Goal: Information Seeking & Learning: Learn about a topic

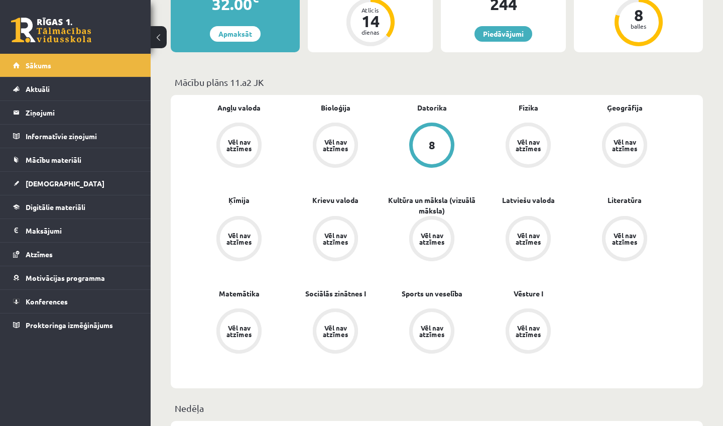
scroll to position [235, 0]
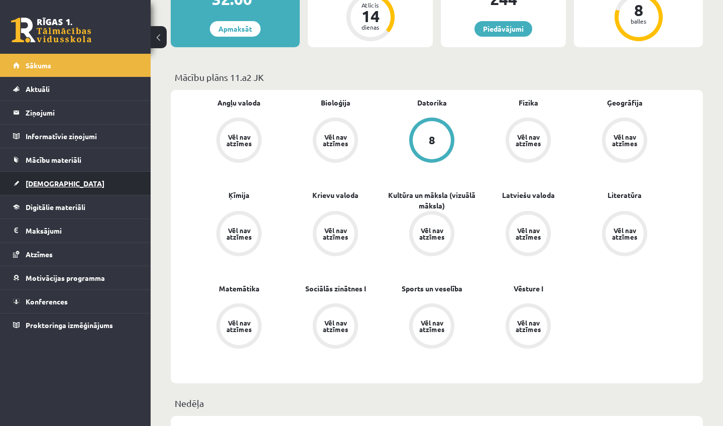
click at [59, 180] on link "[DEMOGRAPHIC_DATA]" at bounding box center [75, 183] width 125 height 23
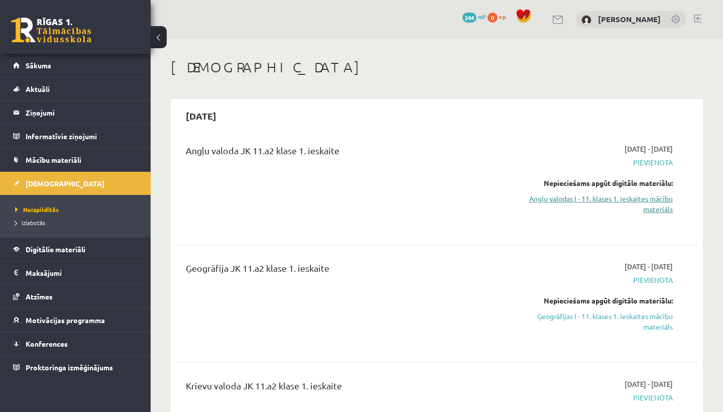
click at [579, 199] on link "Angļu valodas I - 11. klases 1. ieskaites mācību materiāls" at bounding box center [596, 203] width 152 height 21
click at [644, 167] on span "Pievienota" at bounding box center [596, 162] width 152 height 11
click at [644, 163] on span "Pievienota" at bounding box center [596, 162] width 152 height 11
click at [645, 161] on span "Pievienota" at bounding box center [596, 162] width 152 height 11
click at [645, 164] on span "Pievienota" at bounding box center [596, 162] width 152 height 11
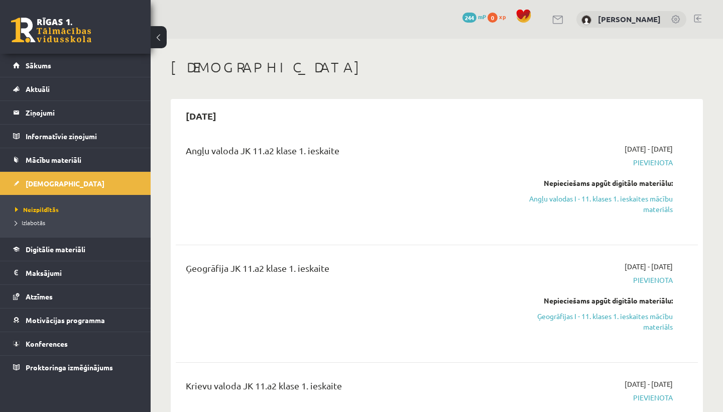
click at [645, 160] on span "Pievienota" at bounding box center [596, 162] width 152 height 11
drag, startPoint x: 672, startPoint y: 159, endPoint x: 610, endPoint y: 157, distance: 61.8
click at [610, 157] on span "Pievienota" at bounding box center [596, 162] width 152 height 11
click at [644, 174] on div "2025-09-01 - 2025-09-15 Pievienota Nepieciešams apgūt digitālo materiālu: Angļu…" at bounding box center [596, 186] width 167 height 85
click at [638, 199] on link "Angļu valodas I - 11. klases 1. ieskaites mācību materiāls" at bounding box center [596, 203] width 152 height 21
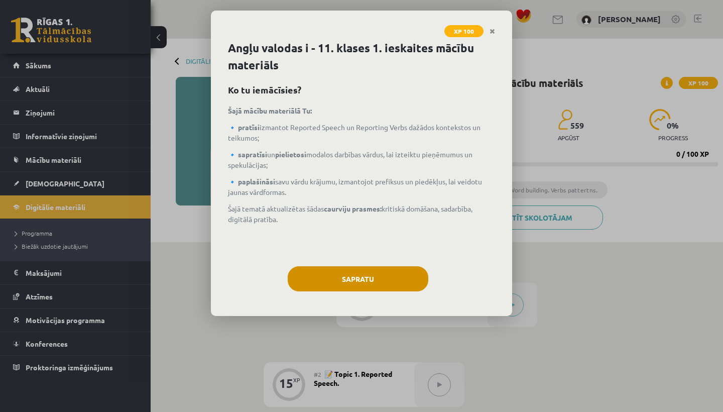
click at [355, 274] on button "Sapratu" at bounding box center [358, 278] width 141 height 25
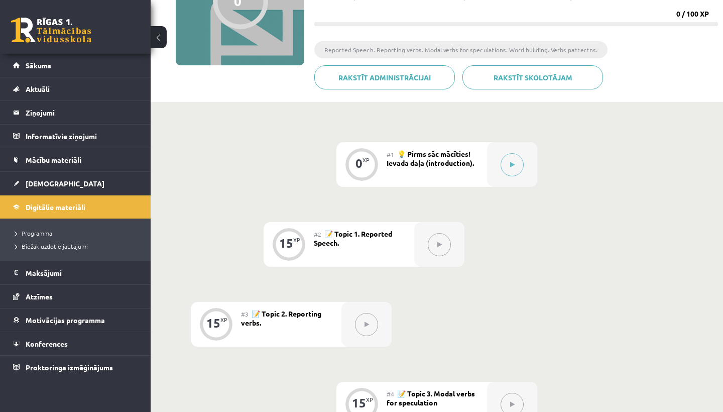
scroll to position [151, 0]
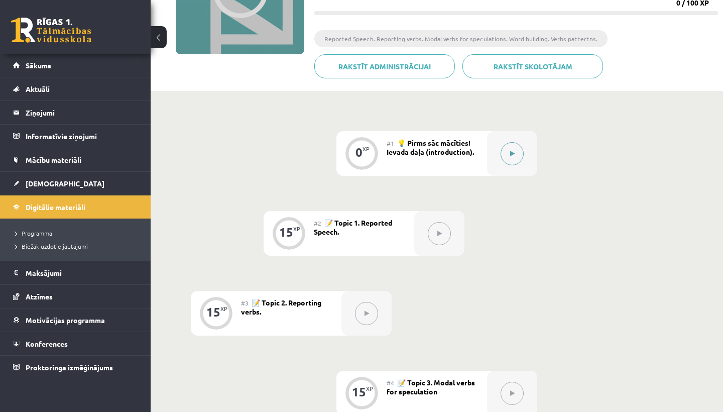
click at [512, 142] on button at bounding box center [511, 153] width 23 height 23
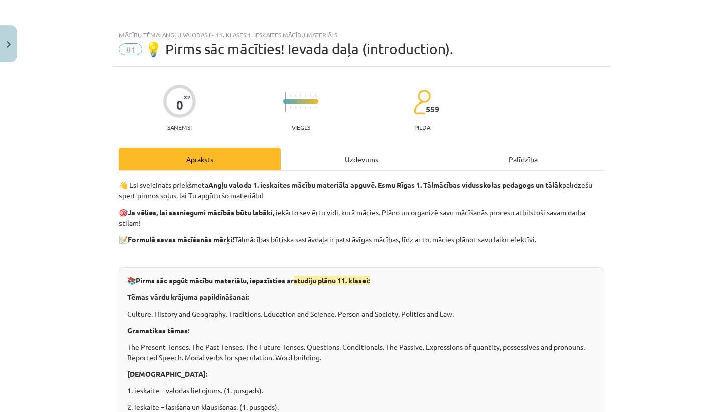
click at [350, 159] on div "Uzdevums" at bounding box center [362, 159] width 162 height 23
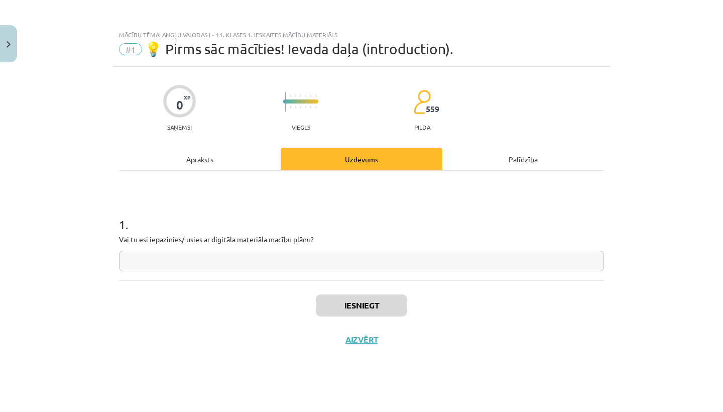
click at [309, 255] on input "text" at bounding box center [361, 260] width 485 height 21
click at [358, 340] on button "Aizvērt" at bounding box center [361, 339] width 38 height 10
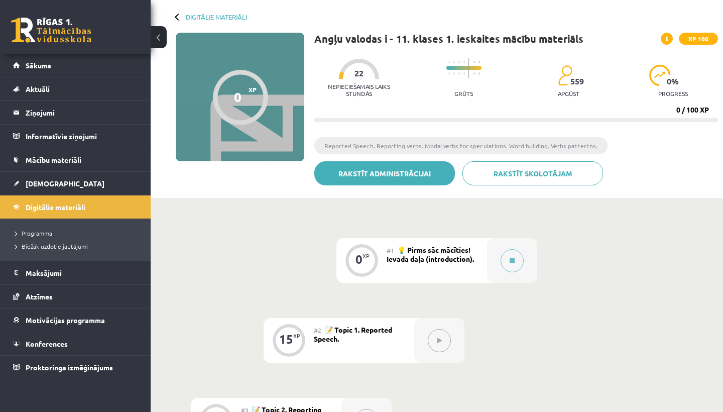
scroll to position [45, 0]
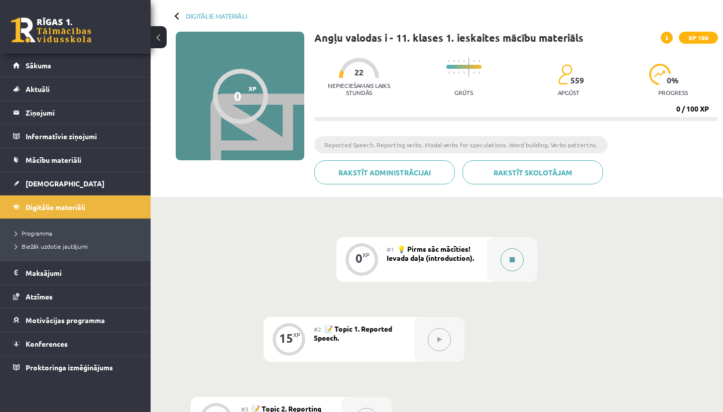
click at [509, 263] on button at bounding box center [511, 259] width 23 height 23
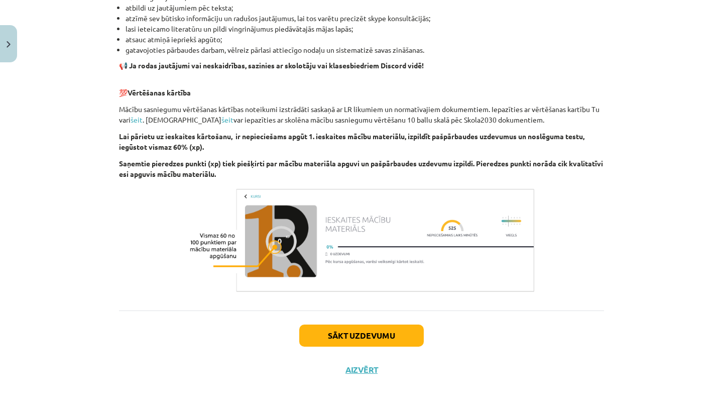
scroll to position [645, 0]
click at [393, 337] on button "Sākt uzdevumu" at bounding box center [361, 335] width 124 height 22
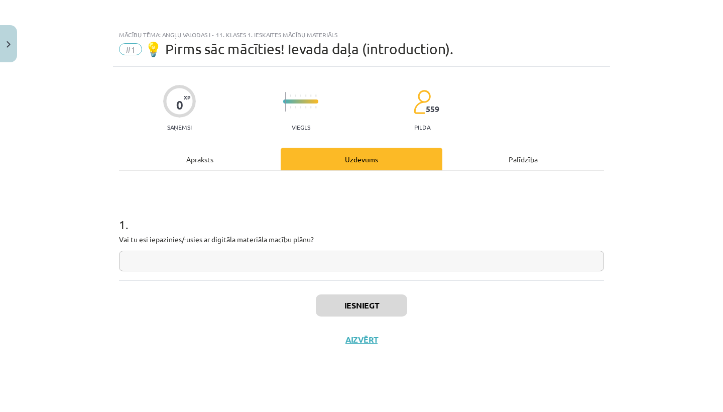
click at [12, 45] on button "Close" at bounding box center [8, 43] width 17 height 37
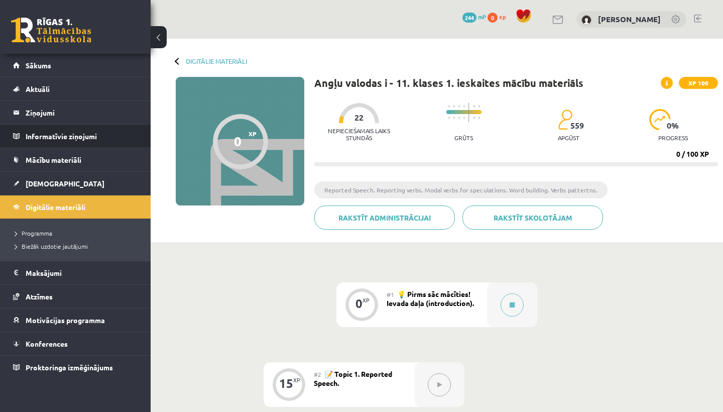
scroll to position [45, 0]
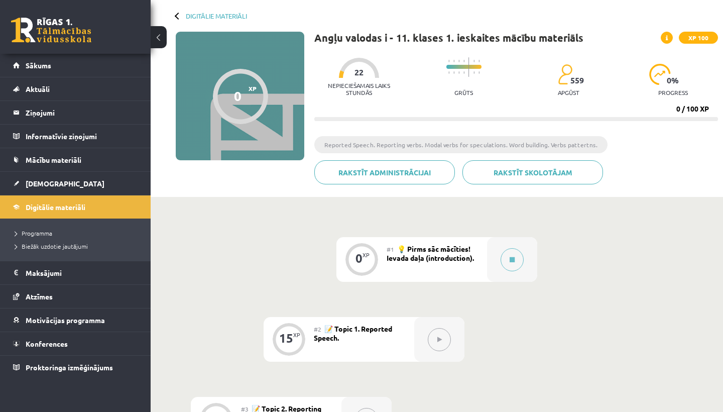
click at [158, 35] on button at bounding box center [159, 37] width 16 height 22
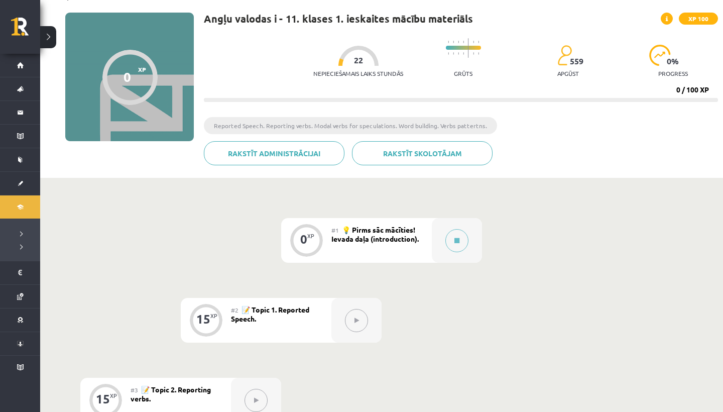
scroll to position [65, 0]
click at [413, 251] on div "#1 💡 Pirms sāc mācīties! Ievada daļa (introduction)." at bounding box center [381, 239] width 100 height 45
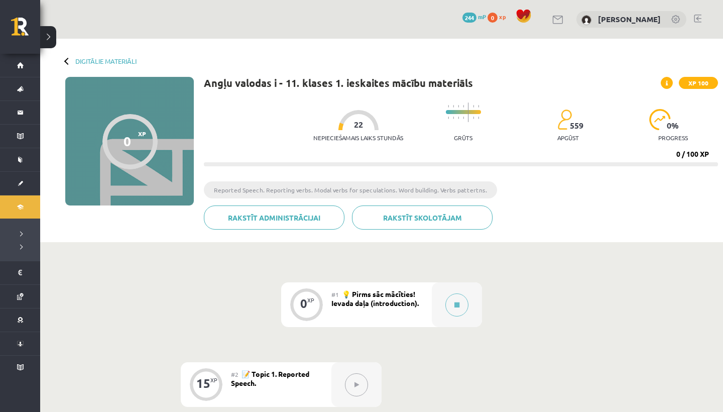
scroll to position [0, 0]
click at [386, 302] on span "💡 Pirms sāc mācīties! Ievada daļa (introduction)." at bounding box center [374, 298] width 87 height 18
click at [451, 308] on button at bounding box center [456, 304] width 23 height 23
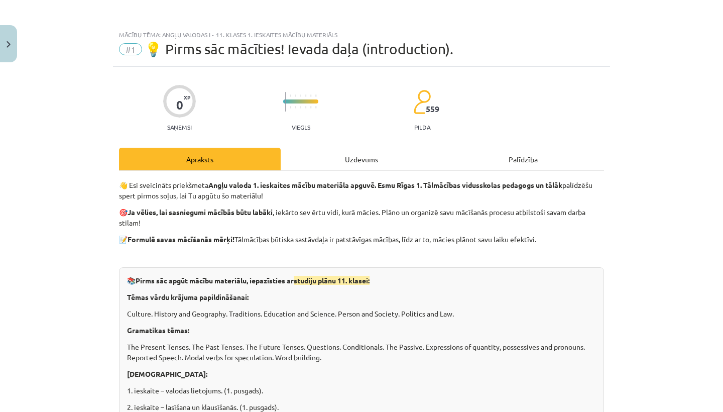
click at [380, 149] on div "Uzdevums" at bounding box center [362, 159] width 162 height 23
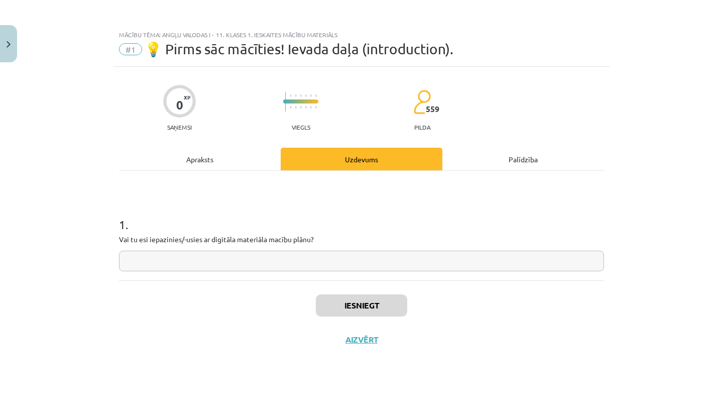
click at [336, 249] on div "1 . Vai tu esi iepazinies/-usies ar digitāla materiāla macību plānu?" at bounding box center [361, 235] width 485 height 71
click at [331, 272] on div "1 . Vai tu esi iepazinies/-usies ar digitāla materiāla macību plānu?" at bounding box center [361, 225] width 485 height 109
click at [329, 269] on input "text" at bounding box center [361, 260] width 485 height 21
click at [537, 312] on div "Iesniegt Aizvērt" at bounding box center [361, 315] width 485 height 70
click at [420, 256] on input "*" at bounding box center [361, 260] width 485 height 21
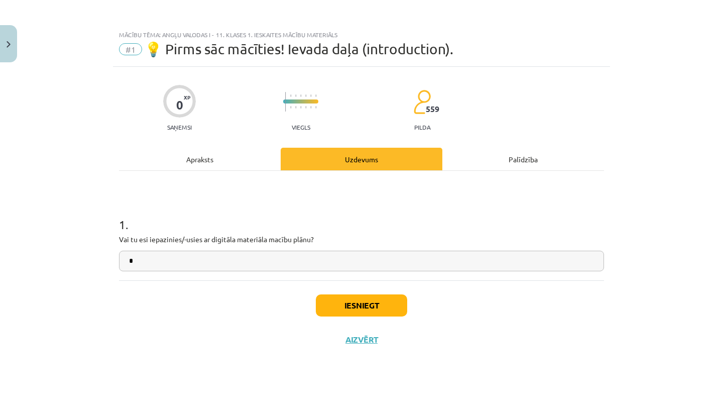
click at [420, 256] on input "*" at bounding box center [361, 260] width 485 height 21
click at [369, 267] on input "*" at bounding box center [361, 260] width 485 height 21
type input "***"
click at [379, 307] on button "Iesniegt" at bounding box center [361, 305] width 91 height 22
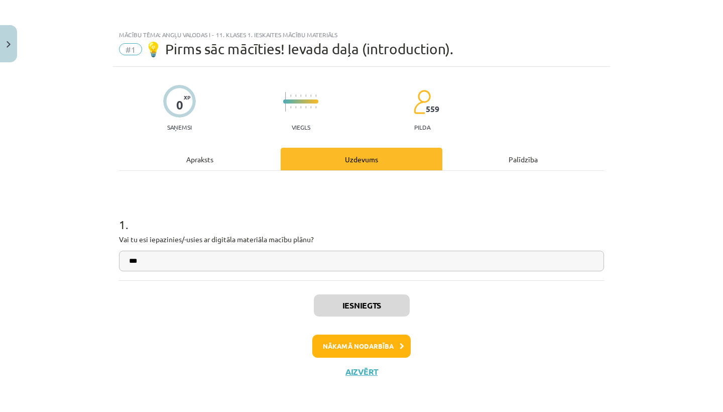
click at [368, 347] on button "Nākamā nodarbība" at bounding box center [361, 345] width 98 height 23
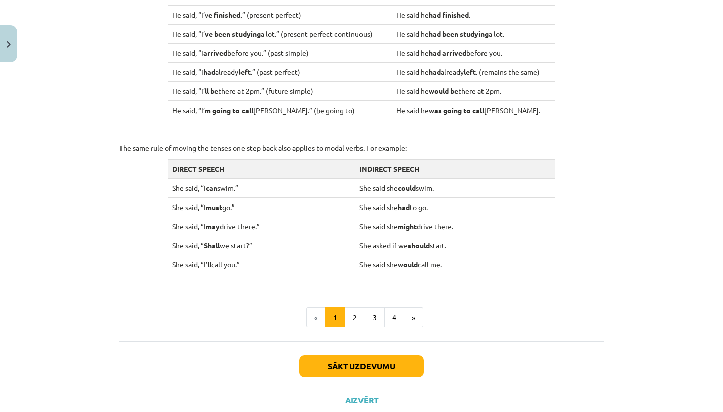
scroll to position [925, 0]
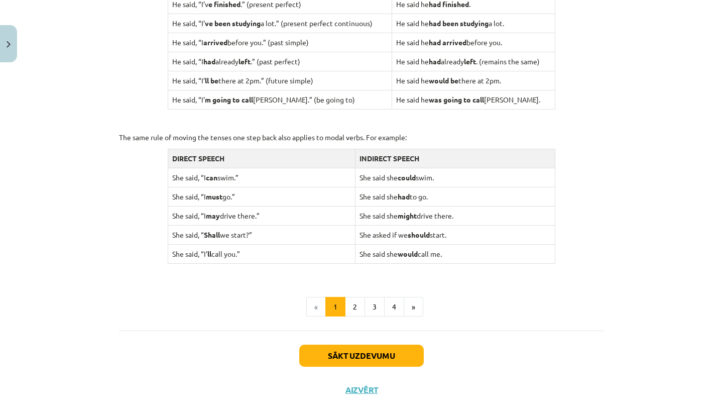
click at [345, 354] on button "Sākt uzdevumu" at bounding box center [361, 355] width 124 height 22
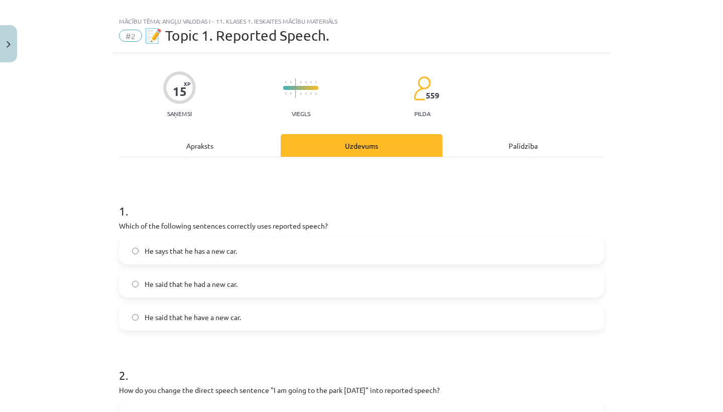
scroll to position [17, 0]
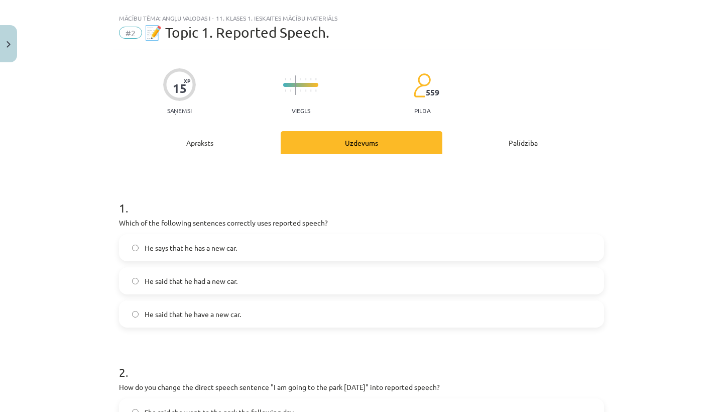
click at [241, 251] on label "He says that he has a new car." at bounding box center [361, 247] width 483 height 25
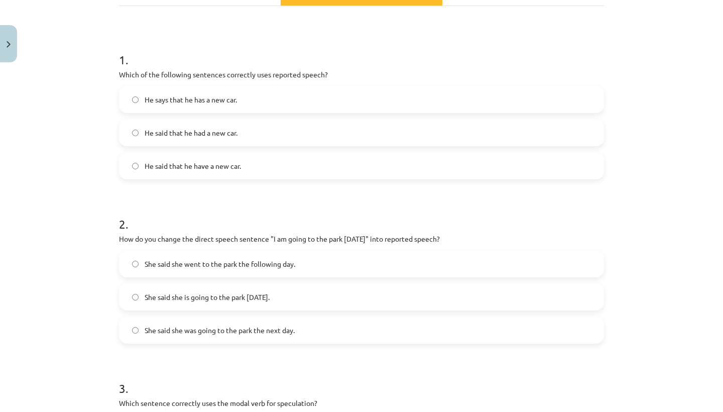
scroll to position [173, 0]
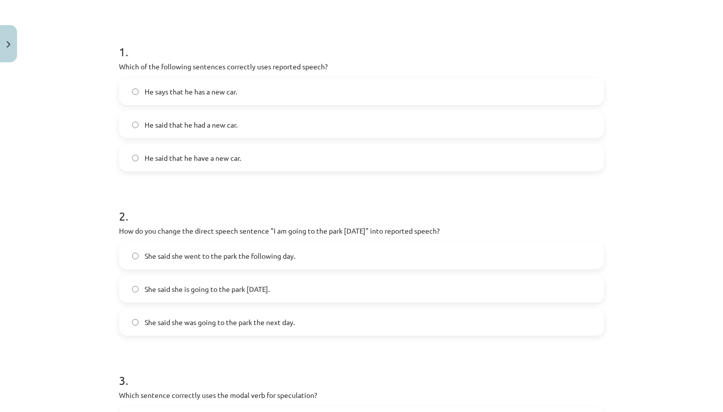
click at [226, 296] on label "She said she is going to the park tomorrow." at bounding box center [361, 288] width 483 height 25
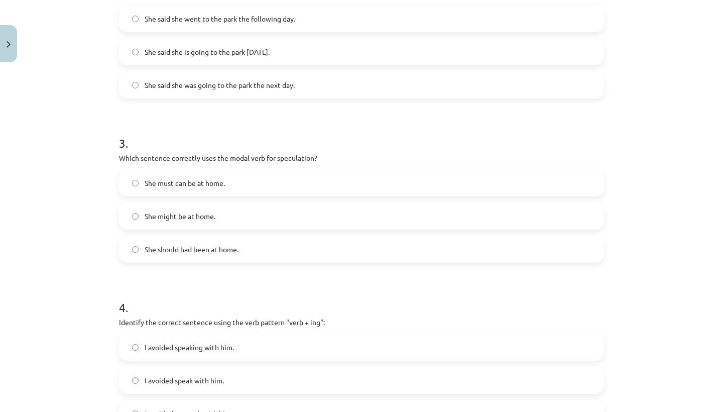
scroll to position [415, 0]
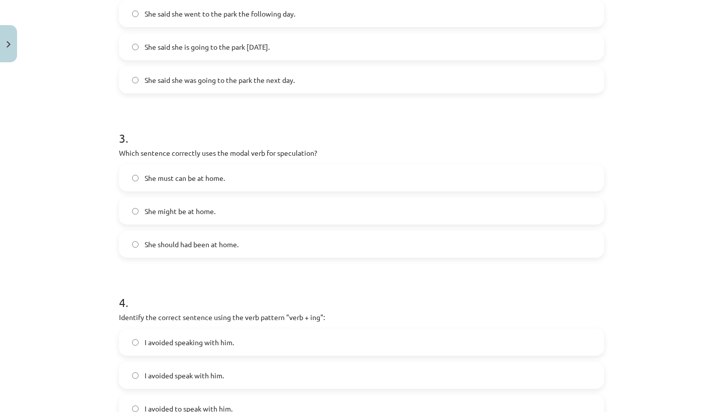
click at [236, 234] on label "She should had been at home." at bounding box center [361, 243] width 483 height 25
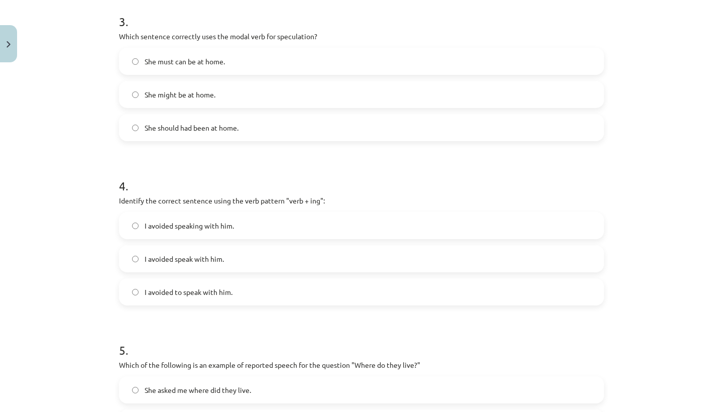
scroll to position [532, 0]
click at [201, 212] on label "I avoided speaking with him." at bounding box center [361, 224] width 483 height 25
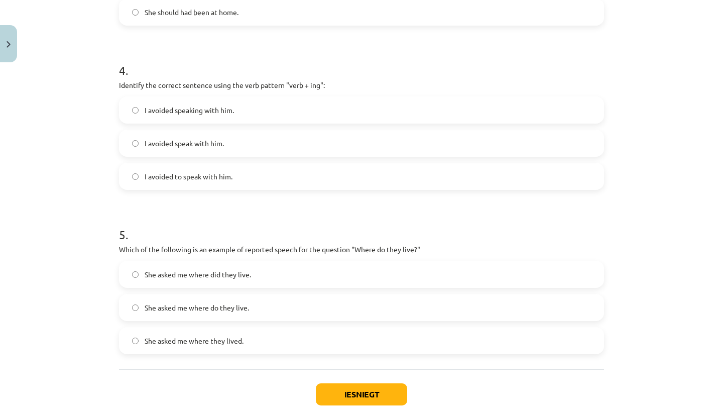
scroll to position [676, 0]
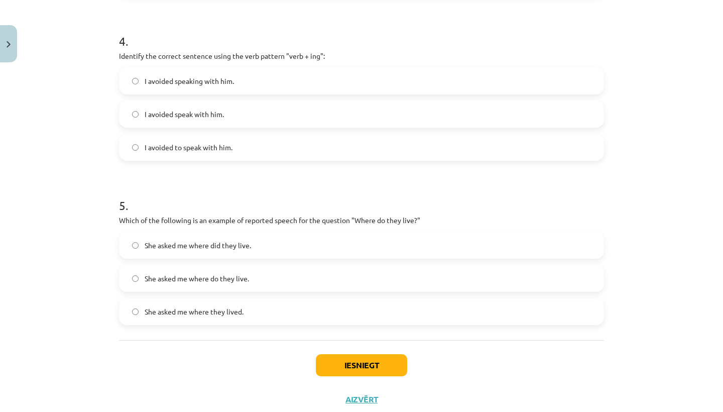
click at [259, 280] on label "She asked me where do they live." at bounding box center [361, 278] width 483 height 25
click at [245, 320] on label "She asked me where they lived." at bounding box center [361, 311] width 483 height 25
click at [331, 366] on button "Iesniegt" at bounding box center [361, 365] width 91 height 22
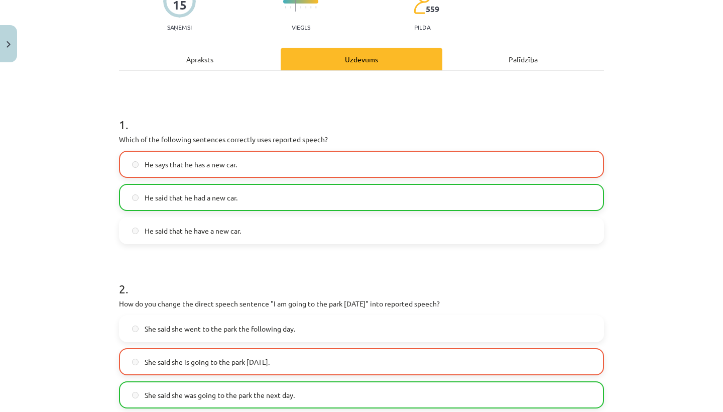
scroll to position [100, 0]
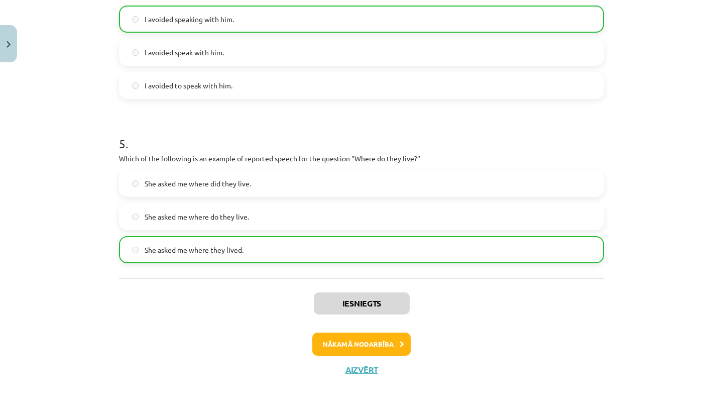
click at [366, 348] on button "Nākamā nodarbība" at bounding box center [361, 343] width 98 height 23
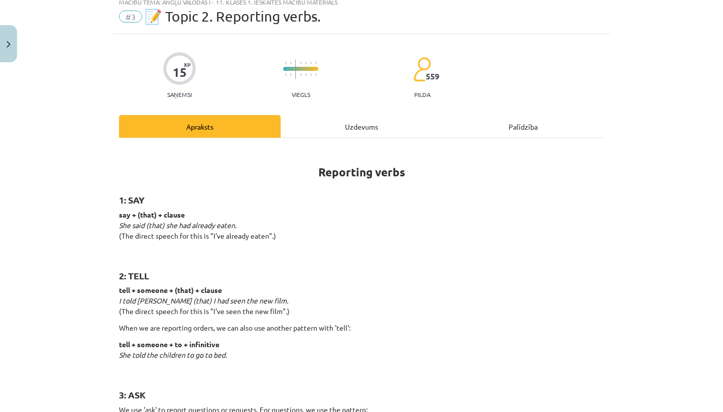
scroll to position [25, 0]
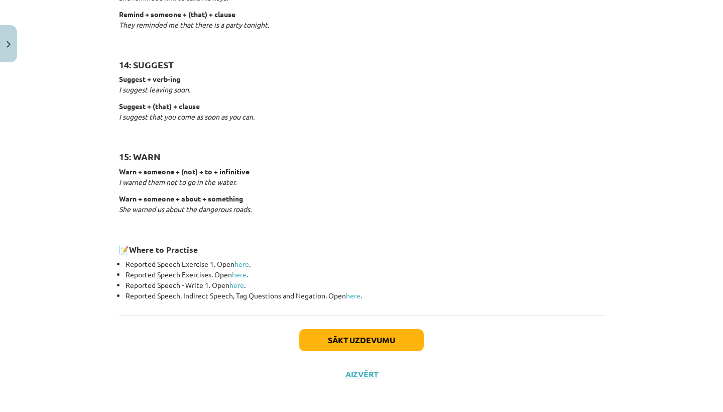
click at [364, 339] on button "Sākt uzdevumu" at bounding box center [361, 340] width 124 height 22
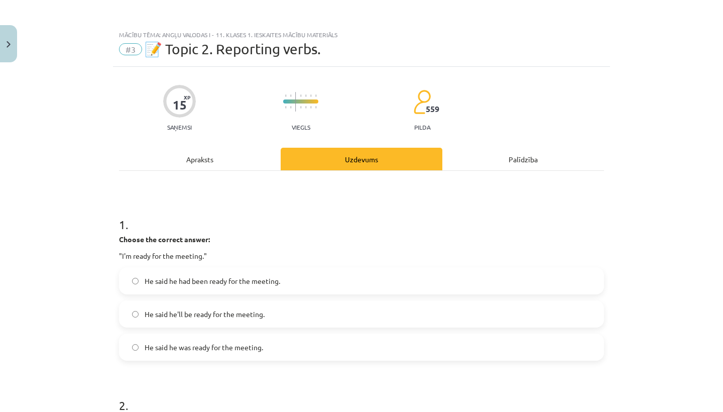
scroll to position [28, 0]
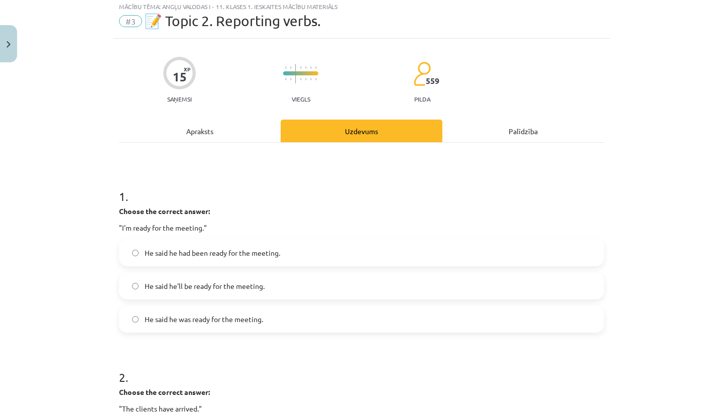
click at [166, 325] on label "He said he was ready for the meeting." at bounding box center [361, 318] width 483 height 25
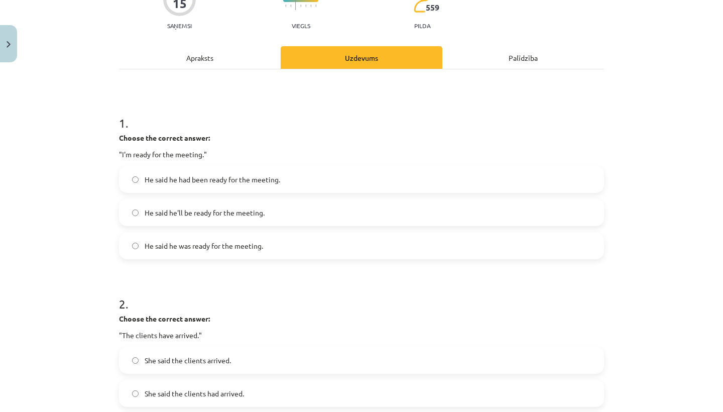
scroll to position [103, 0]
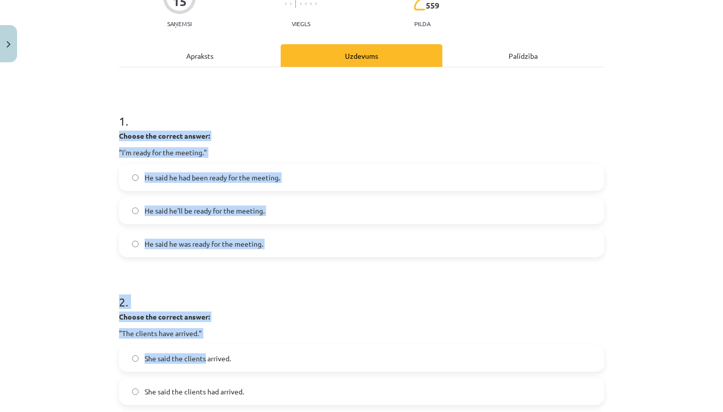
drag, startPoint x: 116, startPoint y: 134, endPoint x: 206, endPoint y: 354, distance: 237.5
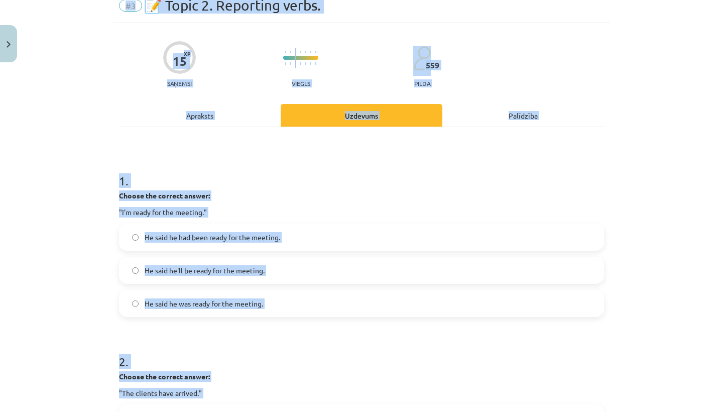
scroll to position [0, 0]
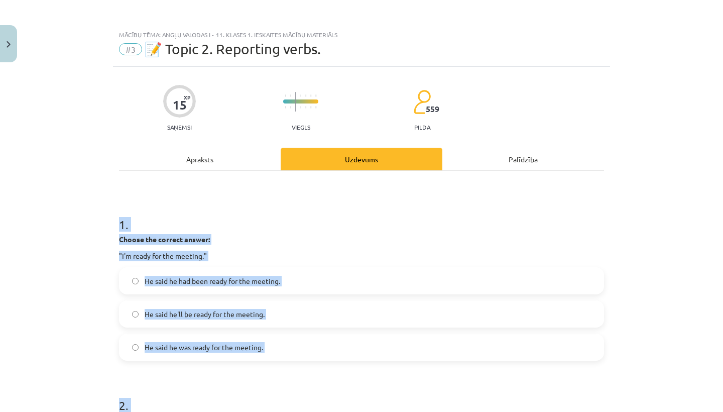
drag, startPoint x: 335, startPoint y: 278, endPoint x: 148, endPoint y: 199, distance: 202.9
copy form "1 . Choose the correct answer: "I'm ready for the meeting." He said he had been…"
click at [81, 283] on div "Mācību tēma: Angļu valodas i - 11. klases 1. ieskaites mācību materiāls #3 📝 To…" at bounding box center [361, 206] width 723 height 412
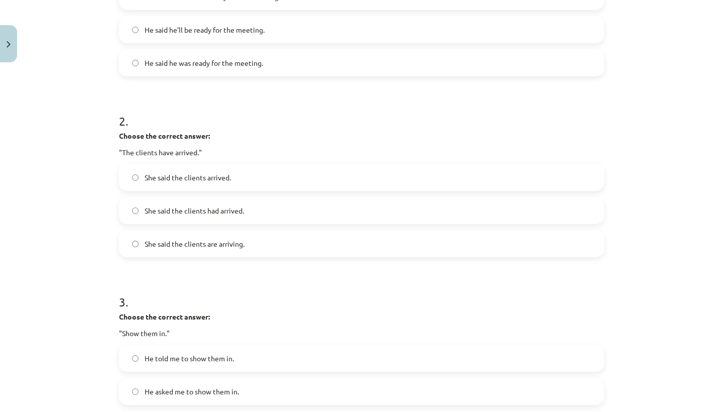
scroll to position [299, 0]
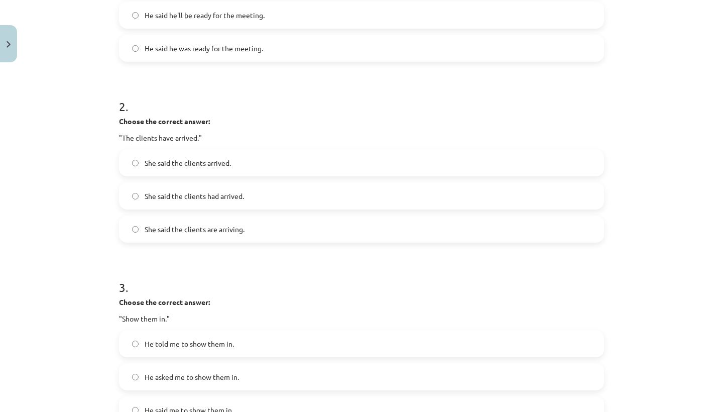
click at [221, 163] on span "She said the clients arrived." at bounding box center [188, 163] width 86 height 11
click at [238, 190] on label "She said the clients had arrived." at bounding box center [361, 195] width 483 height 25
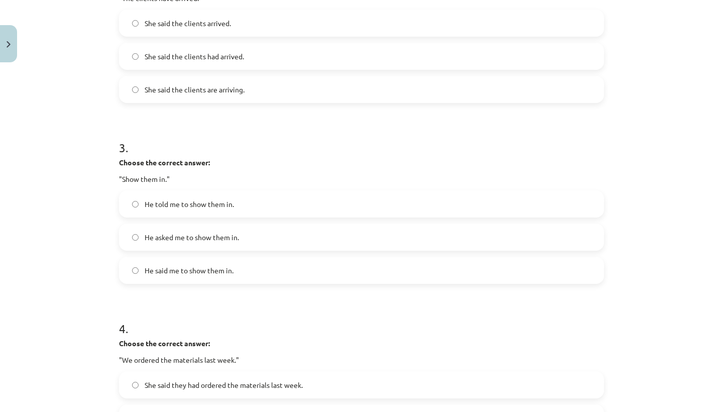
scroll to position [451, 0]
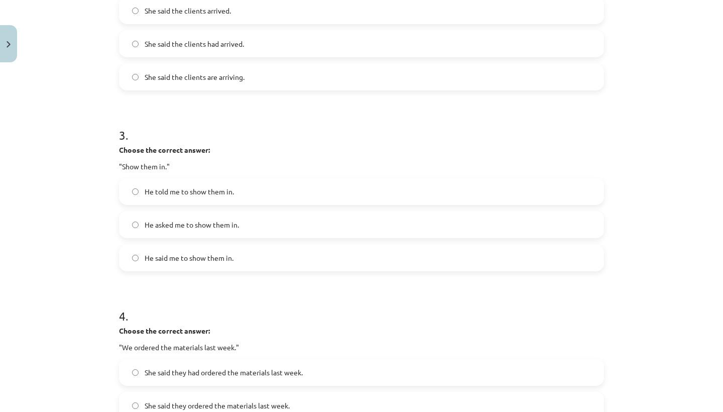
click at [197, 190] on span "He told me to show them in." at bounding box center [189, 191] width 89 height 11
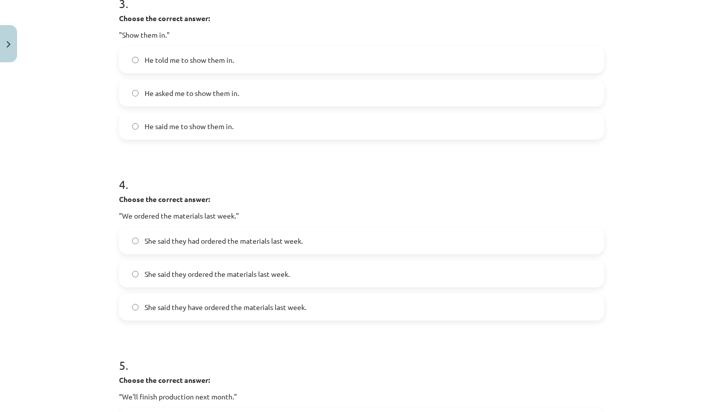
scroll to position [583, 0]
click at [241, 240] on span "She said they had ordered the materials last week." at bounding box center [224, 239] width 158 height 11
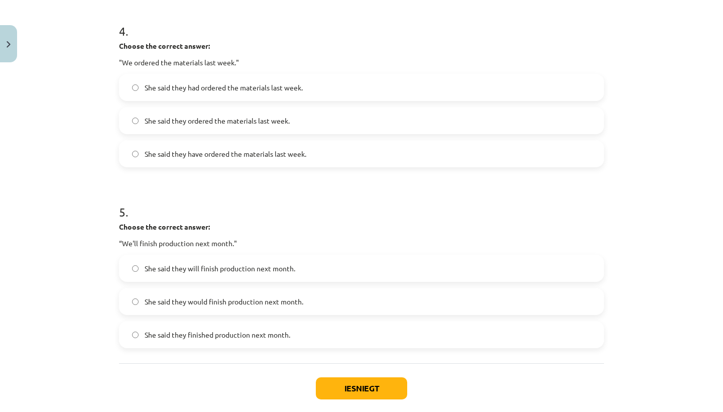
scroll to position [744, 0]
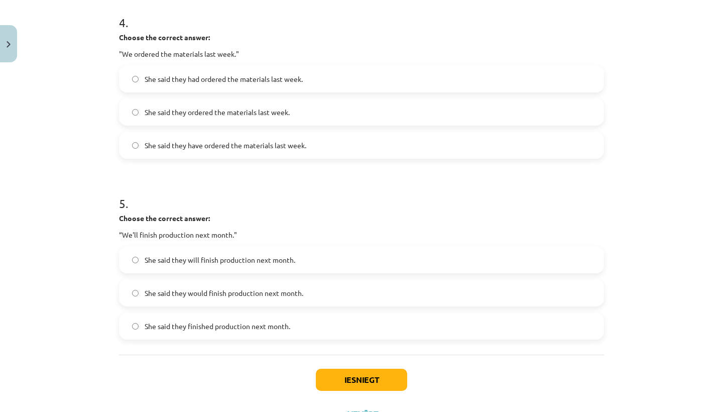
click at [240, 284] on label "She said they would finish production next month." at bounding box center [361, 292] width 483 height 25
click at [375, 381] on button "Iesniegt" at bounding box center [361, 379] width 91 height 22
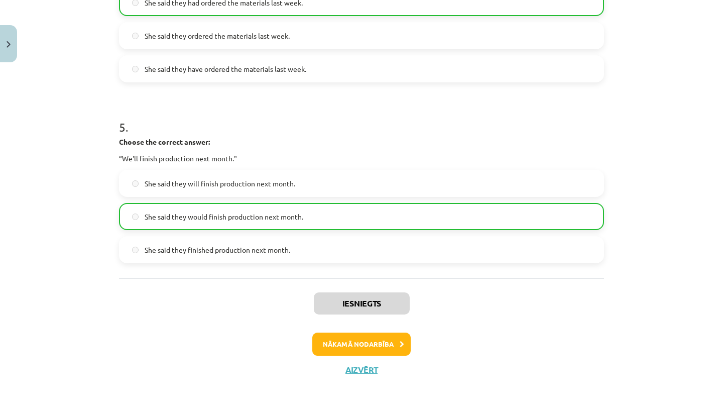
scroll to position [821, 0]
click at [364, 345] on button "Nākamā nodarbība" at bounding box center [361, 343] width 98 height 23
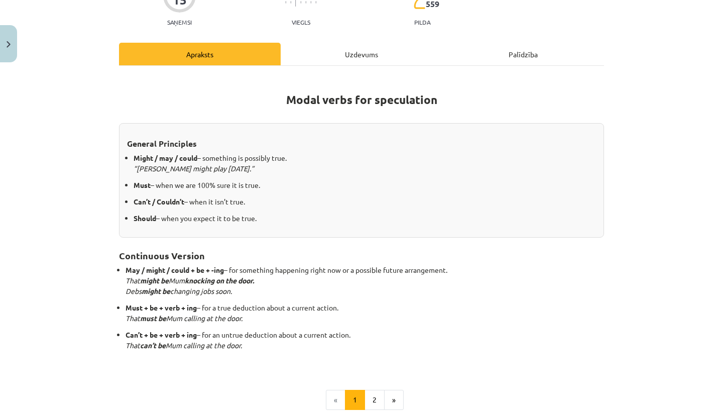
scroll to position [0, 0]
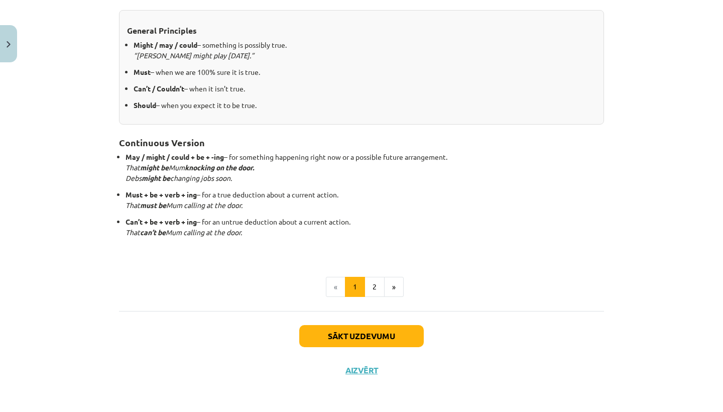
click at [363, 329] on button "Sākt uzdevumu" at bounding box center [361, 336] width 124 height 22
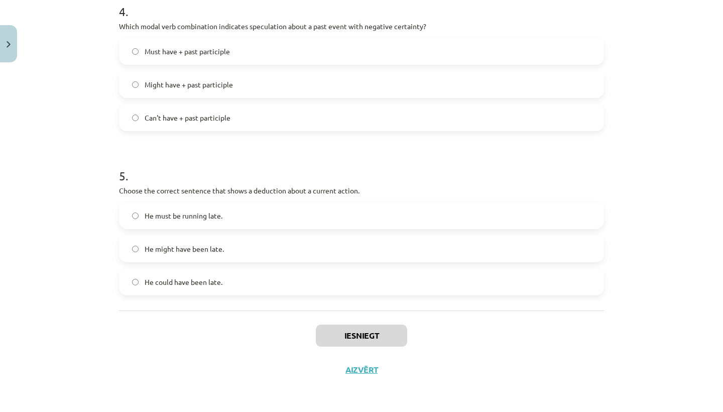
scroll to position [44, 0]
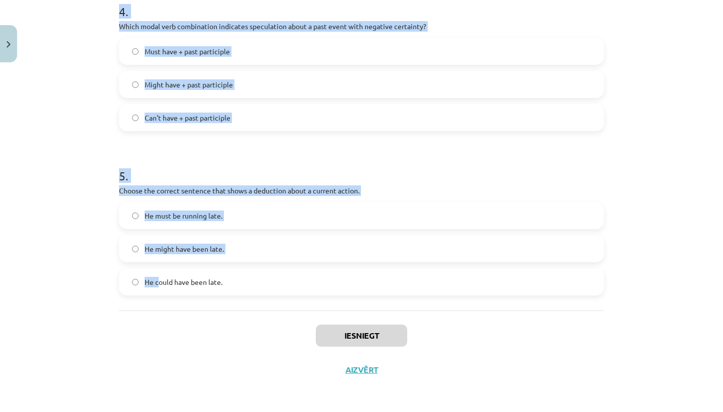
drag, startPoint x: 100, startPoint y: 202, endPoint x: 159, endPoint y: 284, distance: 100.4
click at [159, 284] on div "Mācību tēma: Angļu valodas i - 11. klases 1. ieskaites mācību materiāls #4 📝 To…" at bounding box center [361, 206] width 723 height 412
copy form "1 . Which modal verb would you use to speculate about something that is possibl…"
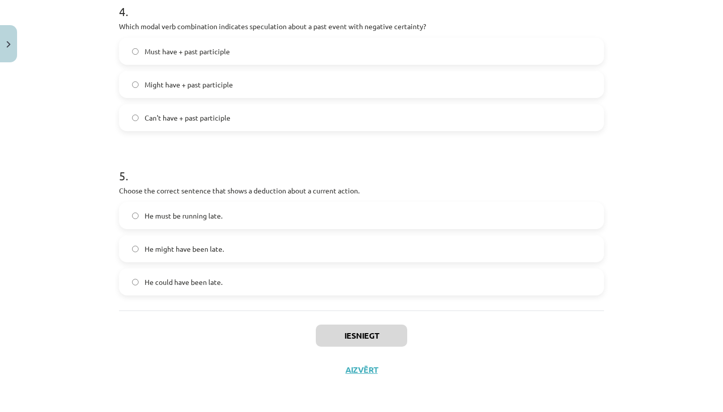
click at [94, 176] on div "Mācību tēma: Angļu valodas i - 11. klases 1. ieskaites mācību materiāls #4 📝 To…" at bounding box center [361, 206] width 723 height 412
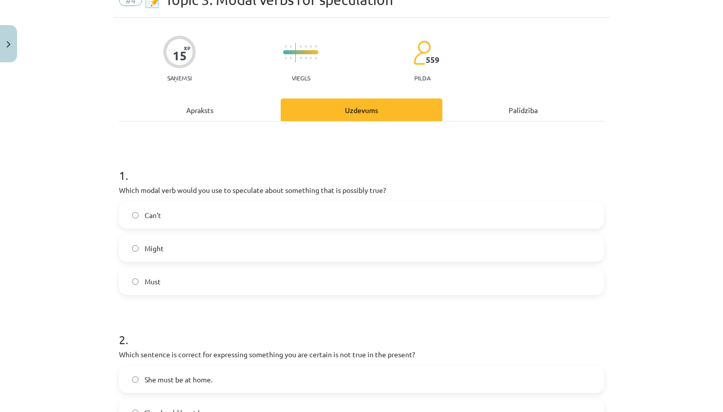
scroll to position [54, 0]
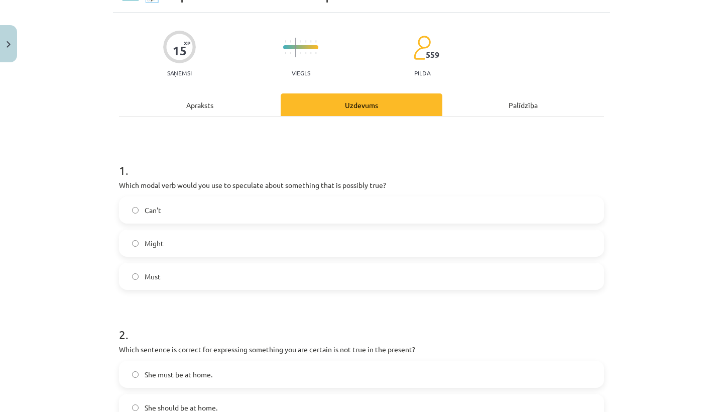
click at [158, 241] on span "Might" at bounding box center [154, 243] width 19 height 11
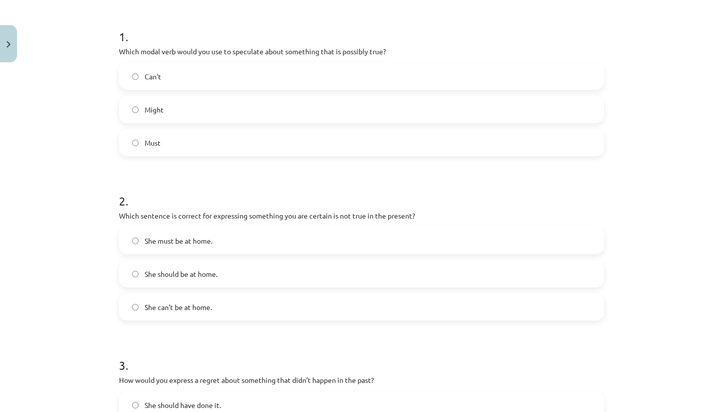
scroll to position [189, 0]
click at [163, 309] on span "She can't be at home." at bounding box center [178, 305] width 67 height 11
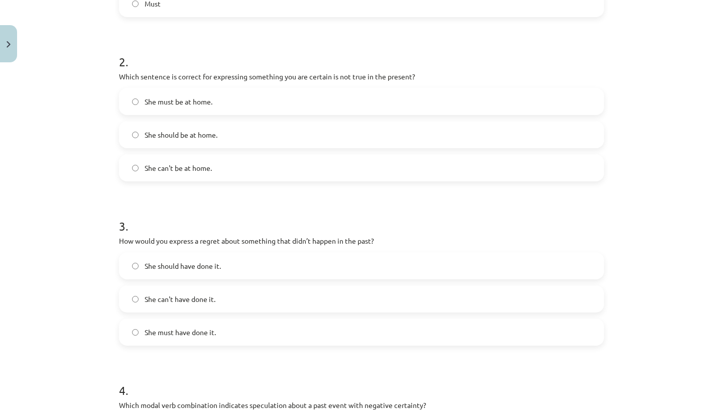
scroll to position [329, 0]
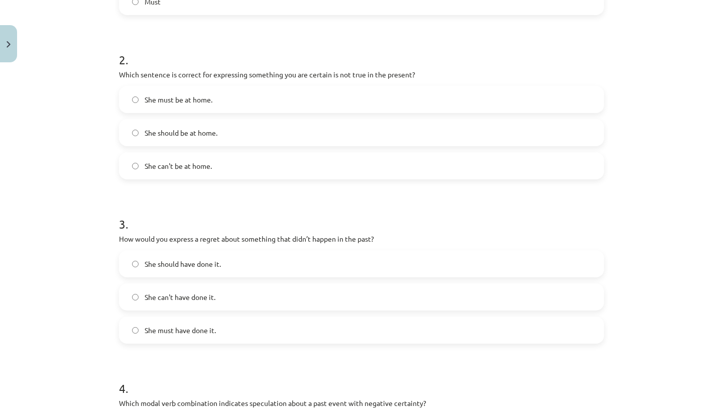
click at [240, 266] on label "She should have done it." at bounding box center [361, 263] width 483 height 25
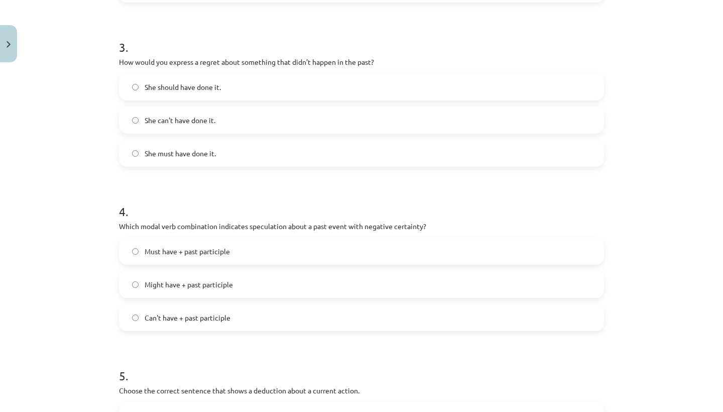
scroll to position [506, 0]
click at [166, 335] on form "1 . Which modal verb would you use to speculate about something that is possibl…" at bounding box center [361, 94] width 485 height 801
click at [183, 315] on span "Can't have + past participle" at bounding box center [188, 317] width 86 height 11
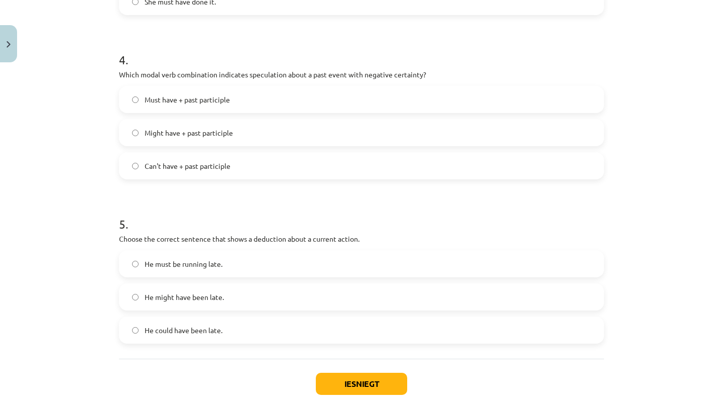
scroll to position [664, 0]
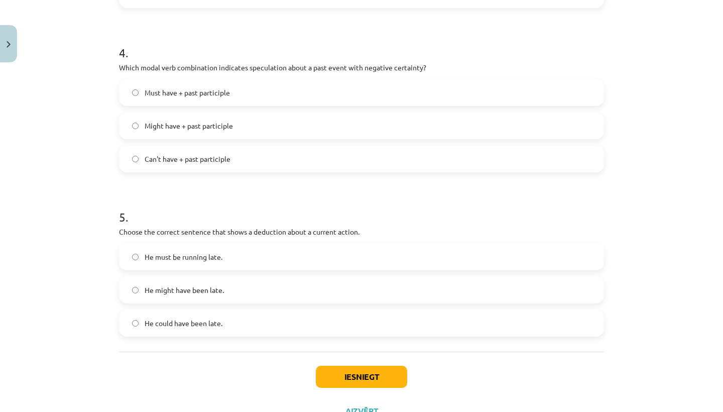
click at [216, 268] on label "He must be running late." at bounding box center [361, 256] width 483 height 25
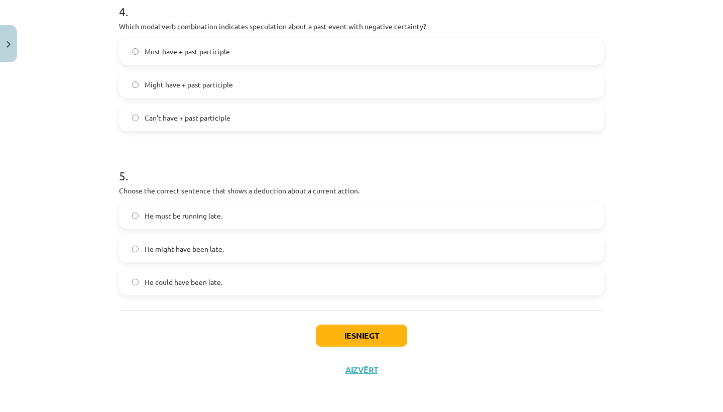
scroll to position [707, 0]
click at [351, 343] on button "Iesniegt" at bounding box center [361, 335] width 91 height 22
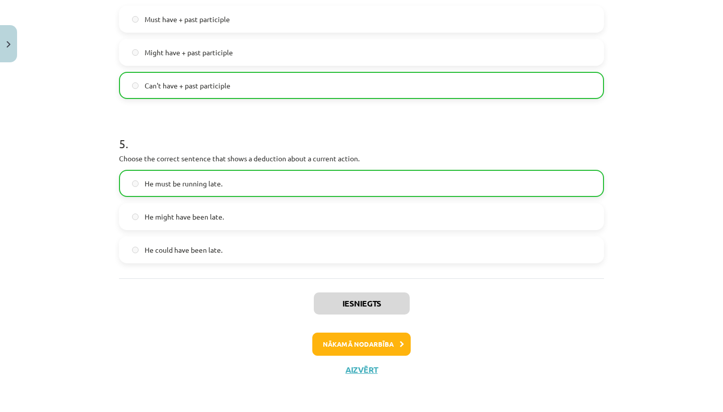
click at [357, 348] on button "Nākamā nodarbība" at bounding box center [361, 343] width 98 height 23
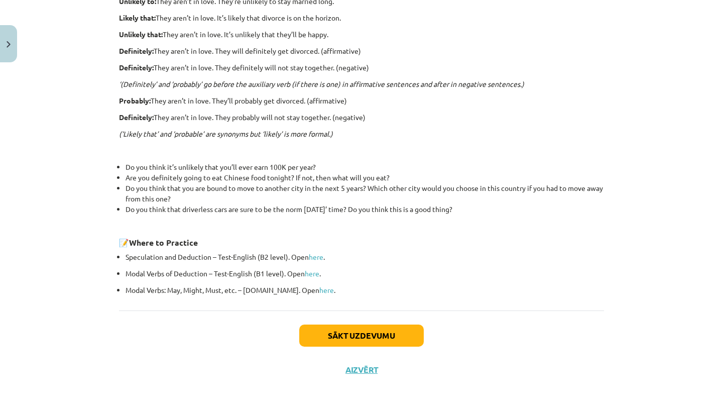
scroll to position [282, 0]
click at [352, 336] on button "Sākt uzdevumu" at bounding box center [361, 335] width 124 height 22
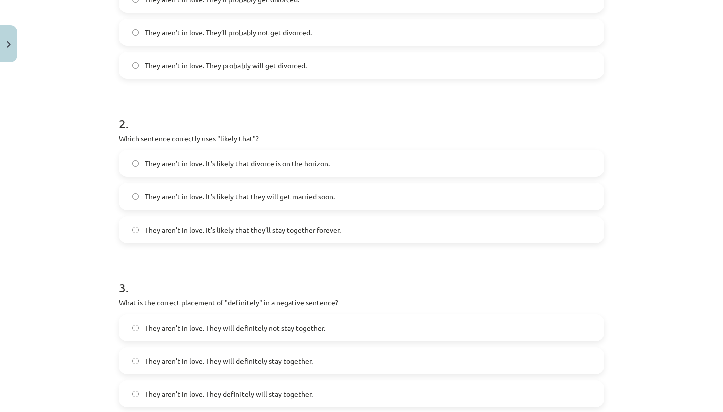
scroll to position [25, 0]
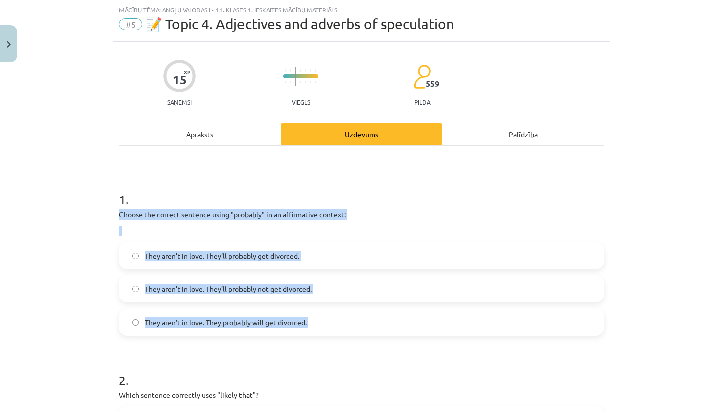
drag, startPoint x: 118, startPoint y: 210, endPoint x: 205, endPoint y: 335, distance: 152.2
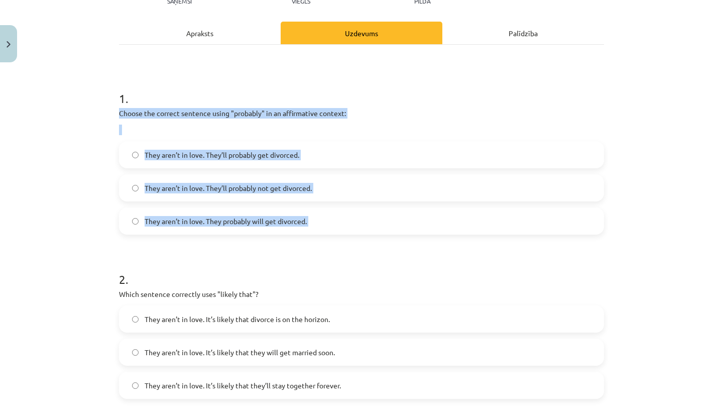
scroll to position [130, 0]
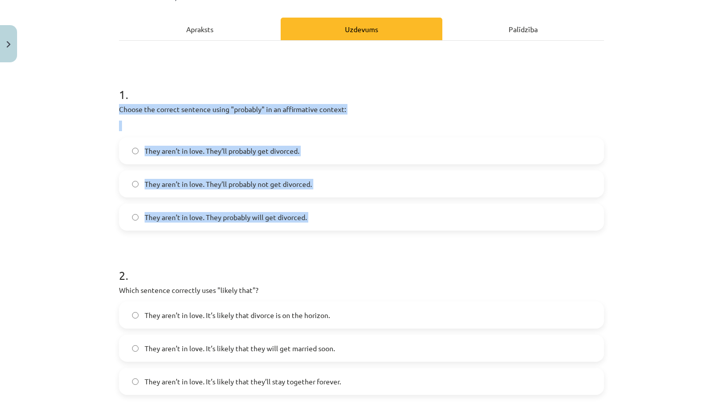
click at [206, 225] on label "They aren’t in love. They probably will get divorced." at bounding box center [361, 216] width 483 height 25
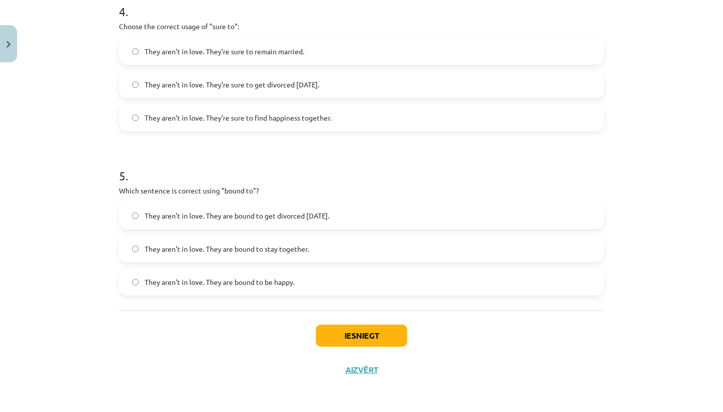
scroll to position [723, 0]
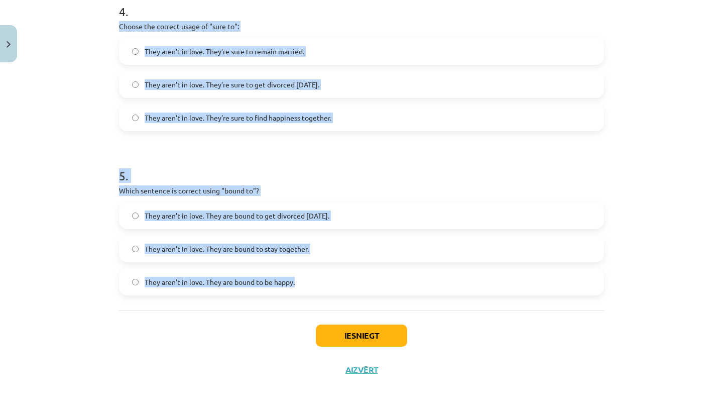
drag, startPoint x: 320, startPoint y: 295, endPoint x: 216, endPoint y: 12, distance: 301.7
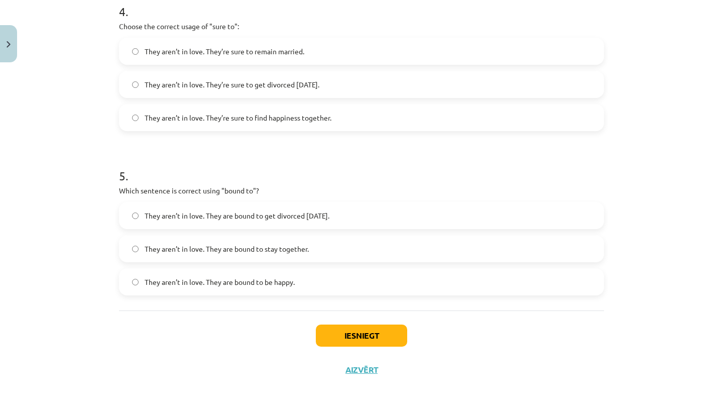
click at [110, 238] on div "Mācību tēma: Angļu valodas i - 11. klases 1. ieskaites mācību materiāls #5 📝 To…" at bounding box center [361, 206] width 723 height 412
drag, startPoint x: 115, startPoint y: 233, endPoint x: 156, endPoint y: 411, distance: 182.3
click at [156, 411] on div "Mācību tēma: Angļu valodas i - 11. klases 1. ieskaites mācību materiāls #5 📝 To…" at bounding box center [361, 206] width 723 height 412
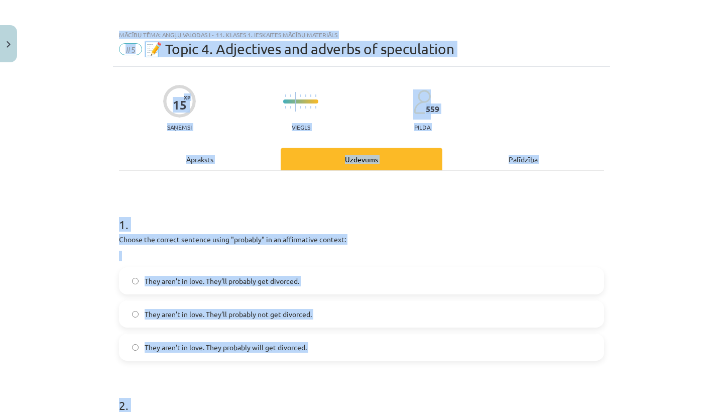
scroll to position [576, 0]
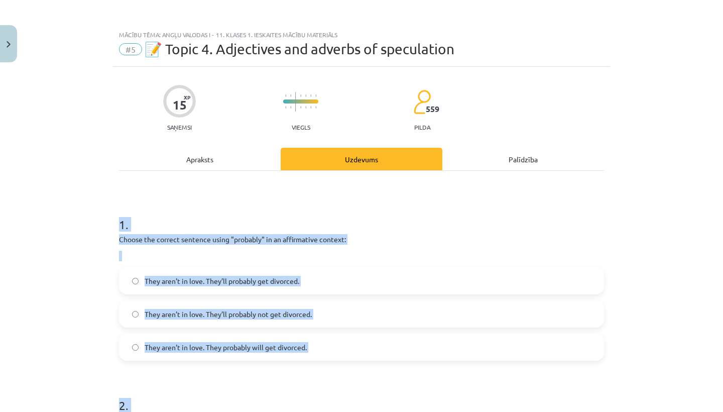
drag, startPoint x: 304, startPoint y: 298, endPoint x: 115, endPoint y: 228, distance: 201.5
copy form "1 . Choose the correct sentence using "probably" in an affirmative context: The…"
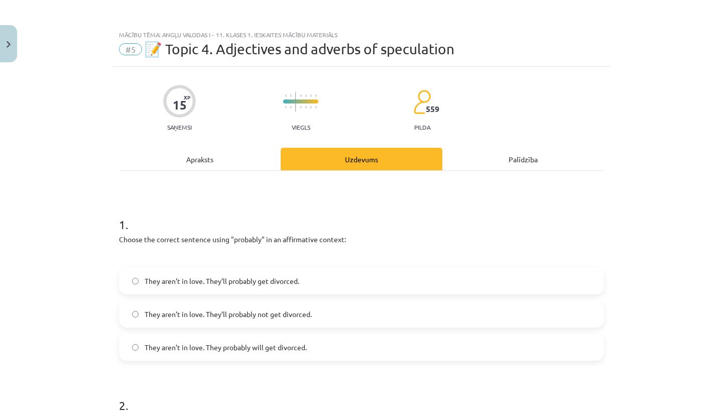
click at [237, 279] on span "They aren’t in love. They’ll probably get divorced." at bounding box center [222, 281] width 155 height 11
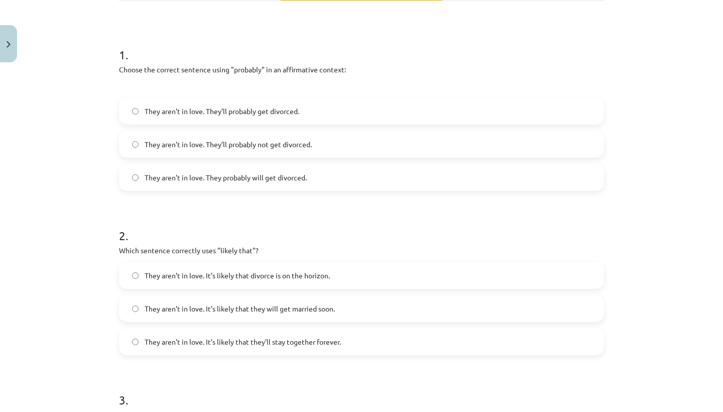
scroll to position [175, 0]
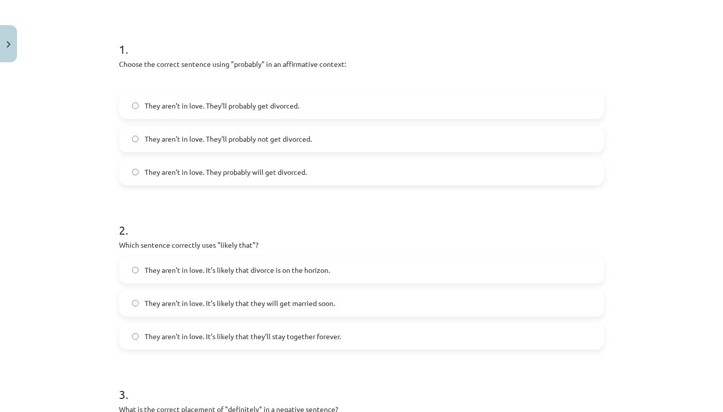
click at [280, 282] on label "They aren’t in love. It’s likely that divorce is on the horizon." at bounding box center [361, 269] width 483 height 25
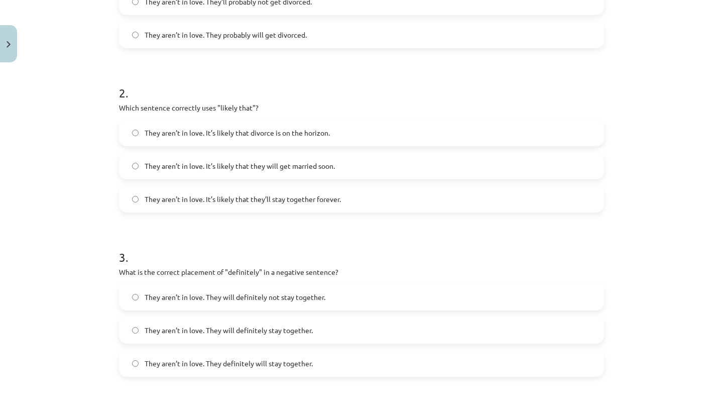
scroll to position [326, 0]
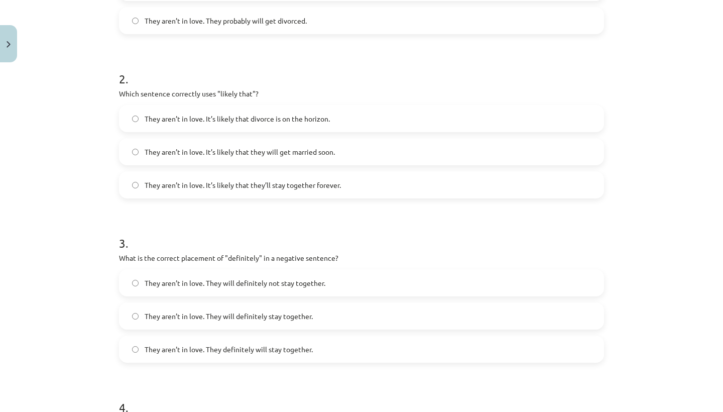
click at [290, 290] on label "They aren’t in love. They will definitely not stay together." at bounding box center [361, 282] width 483 height 25
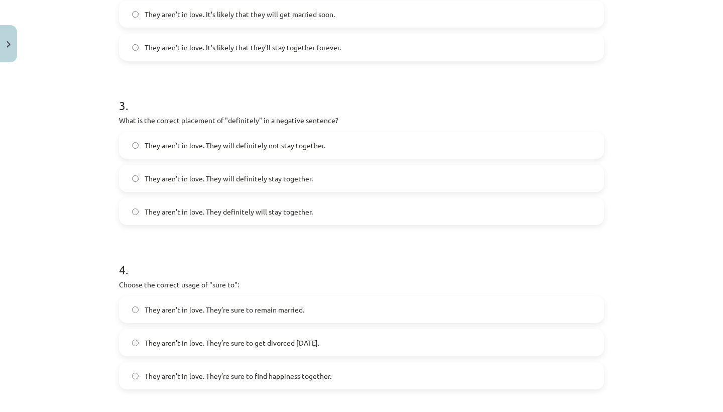
scroll to position [465, 0]
click at [506, 1] on label "They aren’t in love. It’s likely that they will get married soon." at bounding box center [361, 13] width 483 height 25
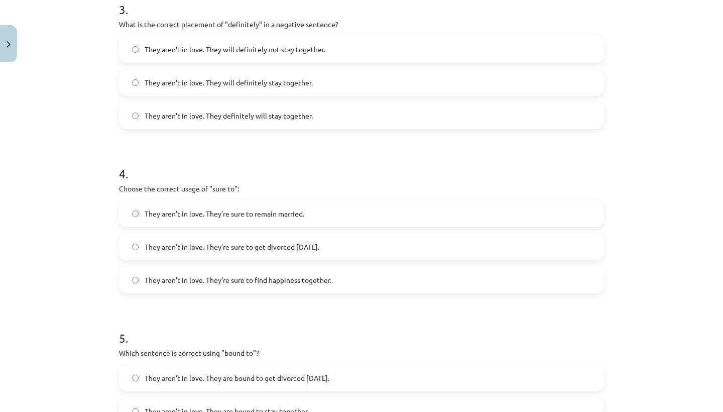
click at [319, 241] on span "They aren’t in love. They’re sure to get divorced within six months." at bounding box center [232, 246] width 175 height 11
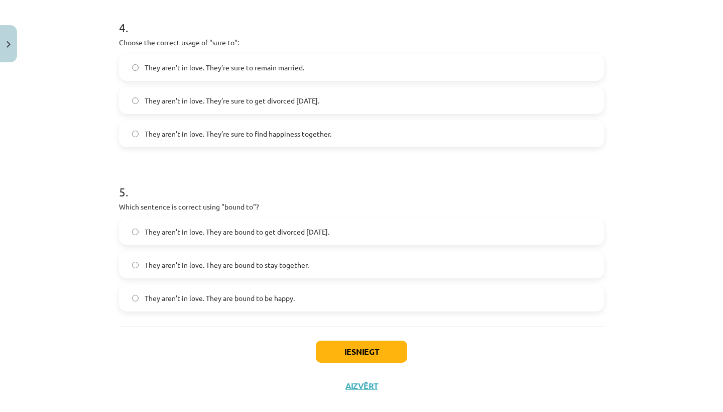
scroll to position [715, 0]
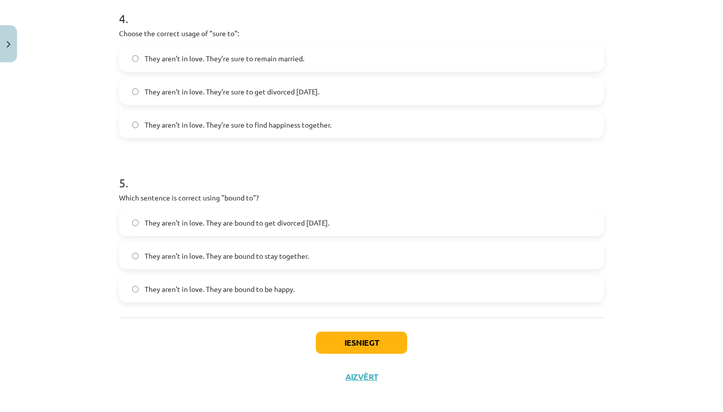
click at [329, 223] on span "They aren’t in love. They are bound to get divorced within six months." at bounding box center [237, 222] width 185 height 11
click at [321, 335] on button "Iesniegt" at bounding box center [361, 342] width 91 height 22
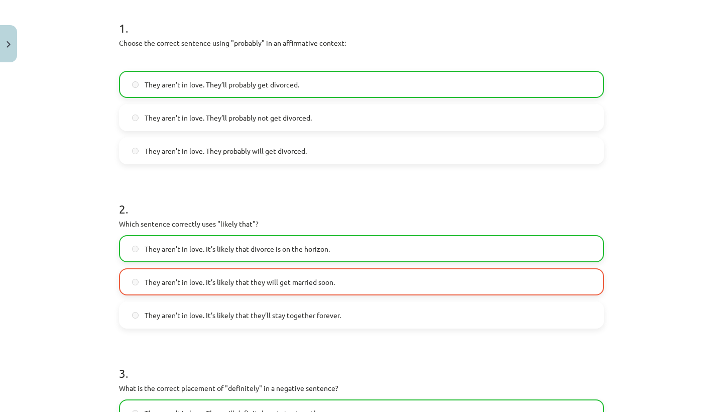
scroll to position [198, 0]
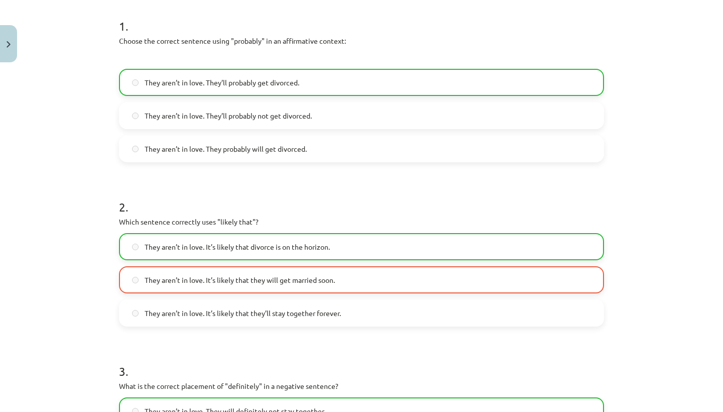
click at [303, 282] on span "They aren’t in love. It’s likely that they will get married soon." at bounding box center [240, 280] width 190 height 11
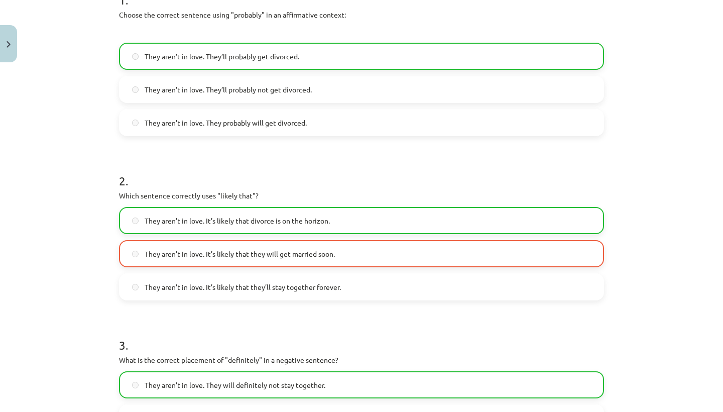
scroll to position [231, 0]
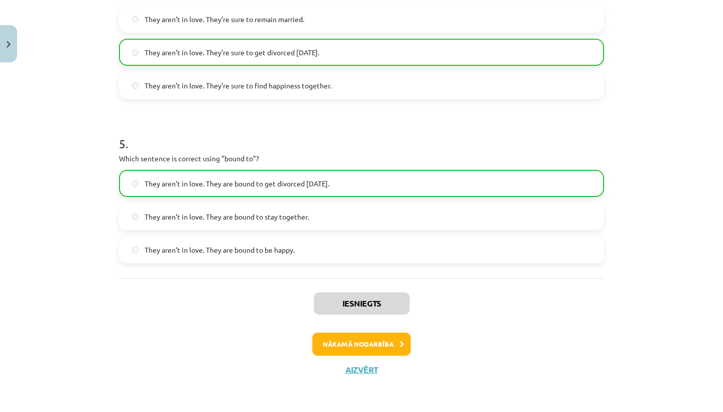
click at [382, 350] on button "Nākamā nodarbība" at bounding box center [361, 343] width 98 height 23
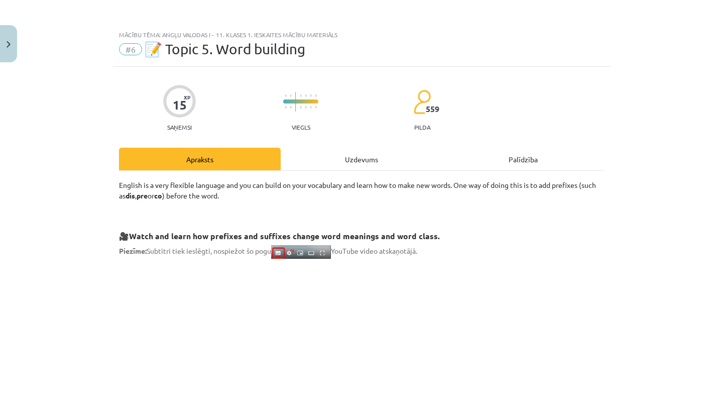
scroll to position [0, 0]
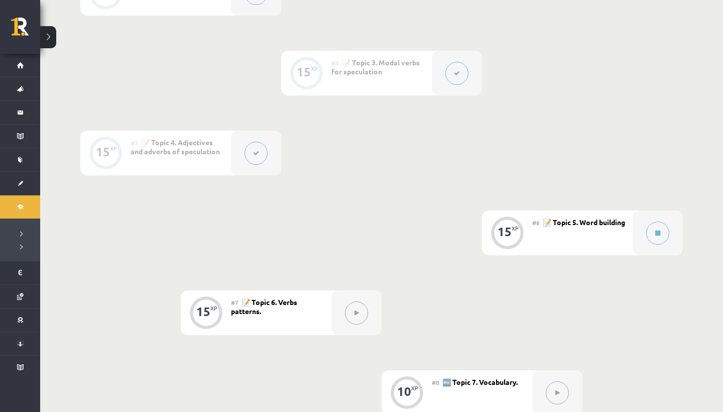
scroll to position [475, 0]
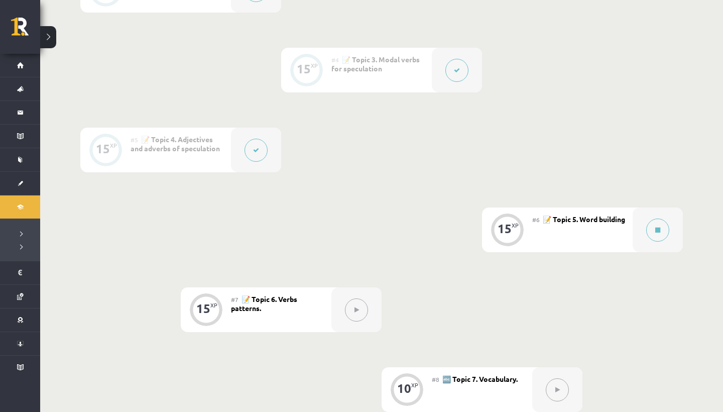
click at [543, 223] on span "📝 Topic 5. Word building" at bounding box center [584, 218] width 82 height 9
click at [660, 231] on icon at bounding box center [657, 230] width 5 height 6
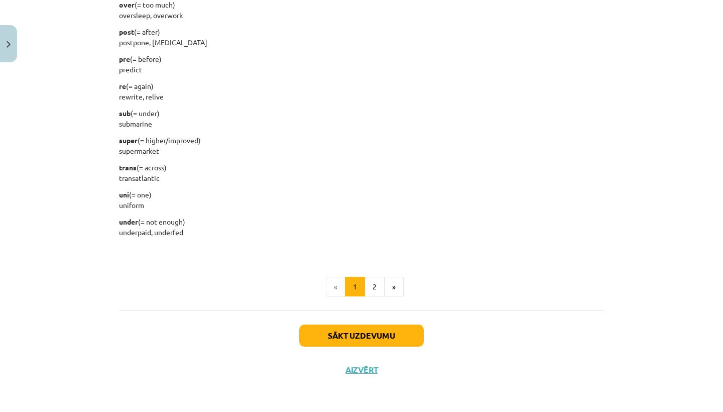
click at [369, 343] on button "Sākt uzdevumu" at bounding box center [361, 335] width 124 height 22
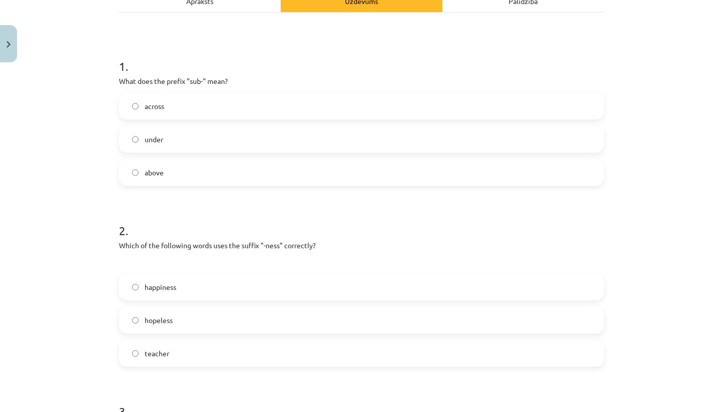
scroll to position [160, 0]
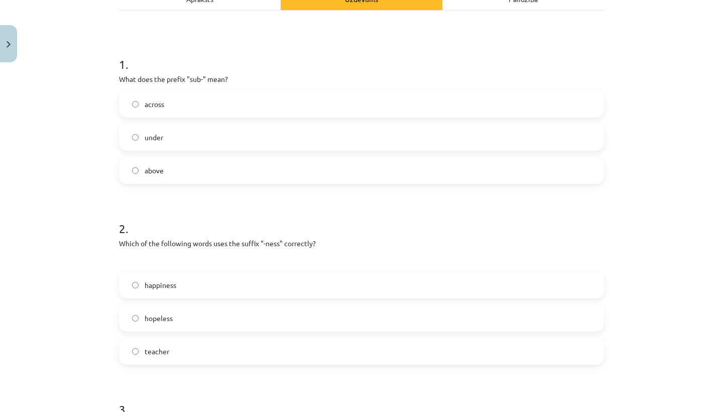
click at [174, 288] on span "happiness" at bounding box center [161, 285] width 32 height 11
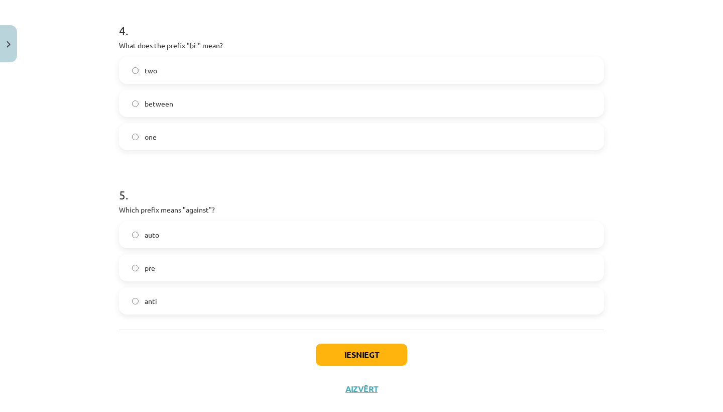
scroll to position [705, 0]
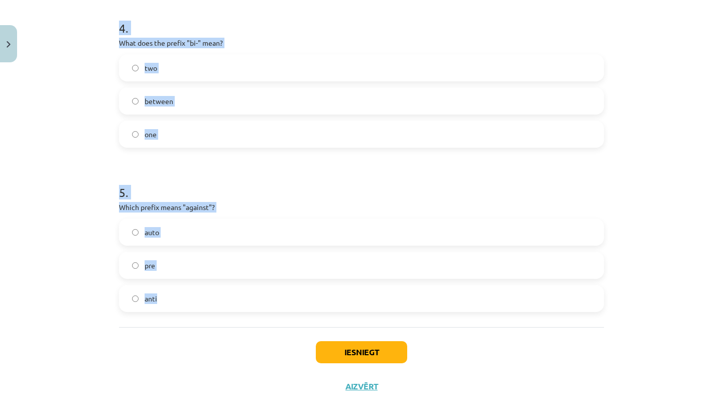
drag, startPoint x: 201, startPoint y: 321, endPoint x: 93, endPoint y: 7, distance: 332.1
click at [93, 8] on div "Mācību tēma: Angļu valodas i - 11. klases 1. ieskaites mācību materiāls #6 📝 To…" at bounding box center [361, 206] width 723 height 412
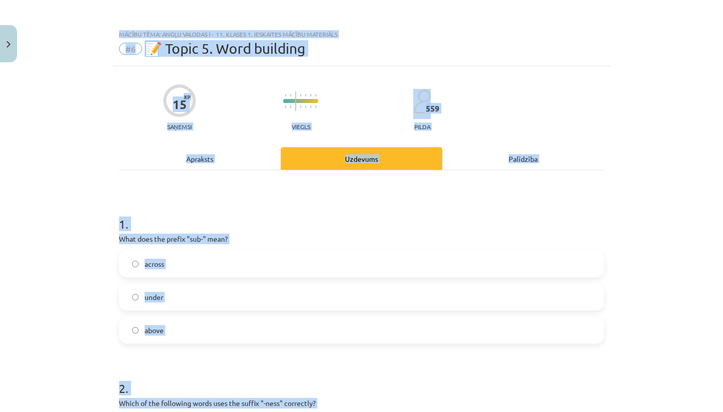
scroll to position [28, 0]
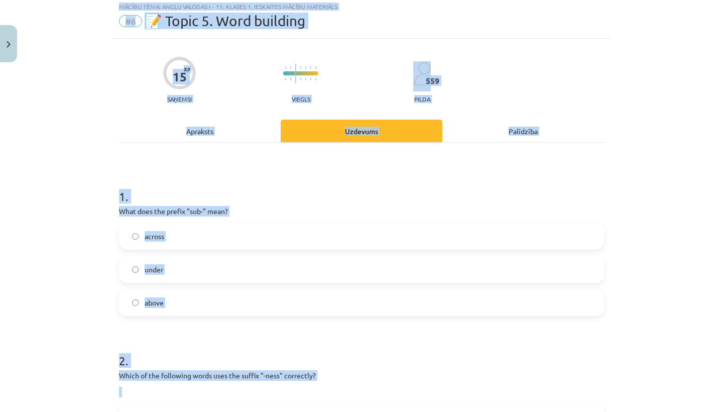
copy div "Mācību tēma: Angļu valodas i - 11. klases 1. ieskaites mācību materiāls #6 📝 To…"
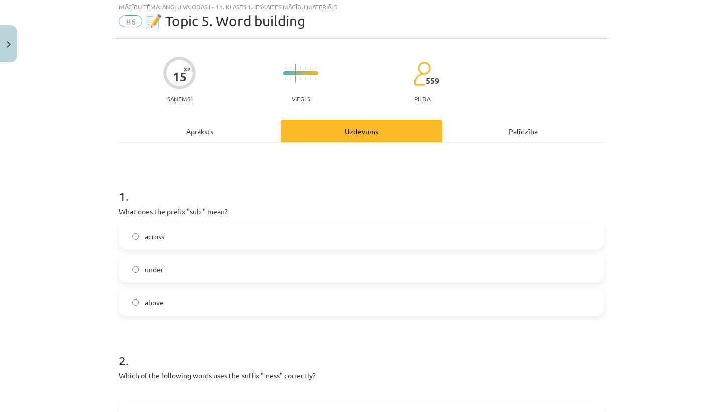
click at [66, 278] on div "Mācību tēma: Angļu valodas i - 11. klases 1. ieskaites mācību materiāls #6 📝 To…" at bounding box center [361, 206] width 723 height 412
click at [142, 272] on label "under" at bounding box center [361, 268] width 483 height 25
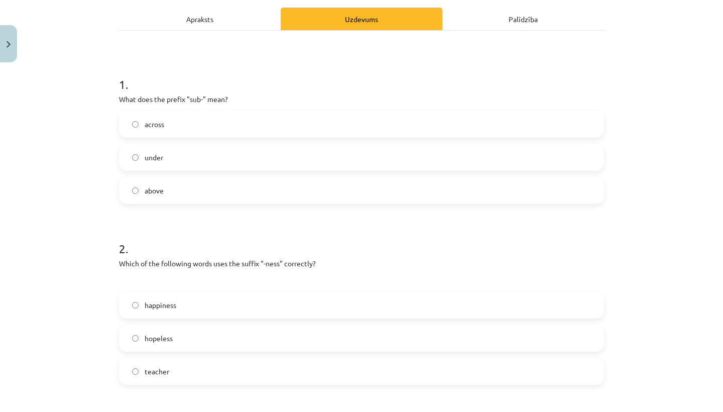
scroll to position [142, 0]
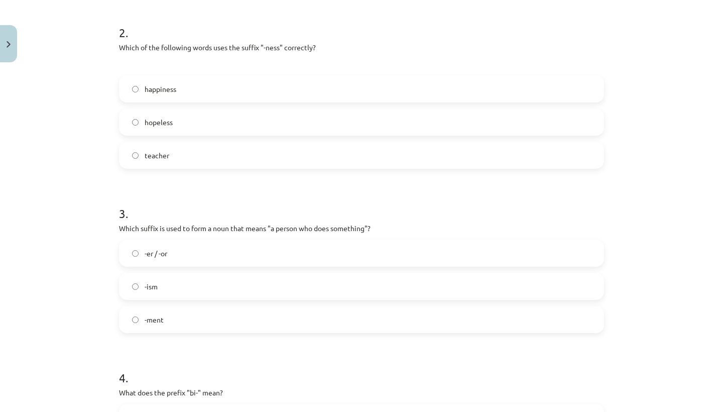
click at [162, 259] on label "-er / -or" at bounding box center [361, 252] width 483 height 25
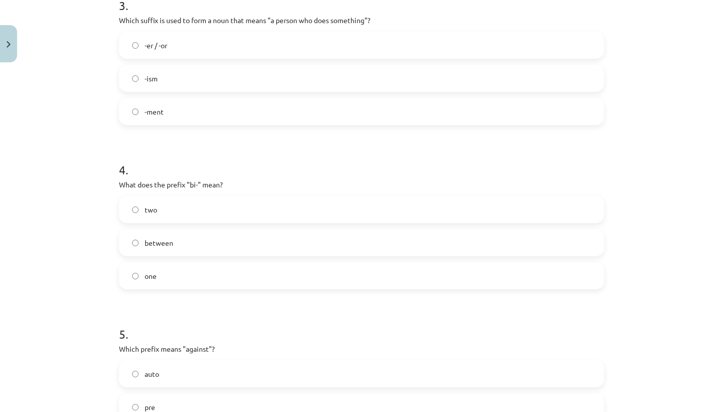
scroll to position [569, 0]
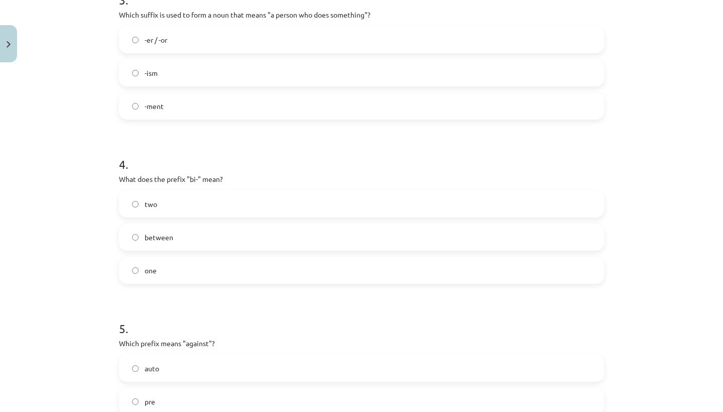
click at [154, 200] on span "two" at bounding box center [151, 204] width 13 height 11
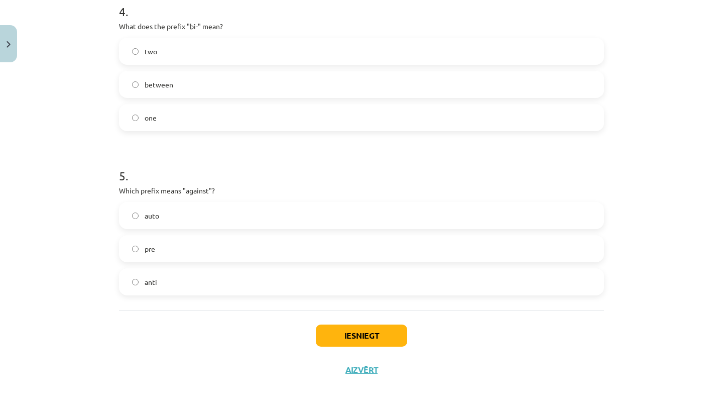
scroll to position [723, 0]
click at [184, 271] on label "anti" at bounding box center [361, 281] width 483 height 25
click at [393, 327] on button "Iesniegt" at bounding box center [361, 335] width 91 height 22
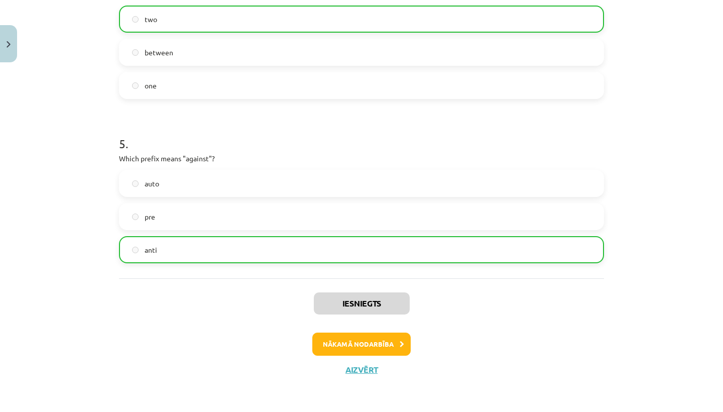
click at [380, 335] on button "Nākamā nodarbība" at bounding box center [361, 343] width 98 height 23
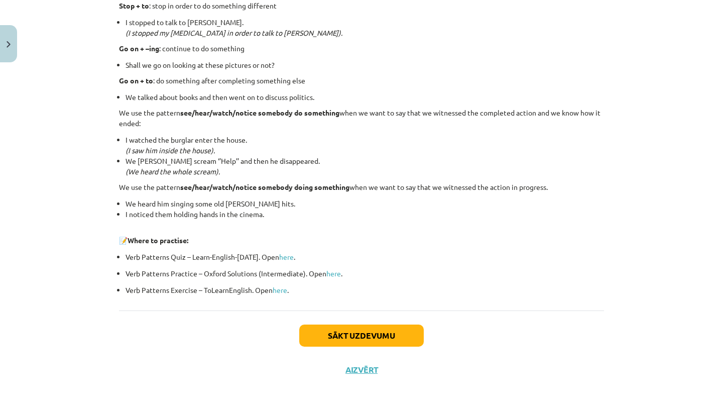
scroll to position [1301, 0]
click at [363, 339] on button "Sākt uzdevumu" at bounding box center [361, 335] width 124 height 22
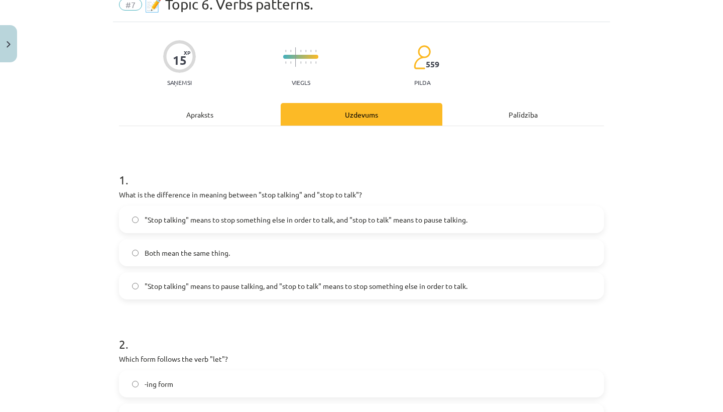
scroll to position [25, 0]
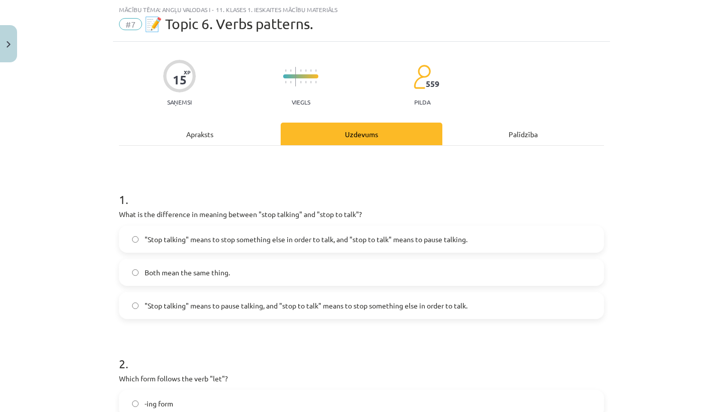
click at [246, 310] on span ""Stop talking" means to pause talking, and "stop to talk" means to stop somethi…" at bounding box center [306, 305] width 323 height 11
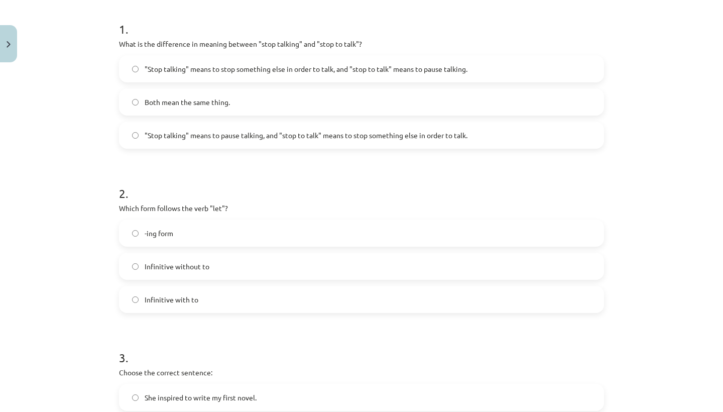
scroll to position [198, 0]
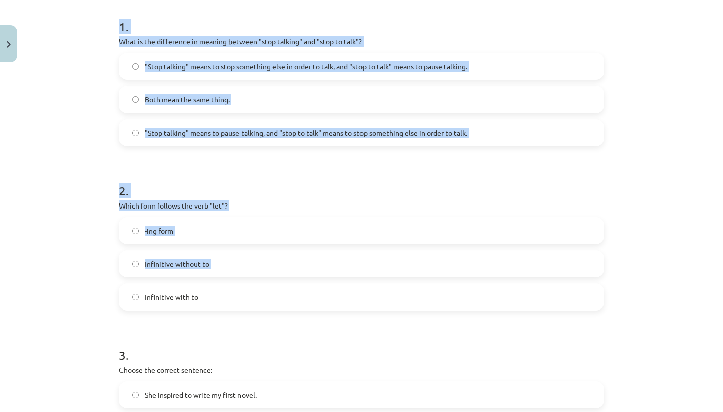
drag, startPoint x: 109, startPoint y: 189, endPoint x: 204, endPoint y: 280, distance: 131.3
click at [204, 280] on div "Mācību tēma: Angļu valodas i - 11. klases 1. ieskaites mācību materiāls #7 📝 To…" at bounding box center [361, 206] width 723 height 412
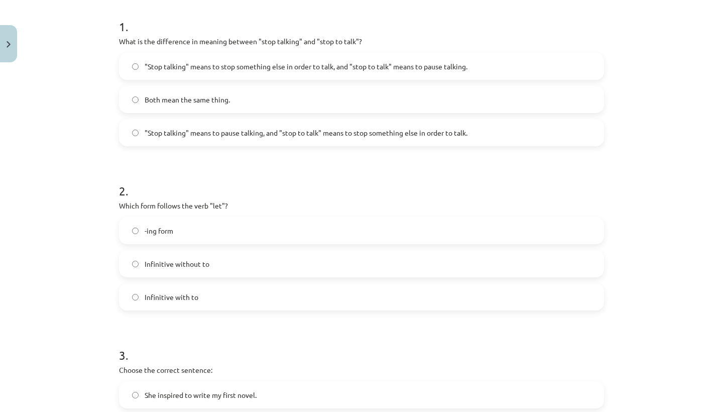
click at [203, 279] on div "-ing form Infinitive without to Infinitive with to" at bounding box center [361, 263] width 485 height 93
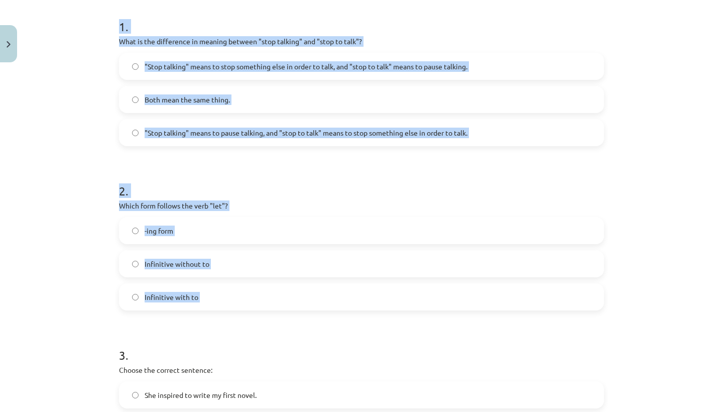
drag, startPoint x: 103, startPoint y: 71, endPoint x: 193, endPoint y: 320, distance: 264.0
click at [193, 320] on div "Mācību tēma: Angļu valodas i - 11. klases 1. ieskaites mācību materiāls #7 📝 To…" at bounding box center [361, 206] width 723 height 412
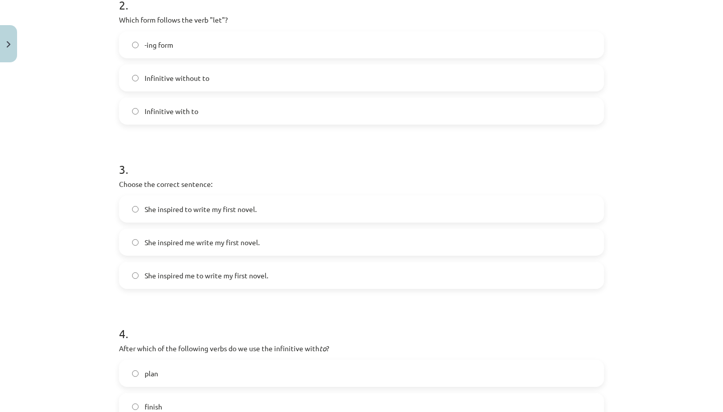
click at [289, 275] on label "She inspired me to write my first novel." at bounding box center [361, 275] width 483 height 25
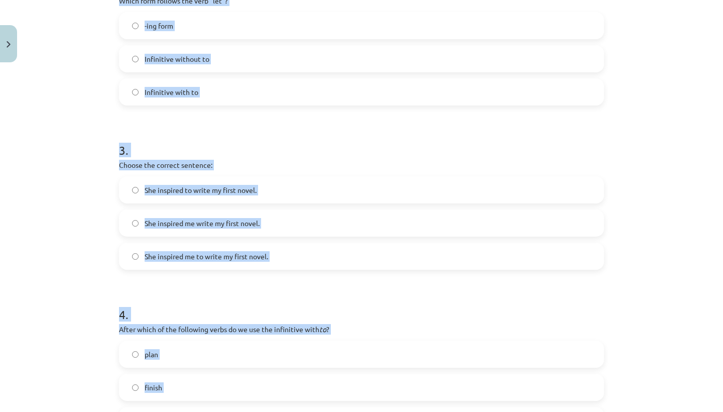
scroll to position [383, 0]
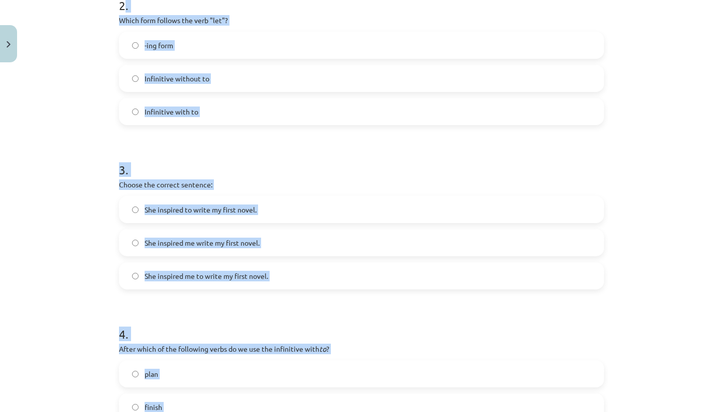
drag, startPoint x: 260, startPoint y: 291, endPoint x: 125, endPoint y: 6, distance: 316.1
click at [125, 6] on form "1 . What is the difference in meaning between "stop talking" and "stop to talk"…" at bounding box center [361, 217] width 485 height 801
copy form ". Which form follows the verb "let"? -ing form Infinitive without to Infinitive…"
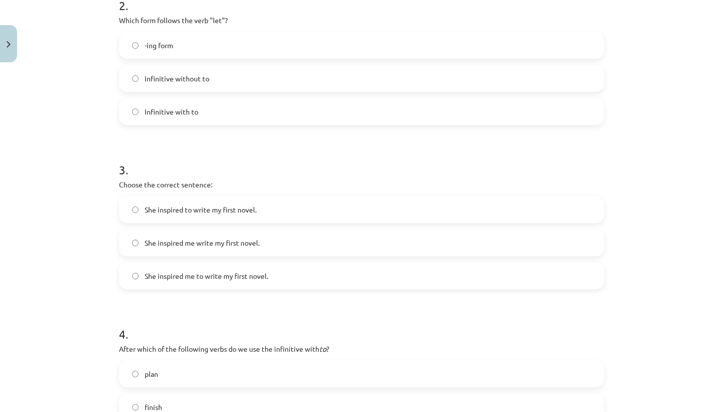
click at [23, 192] on div "Mācību tēma: Angļu valodas i - 11. klases 1. ieskaites mācību materiāls #7 📝 To…" at bounding box center [361, 206] width 723 height 412
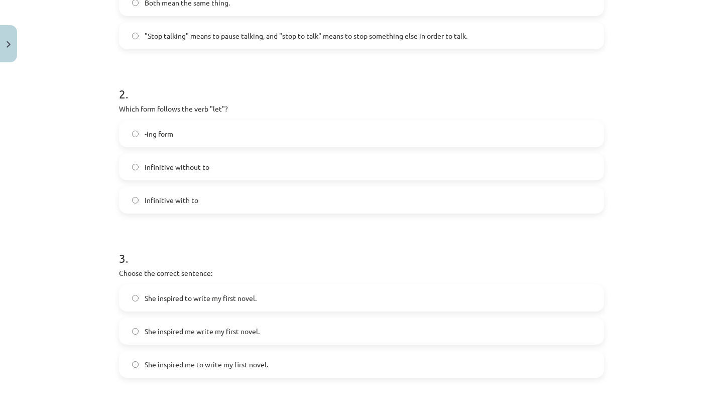
scroll to position [293, 0]
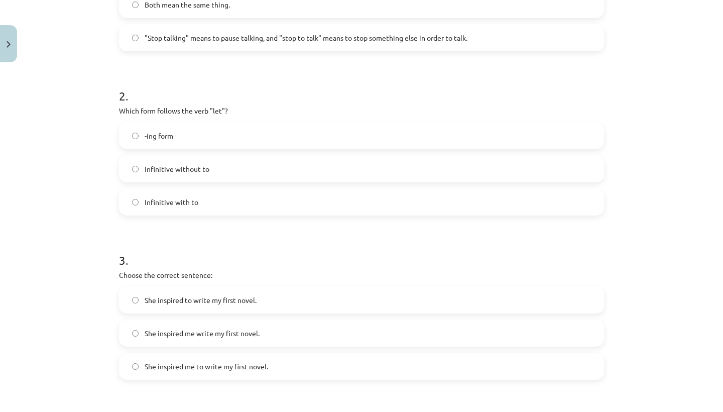
click at [227, 178] on label "Infinitive without to" at bounding box center [361, 168] width 483 height 25
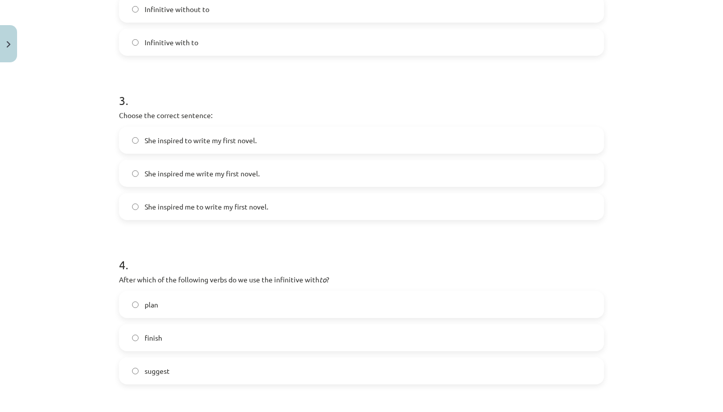
scroll to position [459, 0]
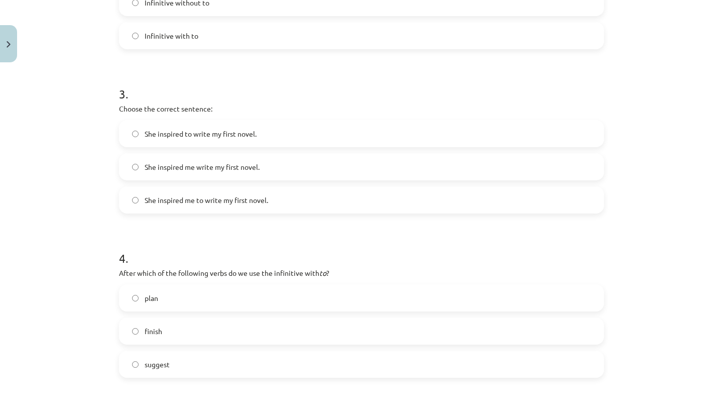
click at [206, 302] on label "plan" at bounding box center [361, 297] width 483 height 25
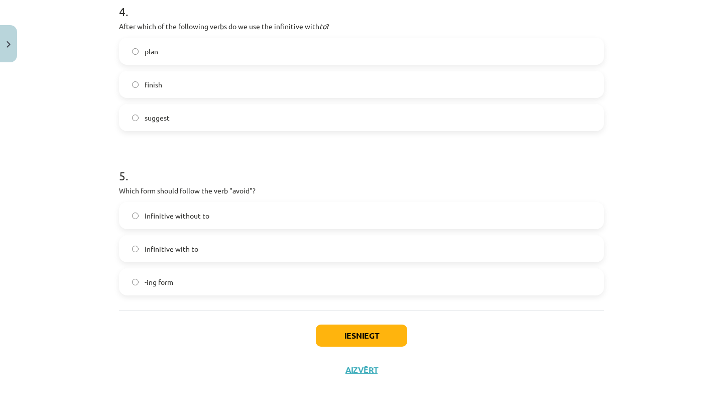
scroll to position [706, 0]
click at [217, 251] on label "Infinitive with to" at bounding box center [361, 248] width 483 height 25
click at [233, 266] on div "Infinitive without to Infinitive with to -ing form" at bounding box center [361, 248] width 485 height 93
click at [229, 279] on label "-ing form" at bounding box center [361, 281] width 483 height 25
click at [356, 333] on button "Iesniegt" at bounding box center [361, 335] width 91 height 22
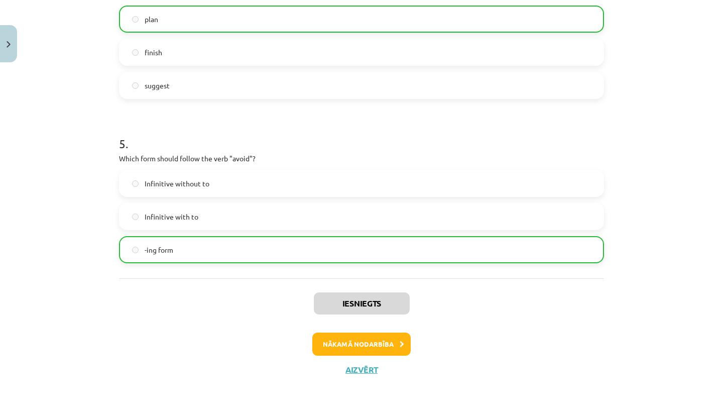
click at [367, 342] on button "Nākamā nodarbība" at bounding box center [361, 343] width 98 height 23
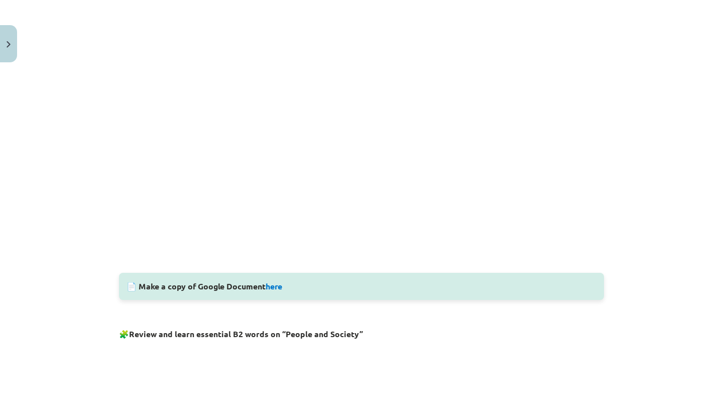
scroll to position [145, 0]
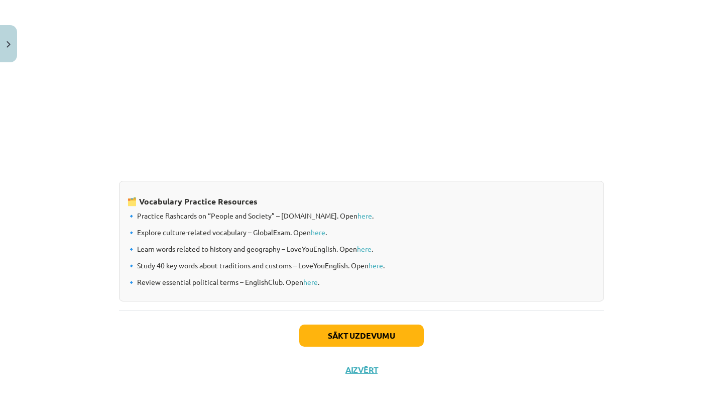
click at [398, 336] on button "Sākt uzdevumu" at bounding box center [361, 335] width 124 height 22
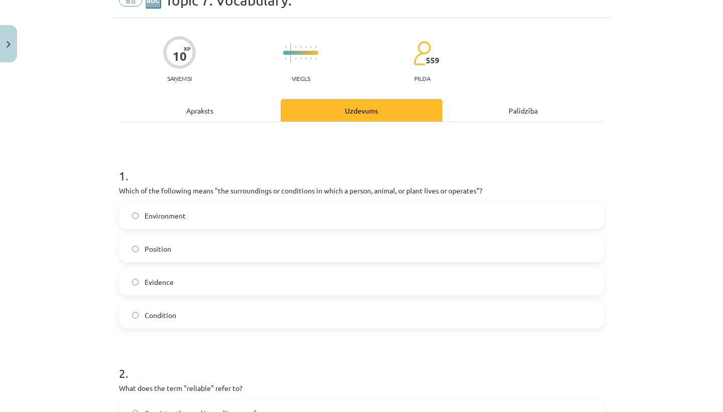
scroll to position [49, 0]
click at [176, 222] on label "Environment" at bounding box center [361, 214] width 483 height 25
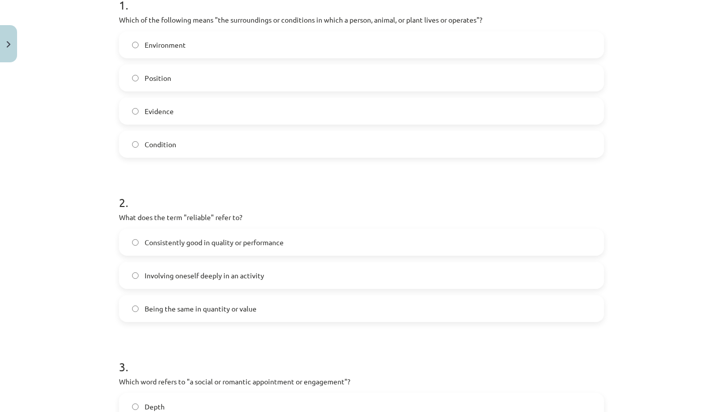
scroll to position [223, 0]
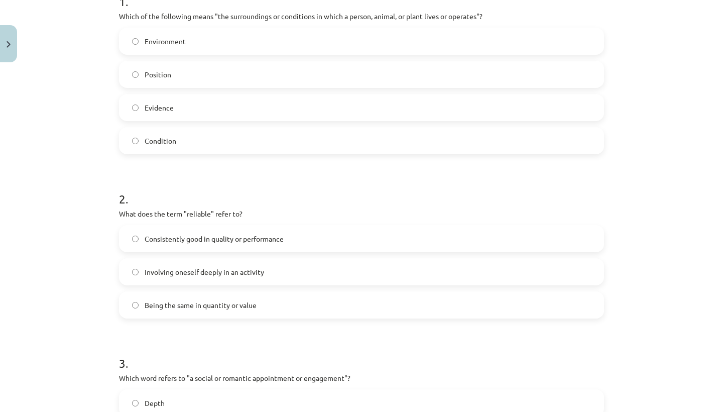
click at [208, 271] on span "Involving oneself deeply in an activity" at bounding box center [204, 272] width 119 height 11
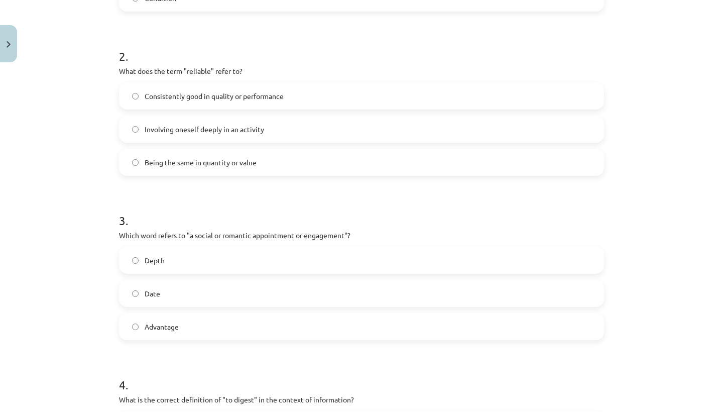
scroll to position [410, 0]
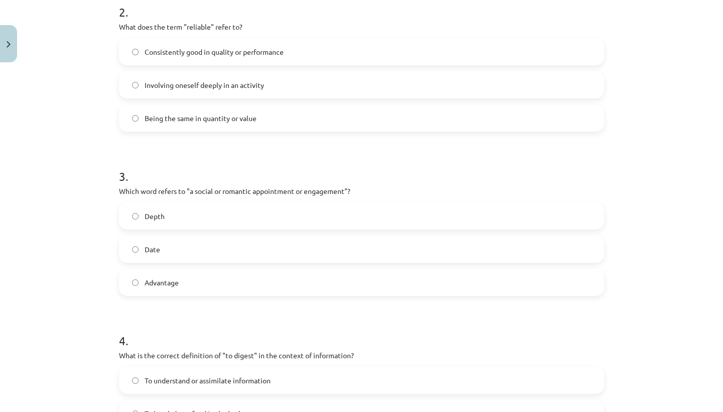
click at [214, 256] on label "Date" at bounding box center [361, 248] width 483 height 25
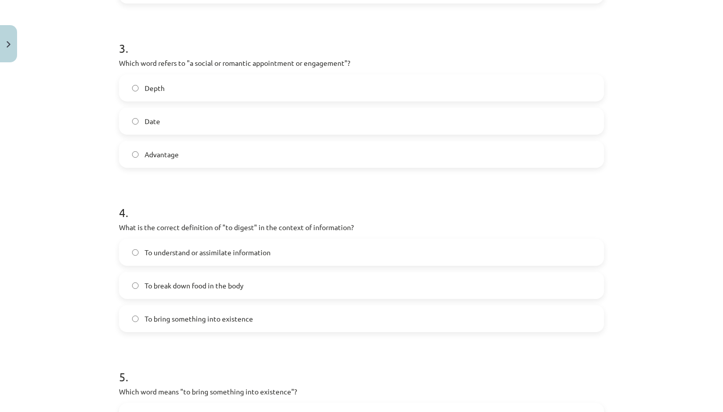
scroll to position [539, 0]
click at [204, 253] on span "To understand or assimilate information" at bounding box center [208, 250] width 126 height 11
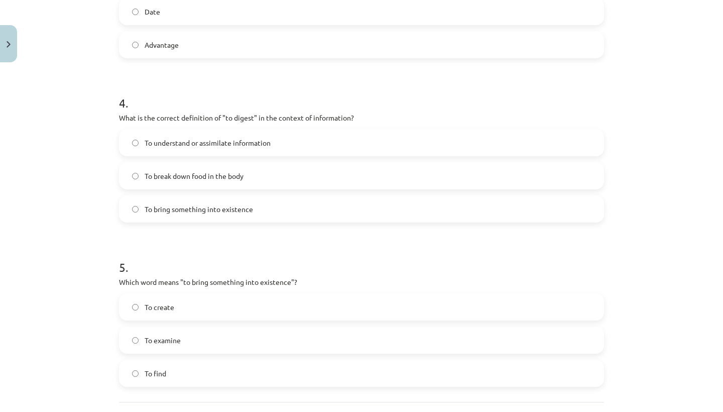
scroll to position [683, 0]
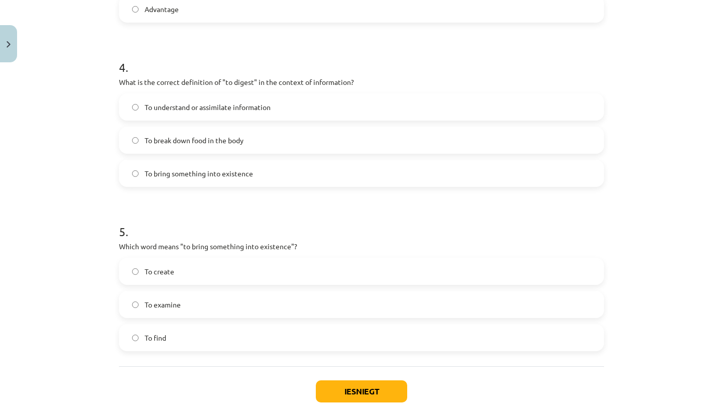
click at [170, 277] on label "To create" at bounding box center [361, 270] width 483 height 25
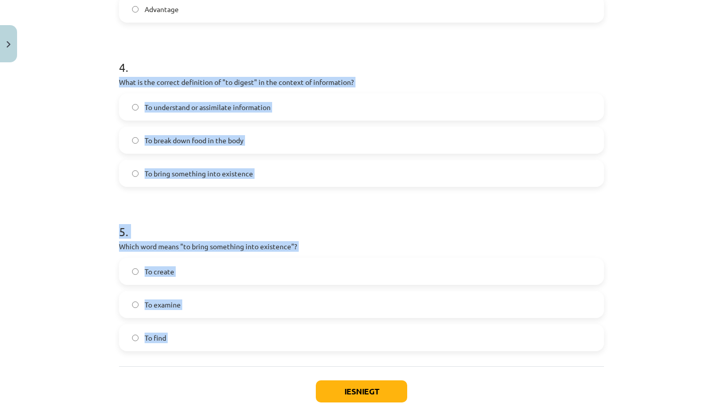
drag, startPoint x: 245, startPoint y: 379, endPoint x: 146, endPoint y: 65, distance: 329.7
click at [146, 65] on h1 "4 ." at bounding box center [361, 58] width 485 height 31
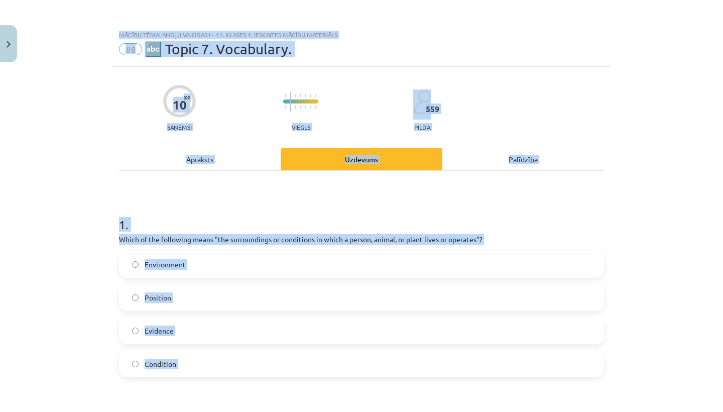
scroll to position [352, 0]
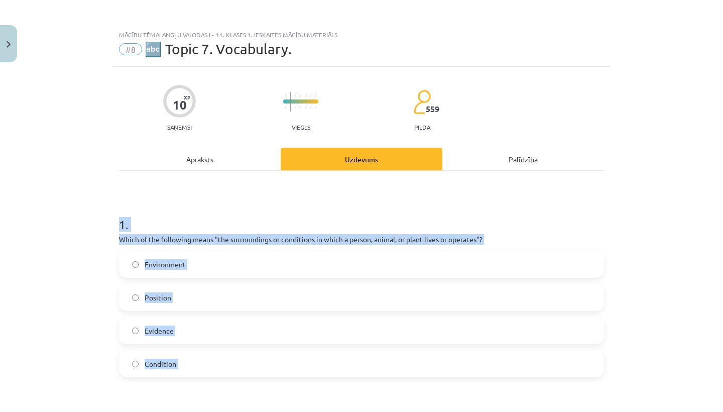
drag, startPoint x: 212, startPoint y: 366, endPoint x: 102, endPoint y: 223, distance: 180.4
click at [102, 224] on div "Mācību tēma: Angļu valodas i - 11. klases 1. ieskaites mācību materiāls #8 🔤 To…" at bounding box center [361, 206] width 723 height 412
copy form "1 . Which of the following means "the surroundings or conditions in which a per…"
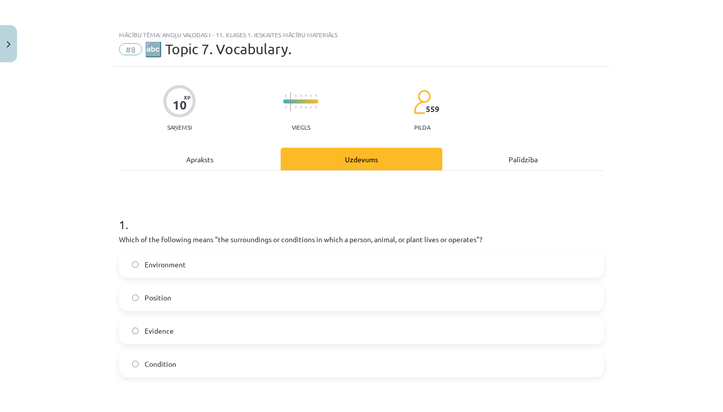
click at [213, 222] on h1 "1 ." at bounding box center [361, 215] width 485 height 31
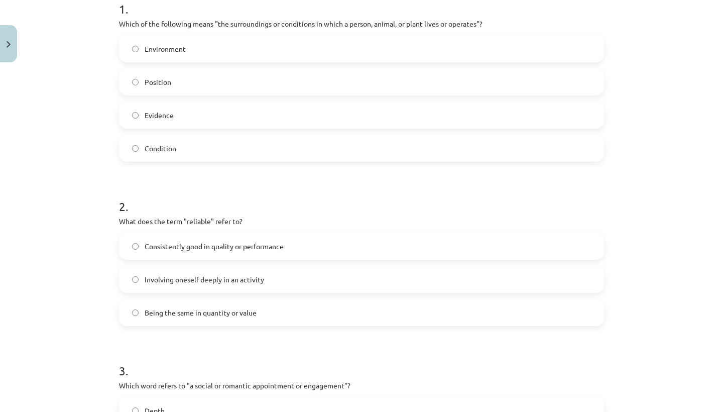
scroll to position [220, 0]
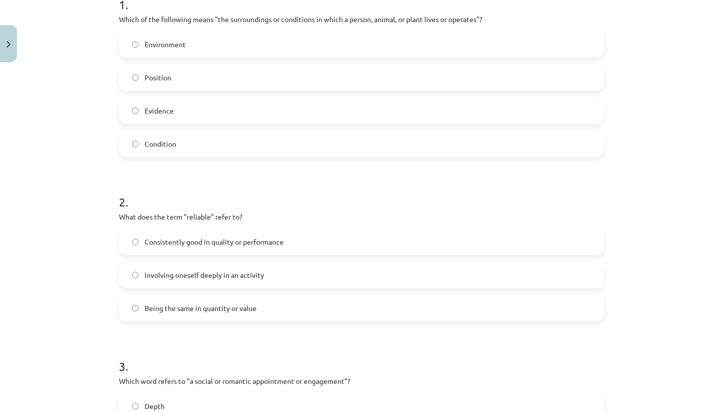
click at [258, 241] on span "Consistently good in quality or performance" at bounding box center [214, 241] width 139 height 11
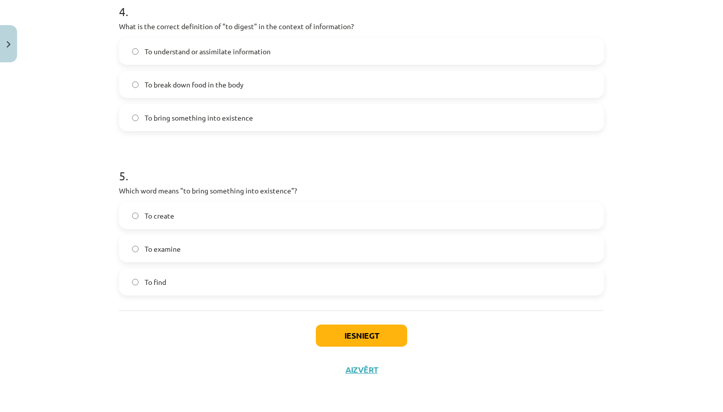
scroll to position [740, 0]
click at [371, 331] on button "Iesniegt" at bounding box center [361, 335] width 91 height 22
click at [366, 343] on button "Iesniegt" at bounding box center [361, 335] width 91 height 22
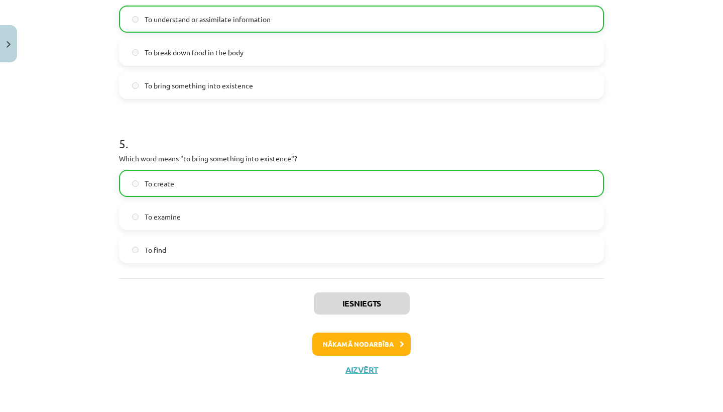
scroll to position [771, 0]
click at [366, 341] on button "Nākamā nodarbība" at bounding box center [361, 343] width 98 height 23
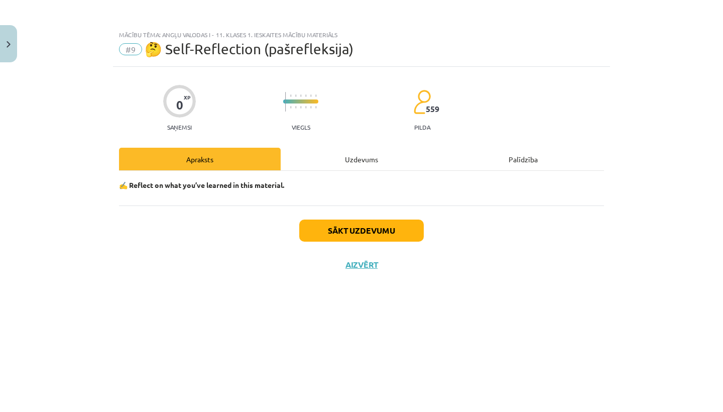
click at [355, 233] on button "Sākt uzdevumu" at bounding box center [361, 230] width 124 height 22
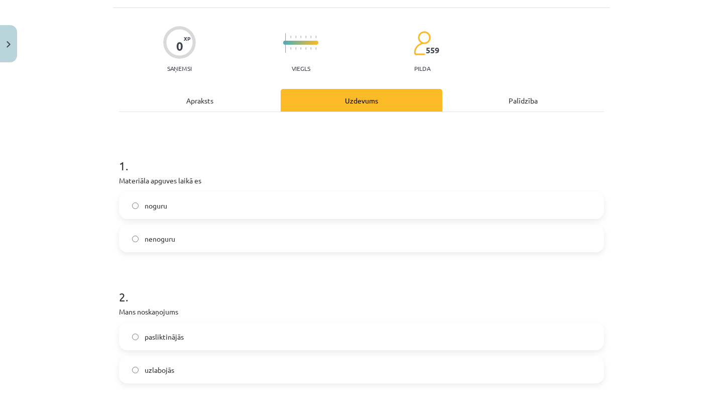
scroll to position [62, 0]
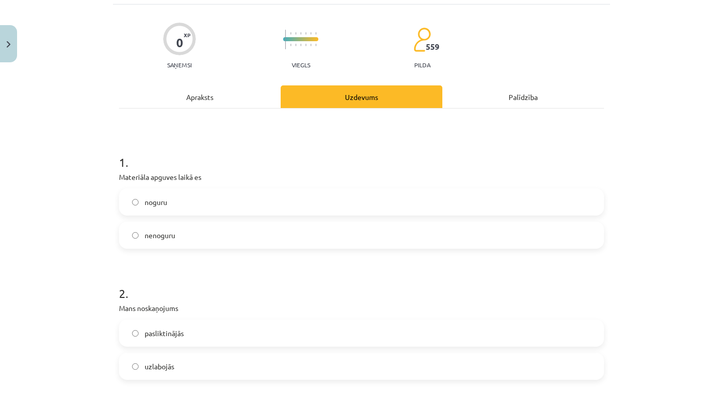
click at [217, 236] on label "nenoguru" at bounding box center [361, 234] width 483 height 25
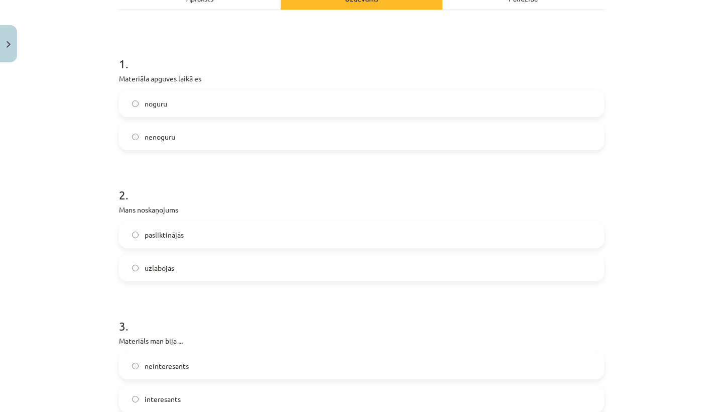
scroll to position [166, 0]
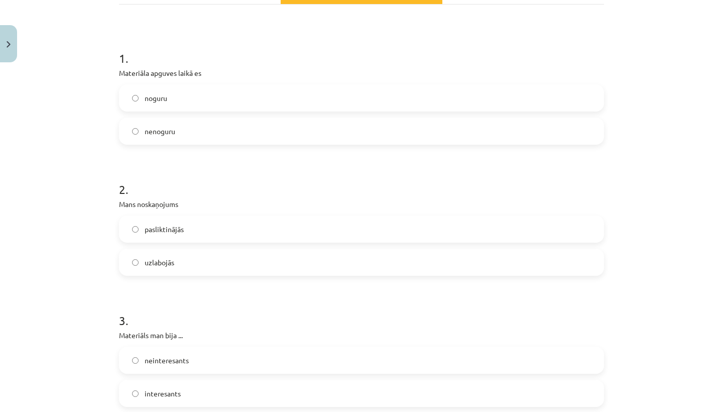
click at [213, 258] on label "uzlabojās" at bounding box center [361, 261] width 483 height 25
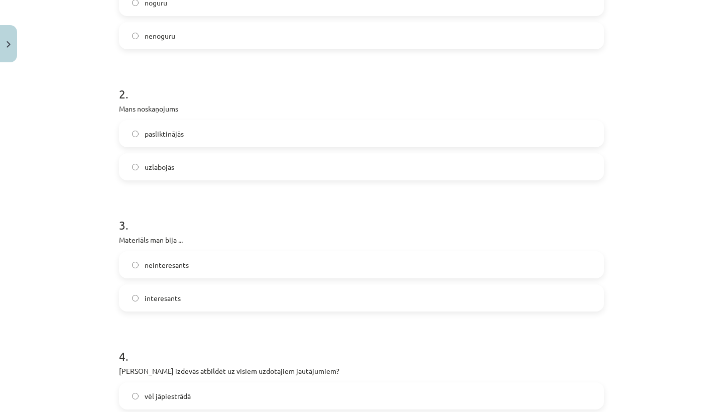
scroll to position [264, 0]
click at [199, 308] on label "interesants" at bounding box center [361, 295] width 483 height 25
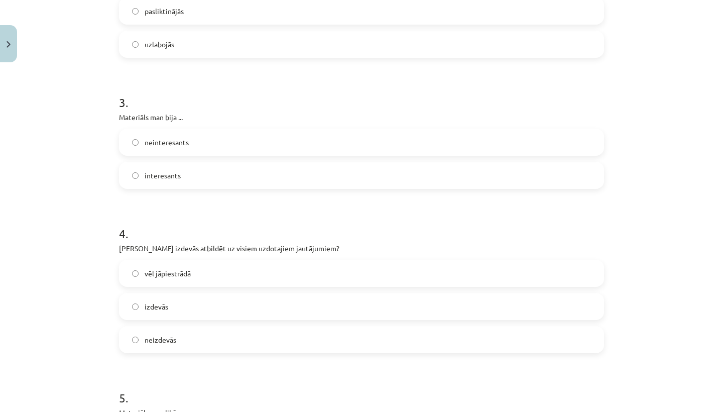
scroll to position [384, 0]
click at [217, 311] on label "izdevās" at bounding box center [361, 305] width 483 height 25
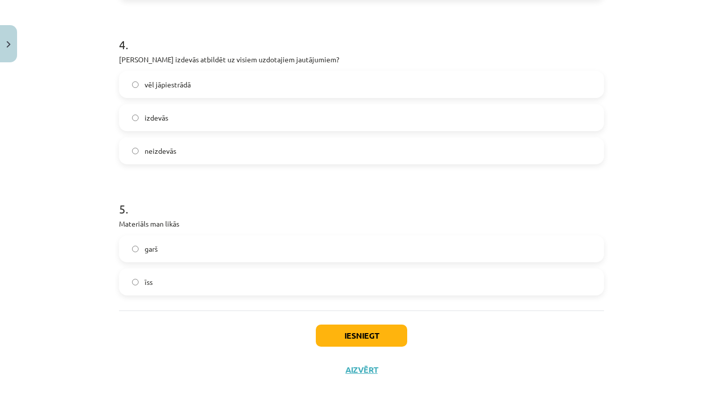
scroll to position [574, 0]
click at [212, 245] on label "garš" at bounding box center [361, 248] width 483 height 25
click at [334, 333] on button "Iesniegt" at bounding box center [361, 335] width 91 height 22
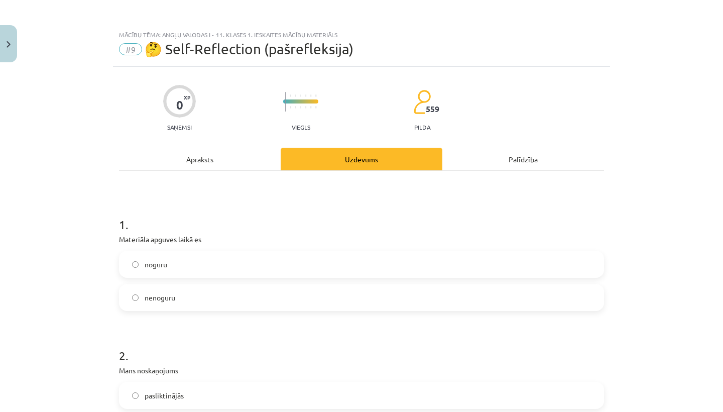
scroll to position [0, 0]
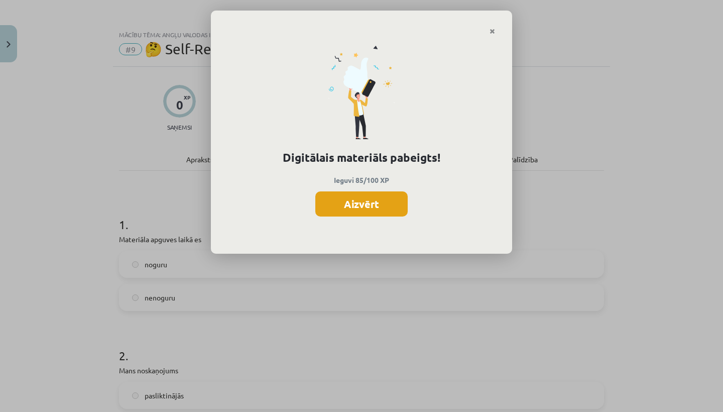
click at [387, 200] on button "Aizvērt" at bounding box center [361, 203] width 92 height 25
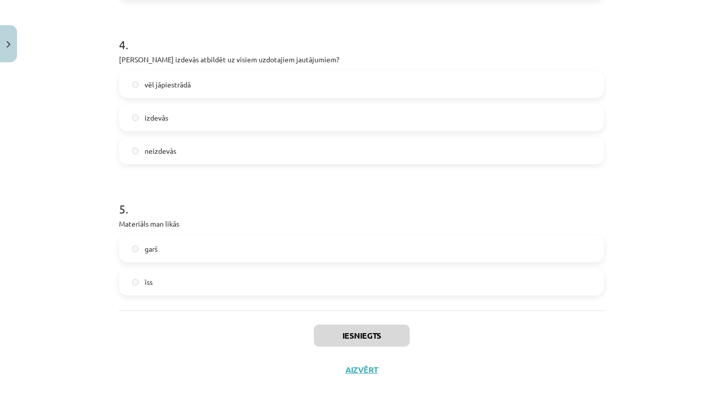
scroll to position [574, 0]
click at [264, 259] on label "garš" at bounding box center [361, 248] width 483 height 25
click at [266, 255] on label "garš" at bounding box center [361, 248] width 483 height 25
click at [273, 245] on label "garš" at bounding box center [361, 248] width 483 height 25
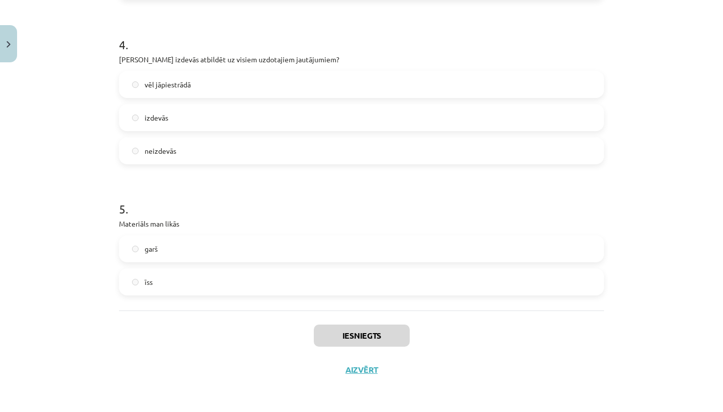
click at [361, 370] on button "Aizvērt" at bounding box center [361, 369] width 38 height 10
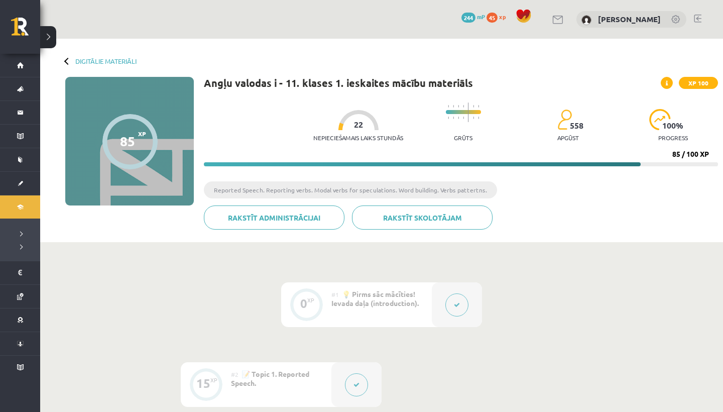
scroll to position [0, 0]
click at [338, 120] on div at bounding box center [358, 120] width 40 height 20
click at [99, 59] on link "Digitālie materiāli" at bounding box center [105, 61] width 61 height 8
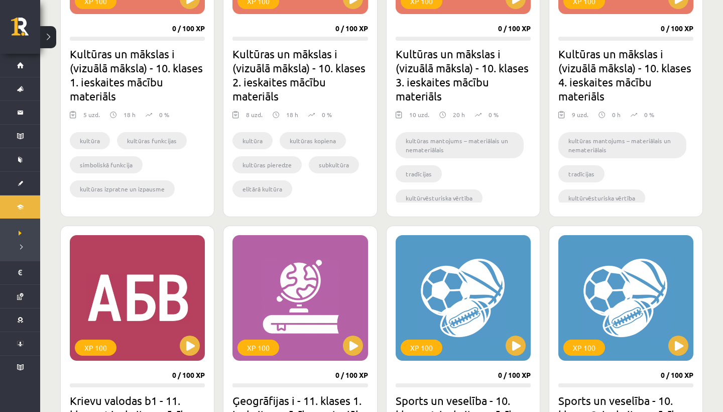
scroll to position [1059, 0]
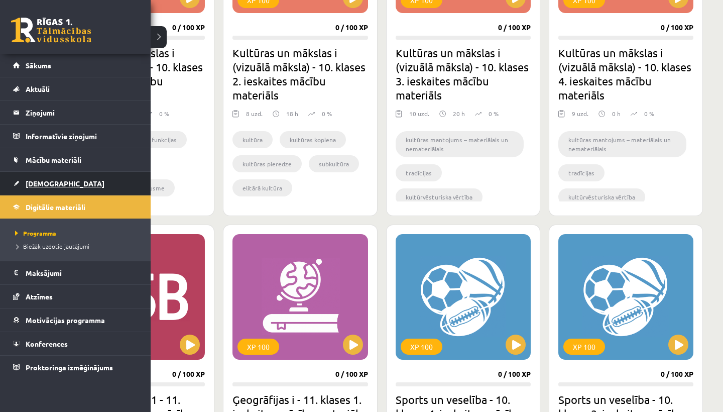
click at [31, 187] on link "[DEMOGRAPHIC_DATA]" at bounding box center [75, 183] width 125 height 23
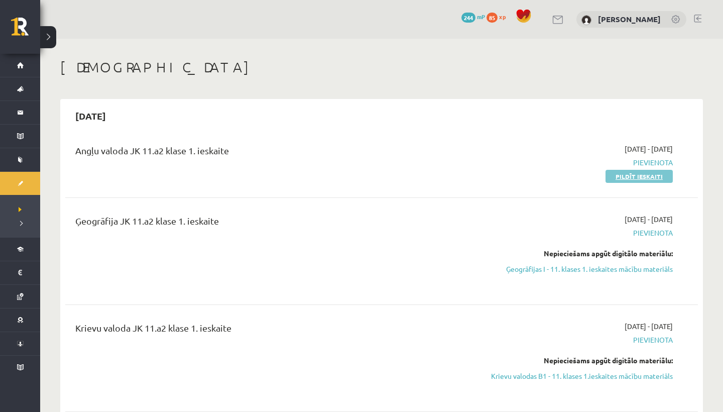
click at [621, 180] on link "Pildīt ieskaiti" at bounding box center [638, 176] width 67 height 13
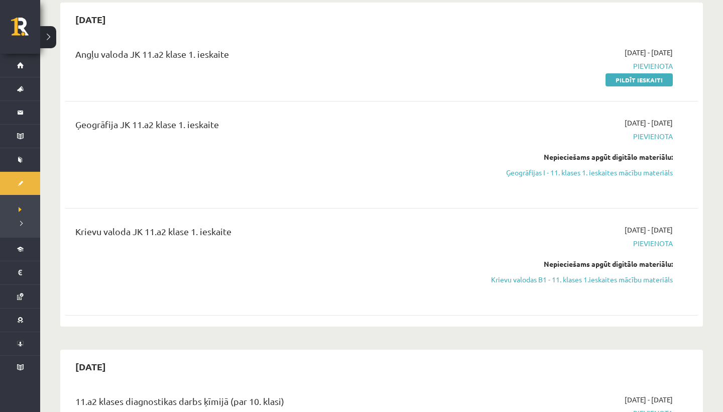
scroll to position [96, 0]
click at [543, 176] on link "Ģeogrāfijas I - 11. klases 1. ieskaites mācību materiāls" at bounding box center [577, 172] width 189 height 11
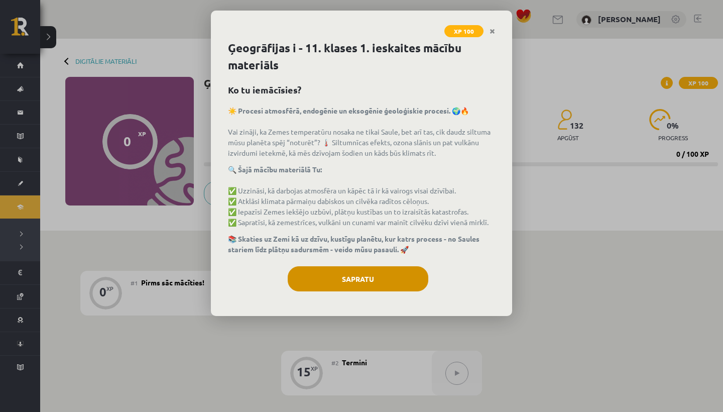
click at [356, 270] on button "Sapratu" at bounding box center [358, 278] width 141 height 25
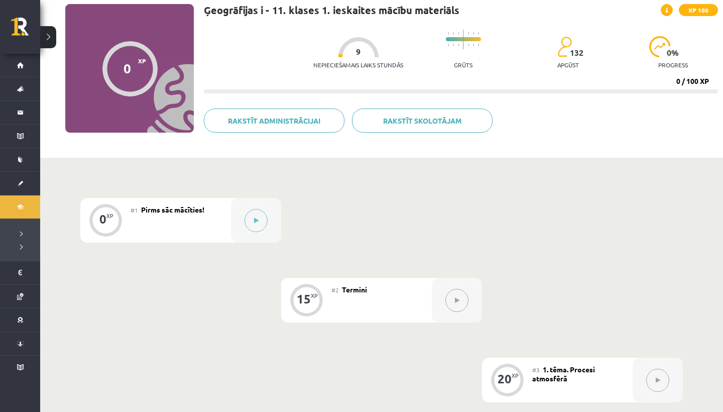
scroll to position [72, 0]
click at [254, 230] on button at bounding box center [255, 220] width 23 height 23
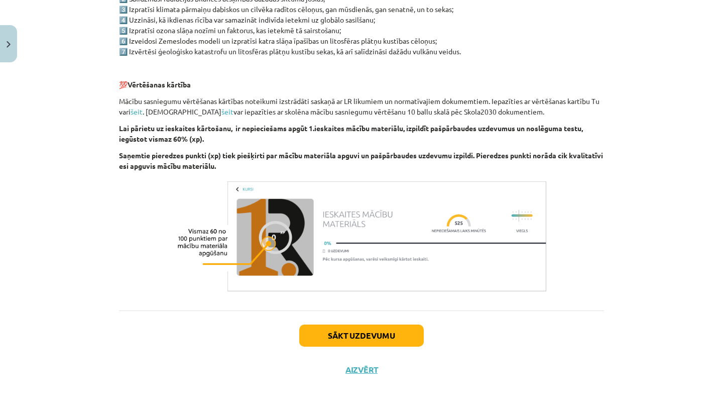
scroll to position [552, 0]
click at [330, 345] on div "Sākt uzdevumu Aizvērt" at bounding box center [361, 345] width 485 height 70
click at [331, 333] on button "Sākt uzdevumu" at bounding box center [361, 335] width 124 height 22
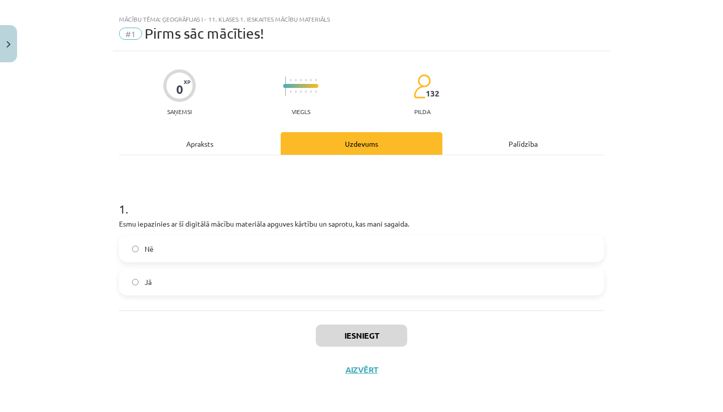
scroll to position [17, 0]
click at [266, 274] on label "Jā" at bounding box center [361, 281] width 483 height 25
click at [350, 335] on button "Iesniegt" at bounding box center [361, 335] width 91 height 22
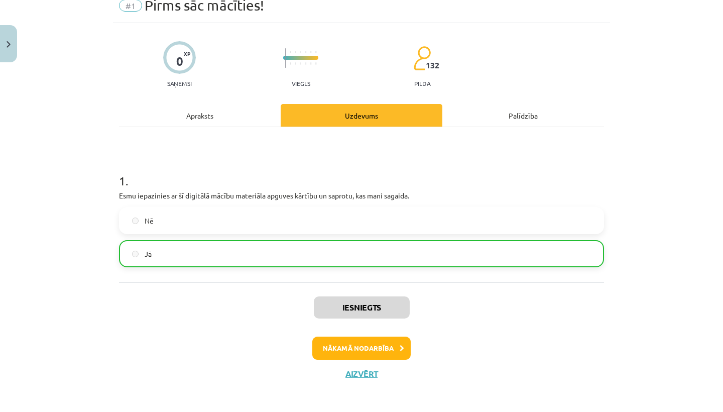
scroll to position [45, 0]
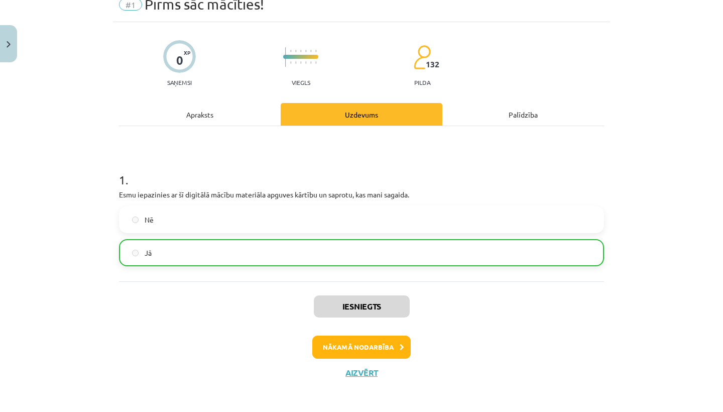
click at [376, 345] on button "Nākamā nodarbība" at bounding box center [361, 346] width 98 height 23
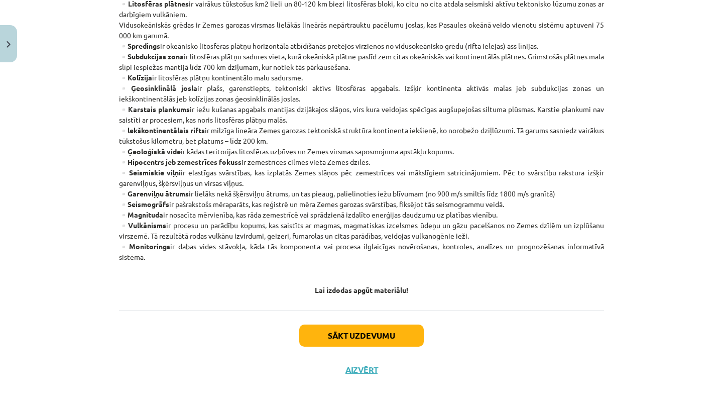
click at [374, 340] on button "Sākt uzdevumu" at bounding box center [361, 335] width 124 height 22
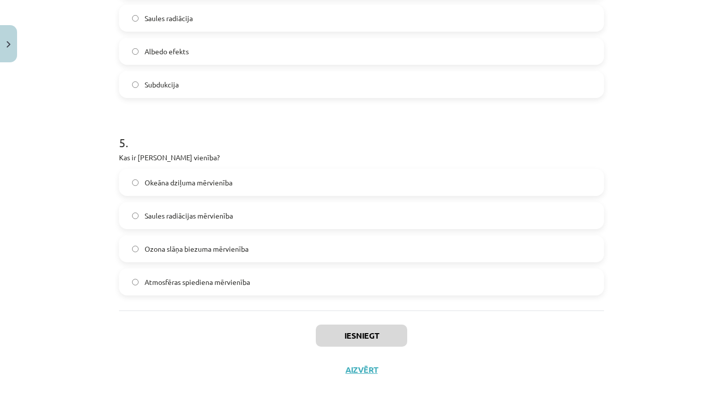
scroll to position [102, 0]
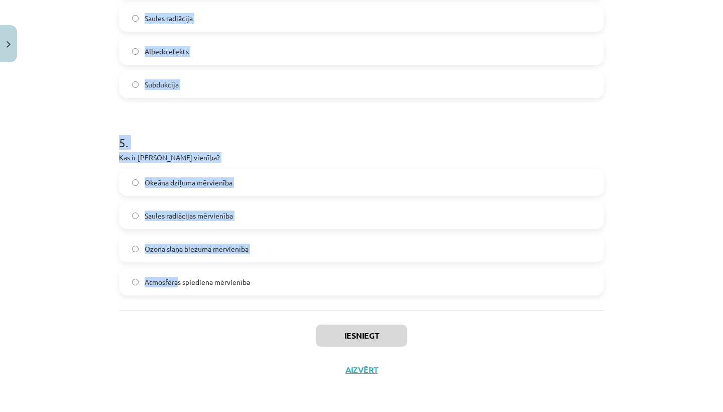
drag, startPoint x: 94, startPoint y: 207, endPoint x: 179, endPoint y: 279, distance: 111.1
click at [179, 279] on div "Mācību tēma: Ģeogrāfijas i - 11. klases 1. ieskaites mācību materiāls #2 Termin…" at bounding box center [361, 206] width 723 height 412
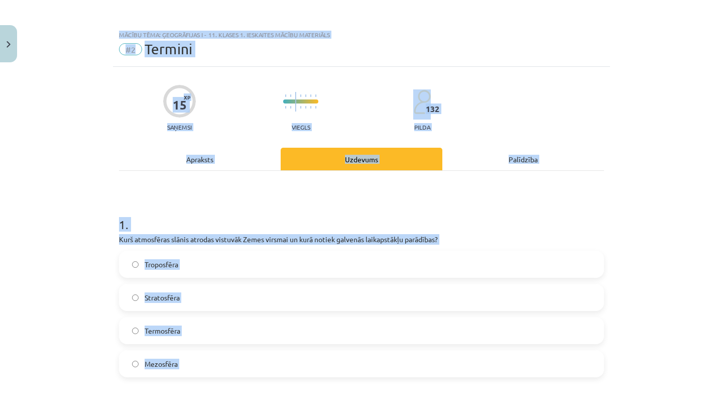
scroll to position [0, 0]
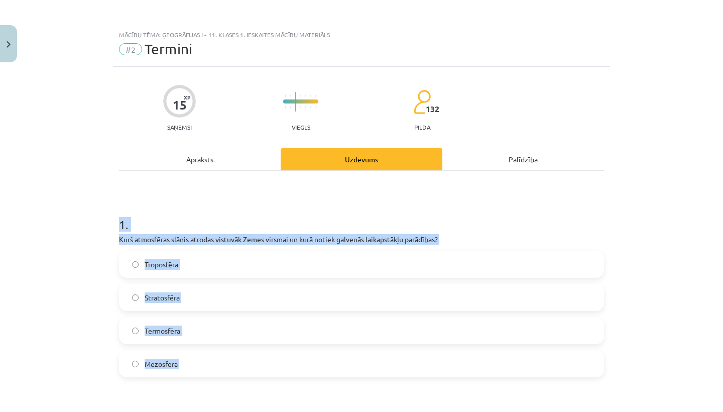
drag, startPoint x: 262, startPoint y: 281, endPoint x: 157, endPoint y: 183, distance: 143.1
copy form "1 . Kurš atmosfēras slānis atrodas vistuvāk Zemes virsmai un kurā notiek galven…"
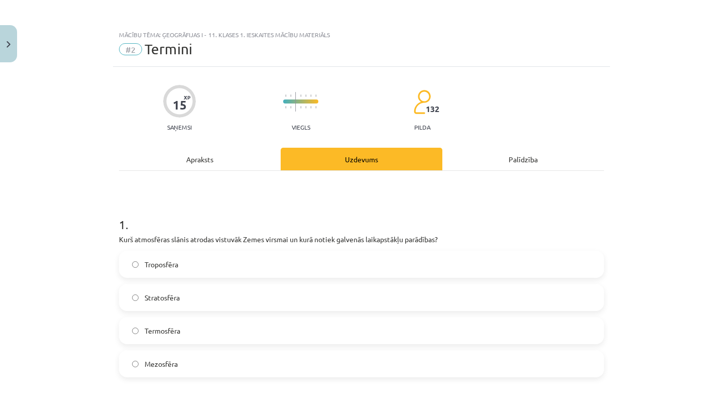
click at [219, 98] on div "15 XP Saņemsi Viegls 132 pilda" at bounding box center [361, 105] width 485 height 52
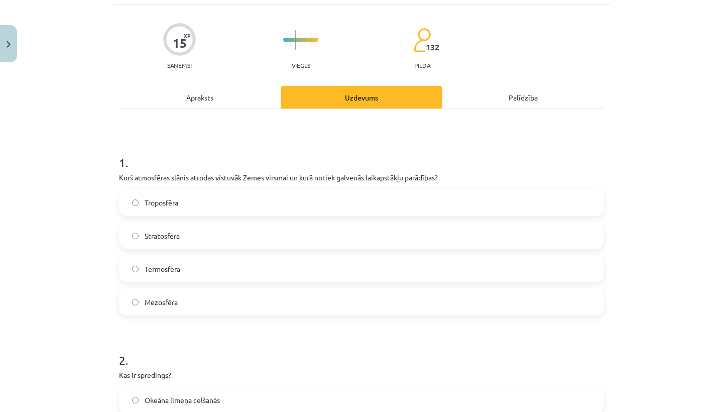
scroll to position [63, 0]
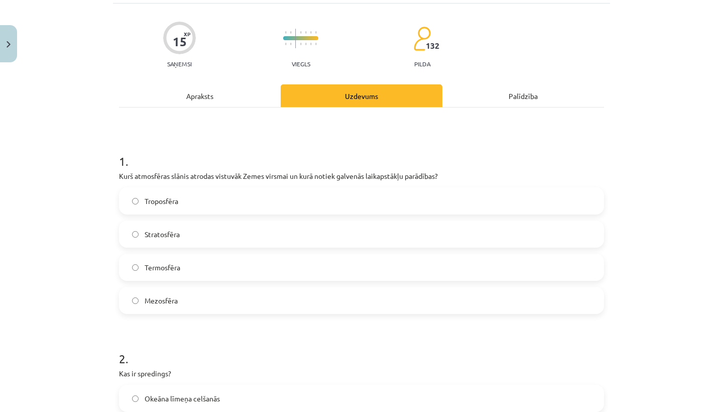
click at [166, 264] on span "Termosfēra" at bounding box center [163, 267] width 36 height 11
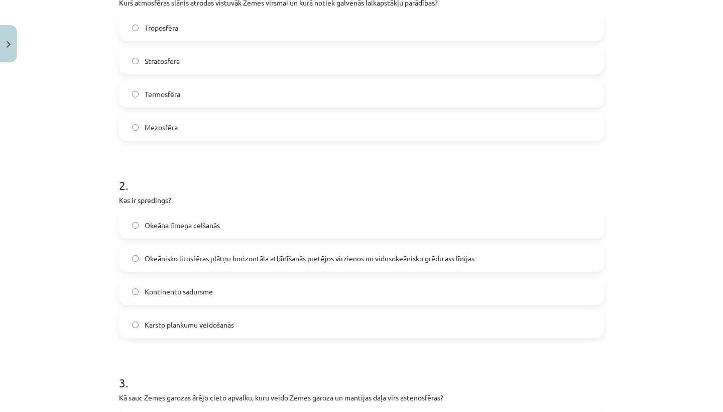
scroll to position [237, 0]
click at [194, 222] on span "Okeāna līmeņa celšanās" at bounding box center [182, 224] width 75 height 11
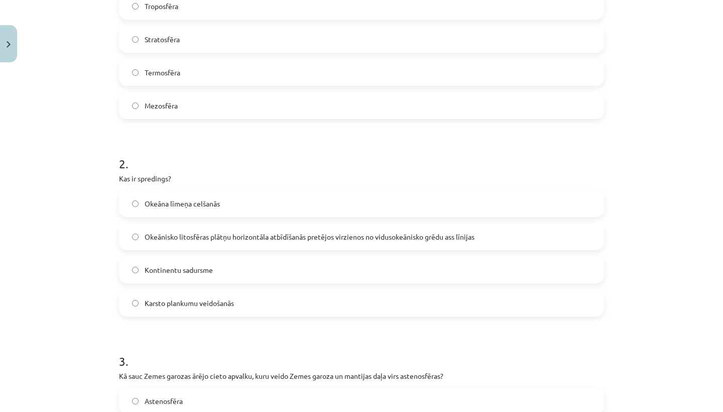
scroll to position [275, 0]
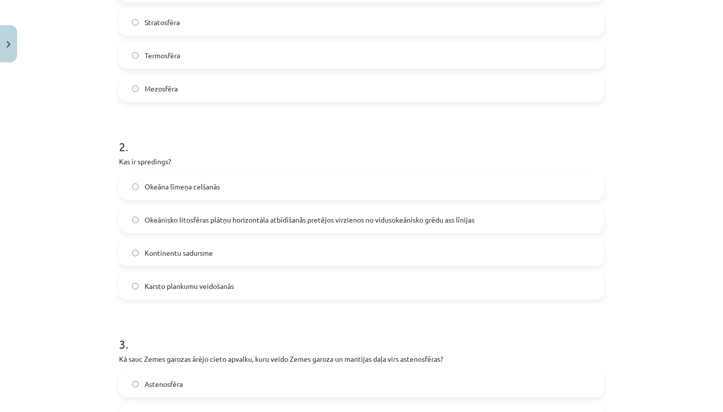
click at [197, 225] on label "Okeānisko litosfēras plātņu horizontāla atbīdīšanās pretējos virzienos no vidus…" at bounding box center [361, 219] width 483 height 25
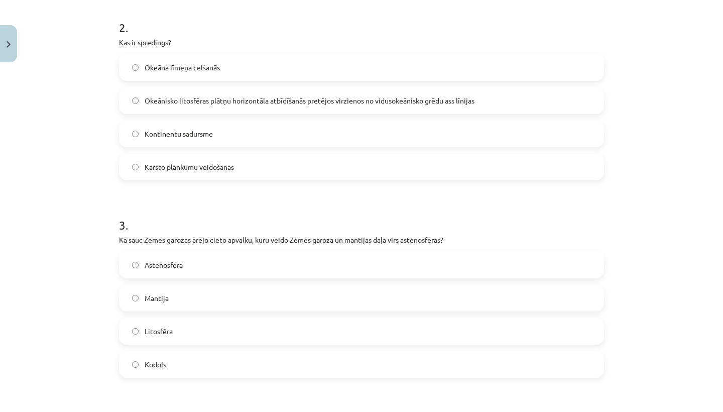
scroll to position [399, 0]
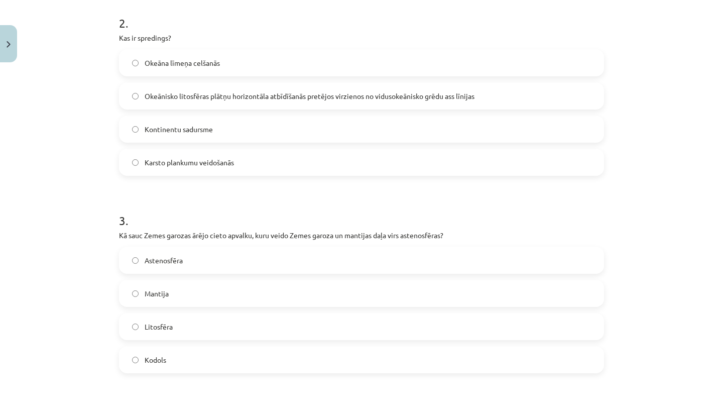
click at [174, 331] on label "Litosfēra" at bounding box center [361, 326] width 483 height 25
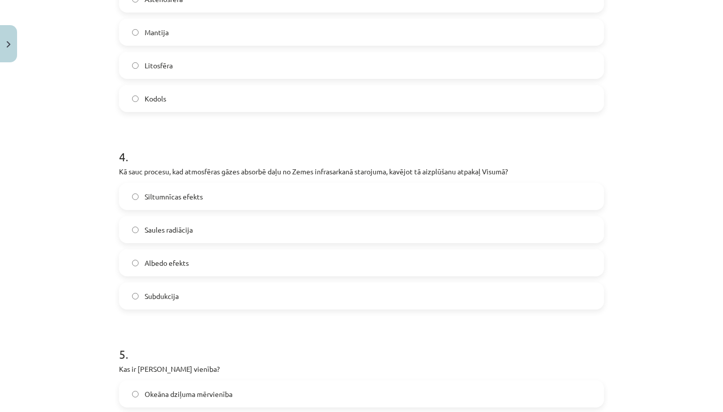
scroll to position [661, 0]
click at [197, 197] on span "Siltumnīcas efekts" at bounding box center [174, 195] width 58 height 11
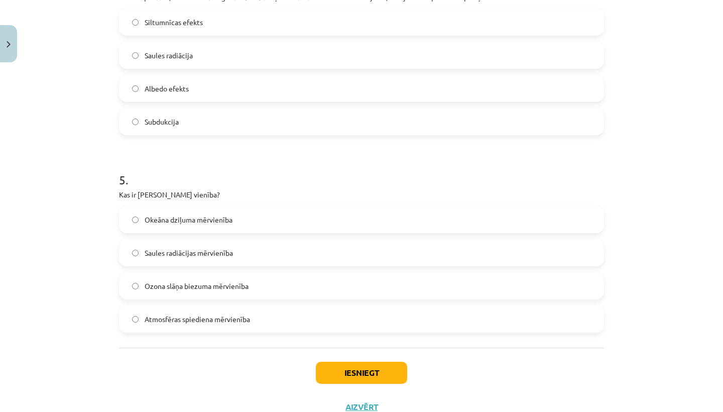
scroll to position [834, 0]
click at [211, 293] on label "Ozona slāņa biezuma mērvienība" at bounding box center [361, 285] width 483 height 25
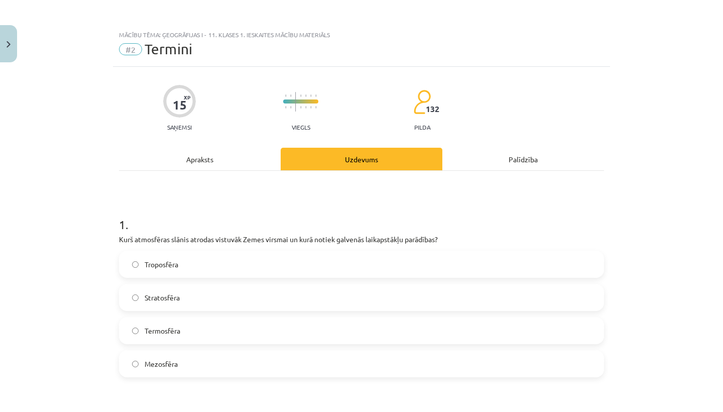
scroll to position [0, 0]
click at [222, 273] on label "Troposfēra" at bounding box center [361, 263] width 483 height 25
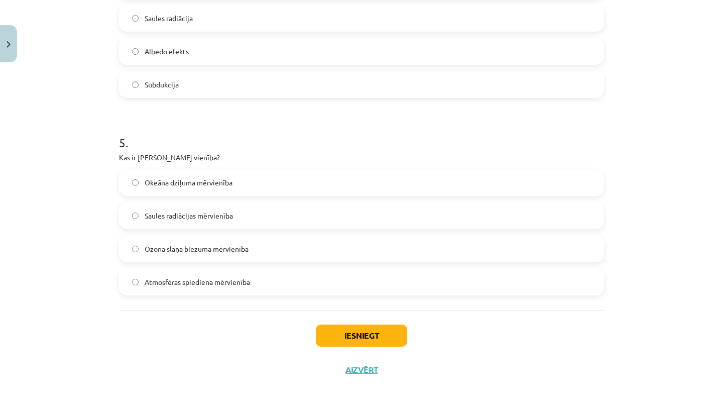
scroll to position [872, 0]
click at [371, 329] on button "Iesniegt" at bounding box center [361, 335] width 91 height 22
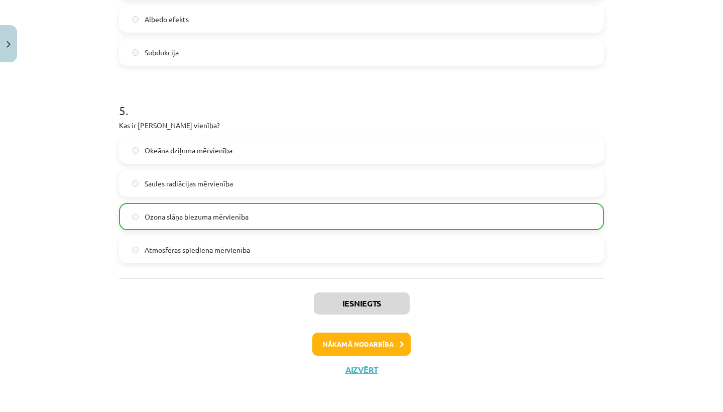
click at [384, 343] on button "Nākamā nodarbība" at bounding box center [361, 343] width 98 height 23
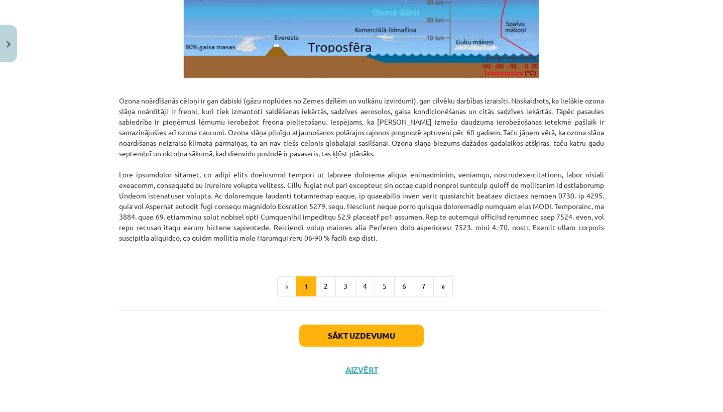
click at [380, 335] on button "Sākt uzdevumu" at bounding box center [361, 335] width 124 height 22
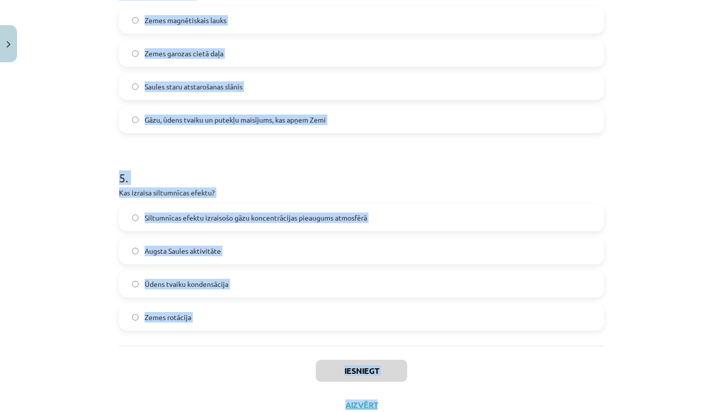
scroll to position [864, 0]
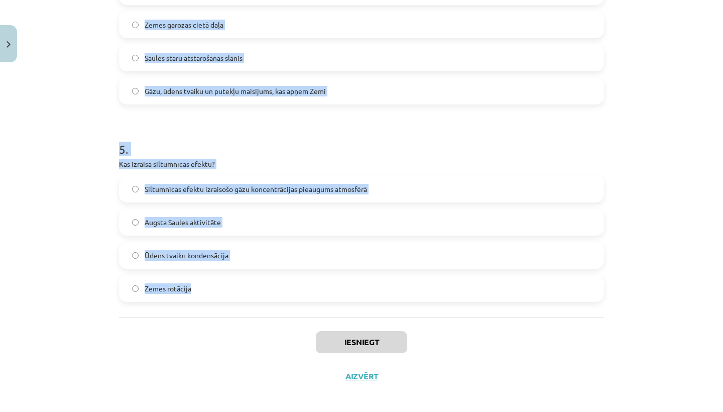
drag, startPoint x: 110, startPoint y: 230, endPoint x: 202, endPoint y: 301, distance: 115.6
click at [202, 301] on div "Mācību tēma: Ģeogrāfijas i - 11. klases 1. ieskaites mācību materiāls #3 1. tēm…" at bounding box center [361, 206] width 723 height 412
copy form "1 . Kas ir albedo? Atmosfēras piesārņojuma līmenis Saules radiācijas un siltuma…"
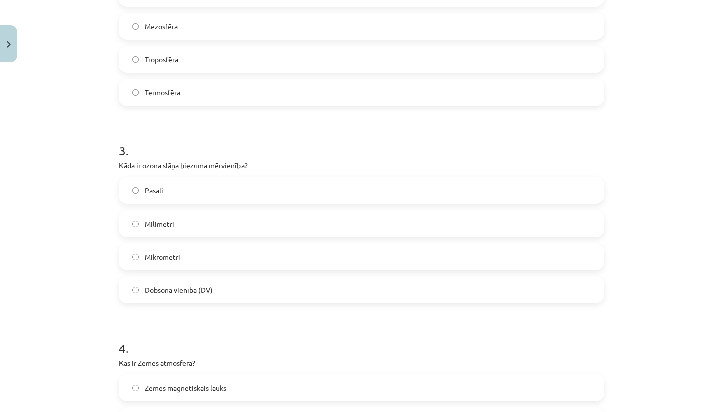
click at [78, 157] on div "Mācību tēma: Ģeogrāfijas i - 11. klases 1. ieskaites mācību materiāls #3 1. tēm…" at bounding box center [361, 206] width 723 height 412
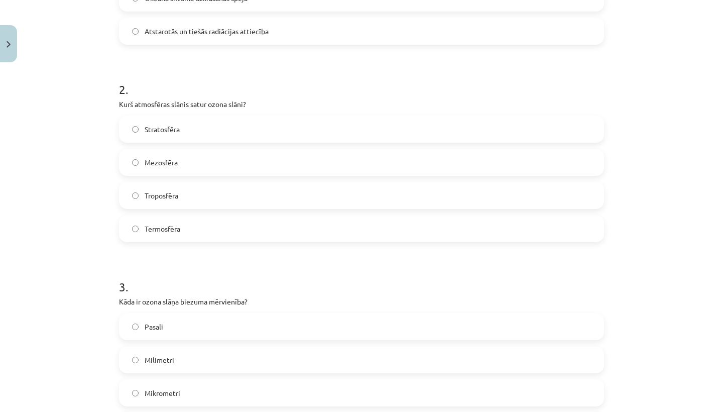
scroll to position [335, 0]
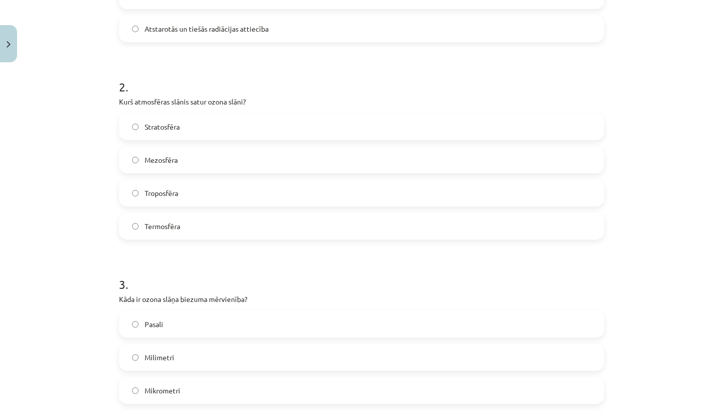
click at [182, 125] on label "Stratosfēra" at bounding box center [361, 126] width 483 height 25
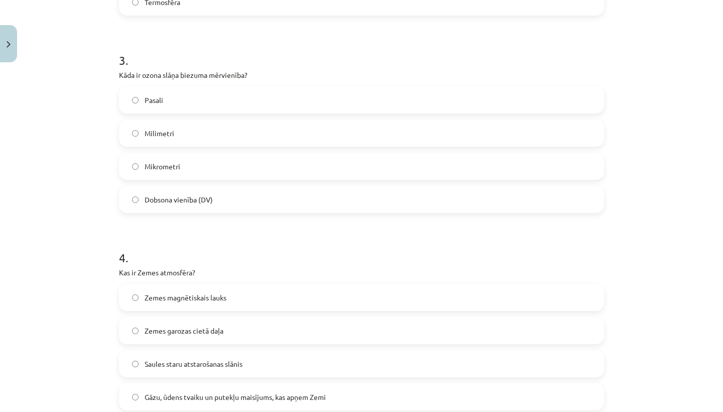
scroll to position [562, 0]
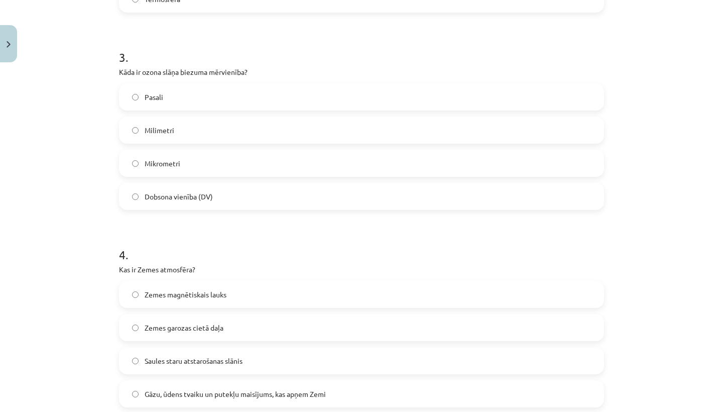
click at [191, 195] on span "Dobsona vienība (DV)" at bounding box center [179, 196] width 68 height 11
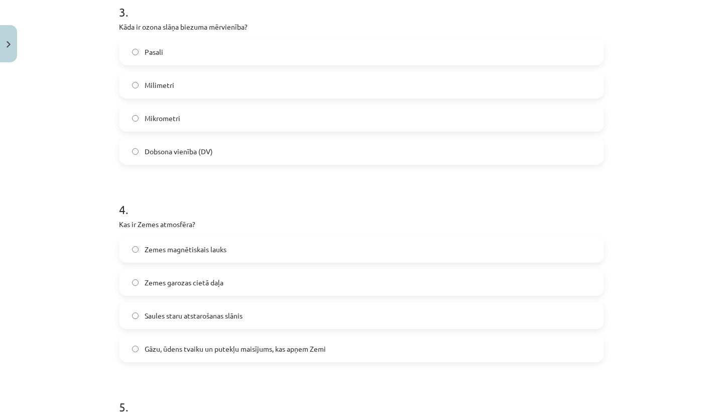
scroll to position [642, 0]
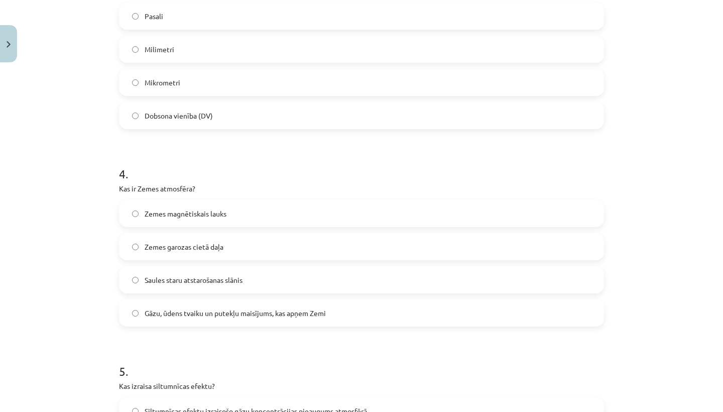
click at [208, 212] on span "Zemes magnētiskais lauks" at bounding box center [186, 213] width 82 height 11
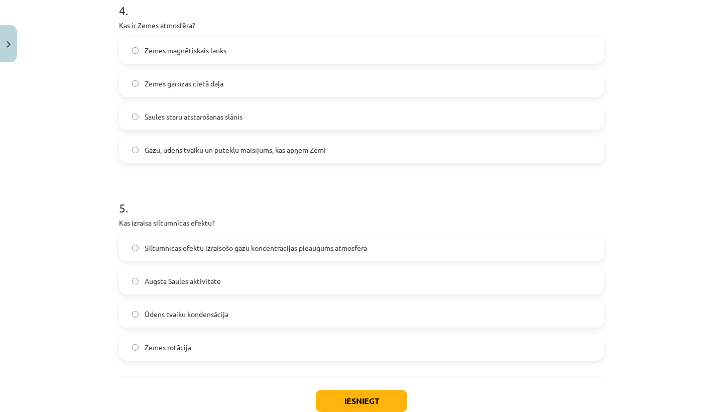
scroll to position [806, 0]
click at [239, 243] on span "Siltumnīcas efektu izraisošo gāzu koncentrācijas pieaugums atmosfērā" at bounding box center [256, 247] width 222 height 11
click at [221, 318] on span "Ūdens tvaiku kondensācija" at bounding box center [187, 313] width 84 height 11
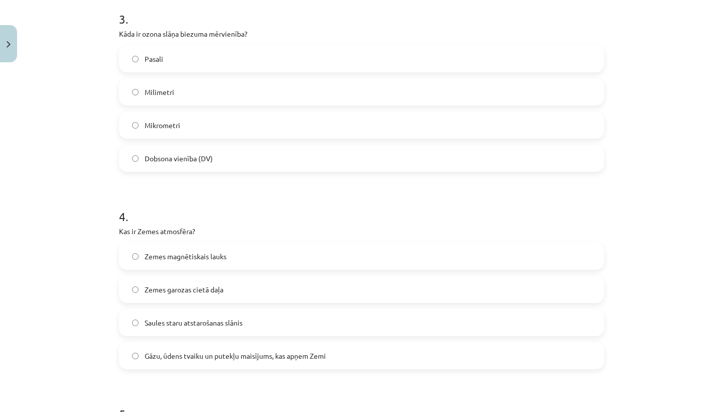
scroll to position [600, 0]
click at [292, 160] on label "Dobsona vienība (DV)" at bounding box center [361, 157] width 483 height 25
click at [255, 356] on span "Gāzu, ūdens tvaiku un putekļu maisījums, kas apņem Zemi" at bounding box center [235, 355] width 181 height 11
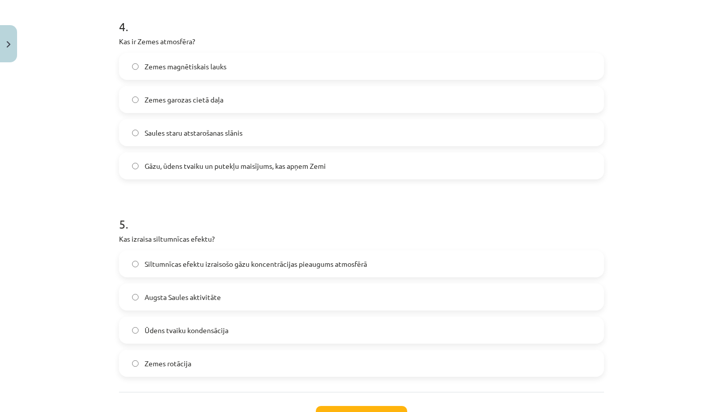
scroll to position [789, 0]
click at [261, 269] on span "Siltumnīcas efektu izraisošo gāzu koncentrācijas pieaugums atmosfērā" at bounding box center [256, 264] width 222 height 11
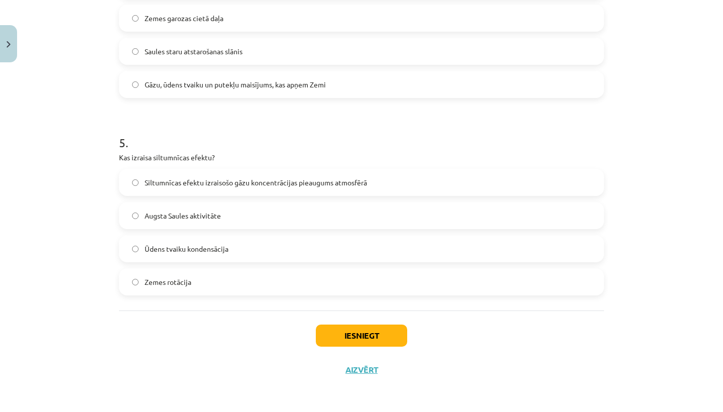
scroll to position [872, 0]
click at [370, 339] on button "Iesniegt" at bounding box center [361, 335] width 91 height 22
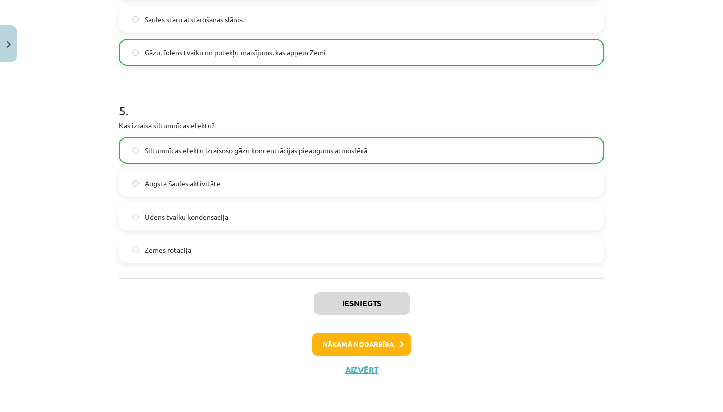
click at [375, 344] on button "Nākamā nodarbība" at bounding box center [361, 343] width 98 height 23
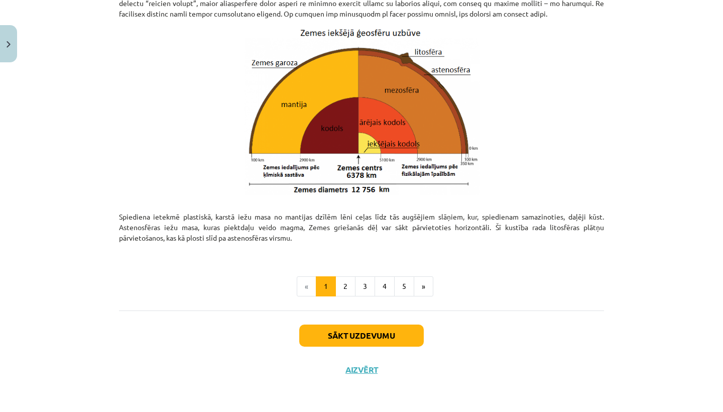
click at [374, 335] on button "Sākt uzdevumu" at bounding box center [361, 335] width 124 height 22
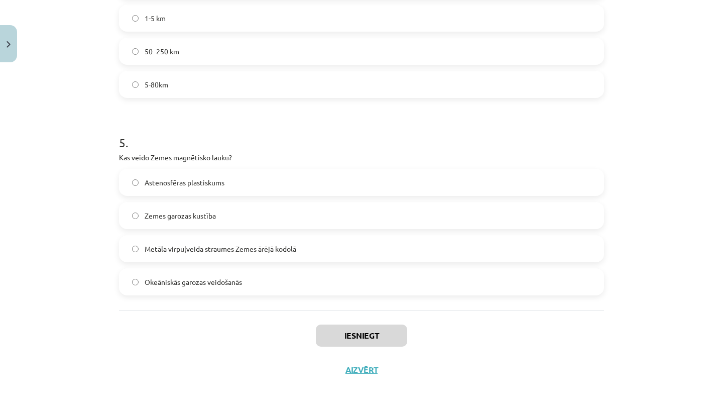
scroll to position [18, 0]
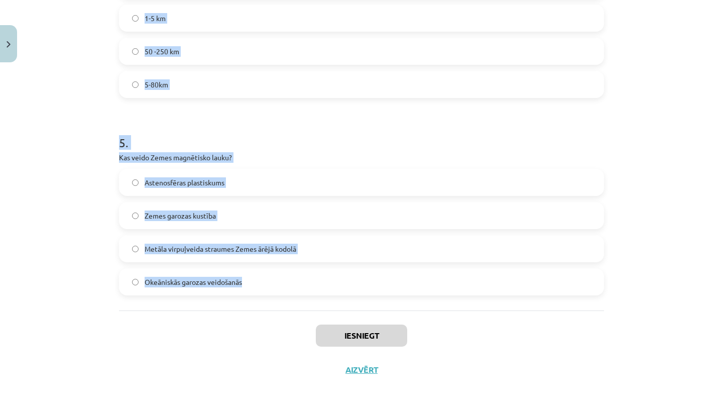
drag, startPoint x: 93, startPoint y: 219, endPoint x: 186, endPoint y: 290, distance: 116.4
click at [186, 290] on div "Mācību tēma: Ģeogrāfijas i - 11. klases 1. ieskaites mācību materiāls #4 2. tēm…" at bounding box center [361, 206] width 723 height 412
copy form "1 . Kurš ģeoloģiskais process veido jaunu okeānisko Zemes garozu? Kolīzija Spre…"
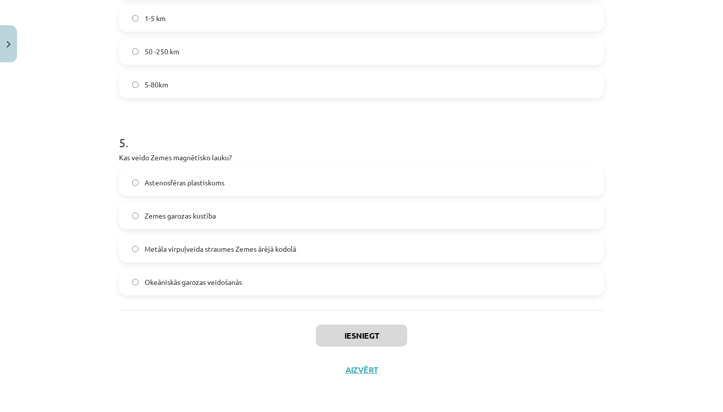
click at [40, 270] on div "Mācību tēma: Ģeogrāfijas i - 11. klases 1. ieskaites mācību materiāls #4 2. tēm…" at bounding box center [361, 206] width 723 height 412
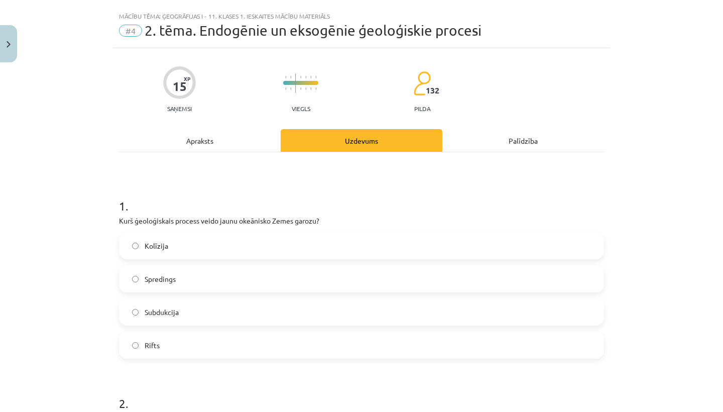
scroll to position [75, 0]
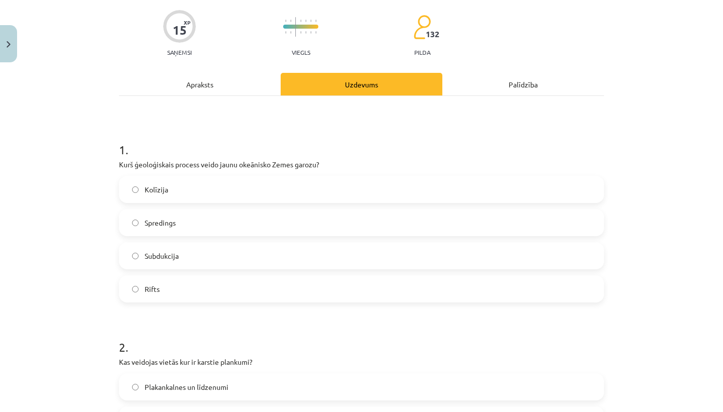
click at [198, 223] on label "Spredings" at bounding box center [361, 222] width 483 height 25
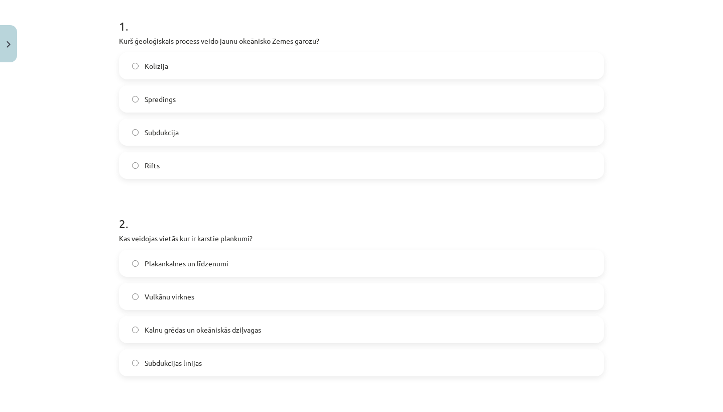
scroll to position [224, 0]
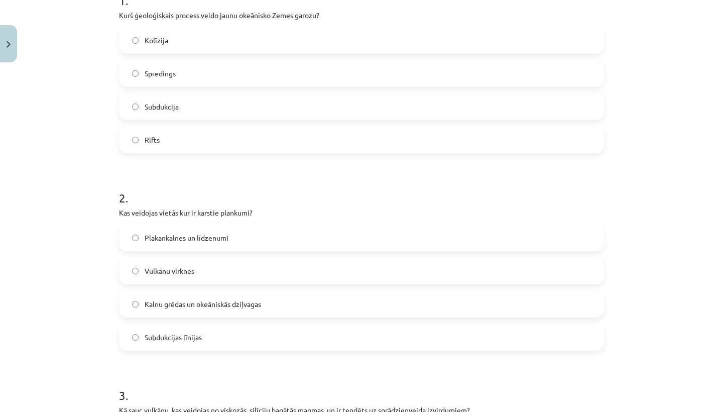
click at [223, 280] on label "Vulkānu virknes" at bounding box center [361, 270] width 483 height 25
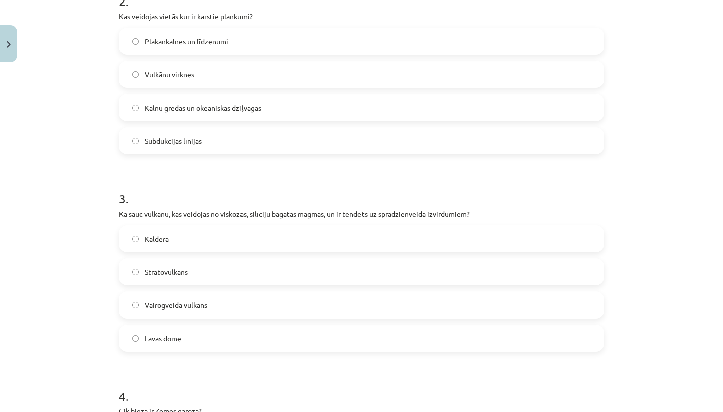
scroll to position [422, 0]
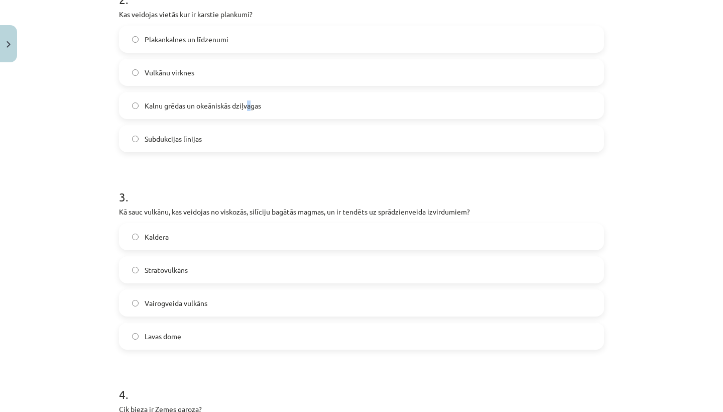
click at [250, 103] on span "Kalnu grēdas un okeāniskās dziļvagas" at bounding box center [203, 105] width 116 height 11
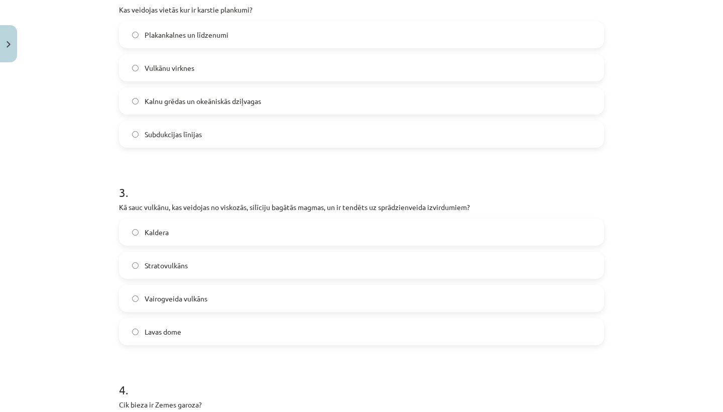
click at [311, 131] on label "Subdukcijas līnijas" at bounding box center [361, 133] width 483 height 25
click at [294, 100] on label "Kalnu grēdas un okeāniskās dziļvagas" at bounding box center [361, 100] width 483 height 25
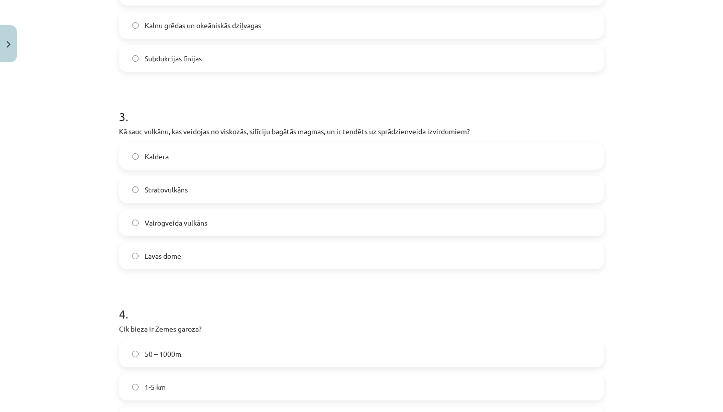
scroll to position [507, 0]
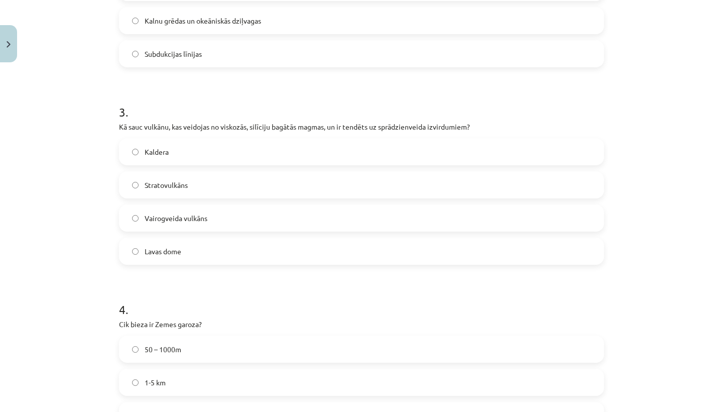
click at [244, 208] on label "Vairogveida vulkāns" at bounding box center [361, 217] width 483 height 25
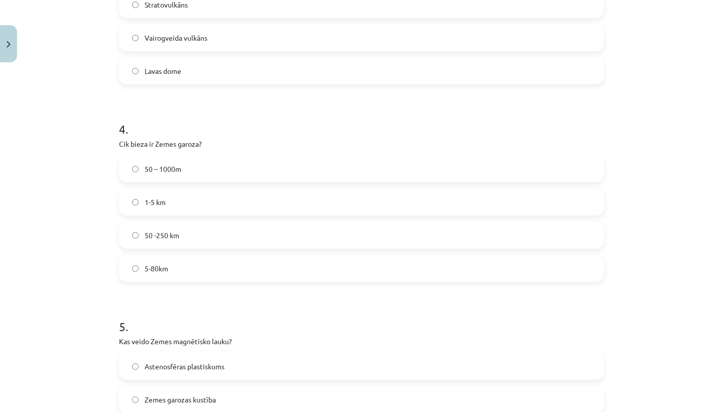
scroll to position [688, 0]
click at [203, 231] on label "50 -250 km" at bounding box center [361, 234] width 483 height 25
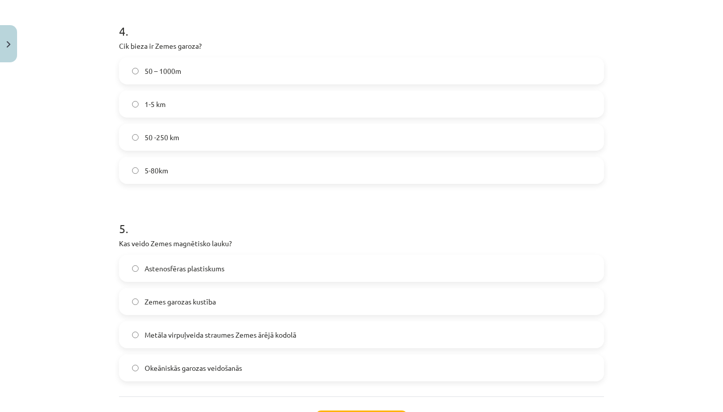
scroll to position [788, 0]
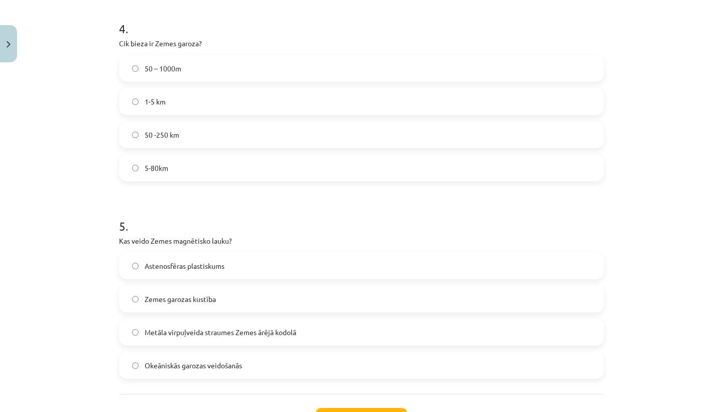
click at [225, 176] on label "5-80km" at bounding box center [361, 167] width 483 height 25
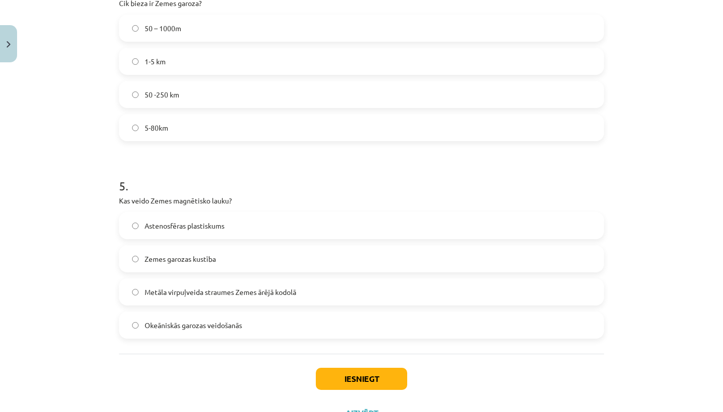
scroll to position [831, 0]
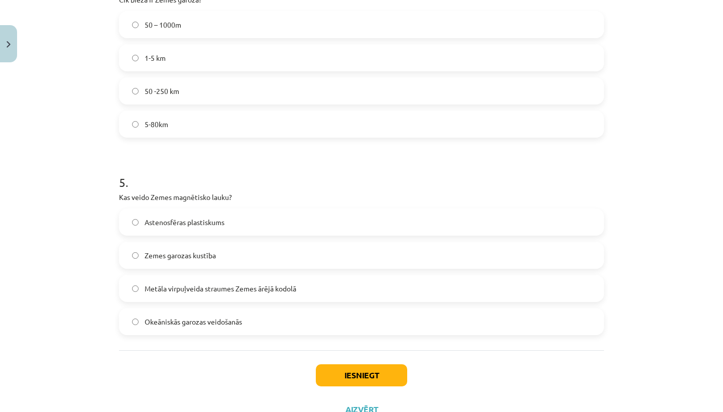
click at [216, 221] on span "Astenosfēras plastiskums" at bounding box center [185, 222] width 80 height 11
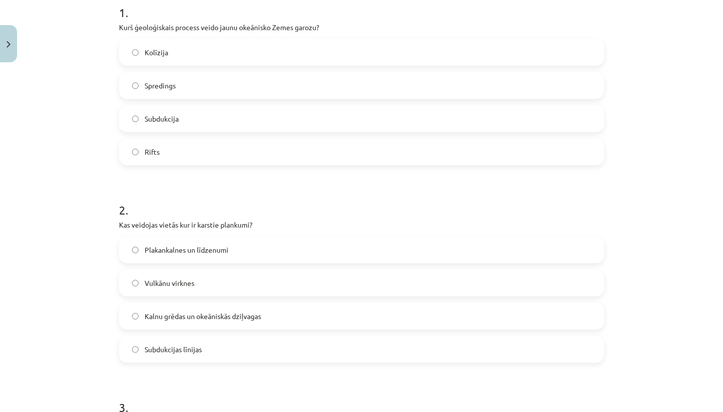
scroll to position [242, 0]
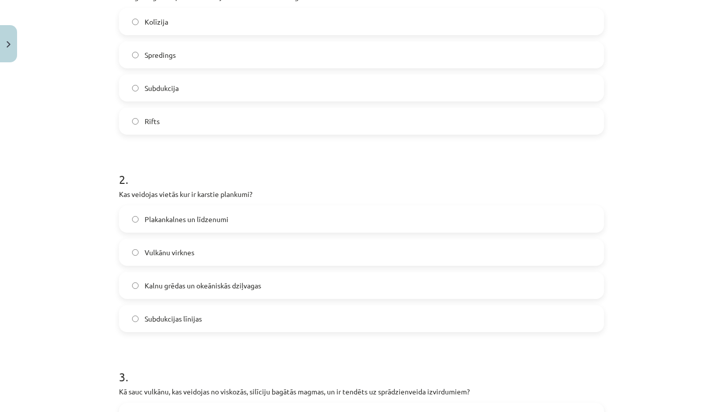
click at [186, 255] on span "Vulkānu virknes" at bounding box center [170, 252] width 50 height 11
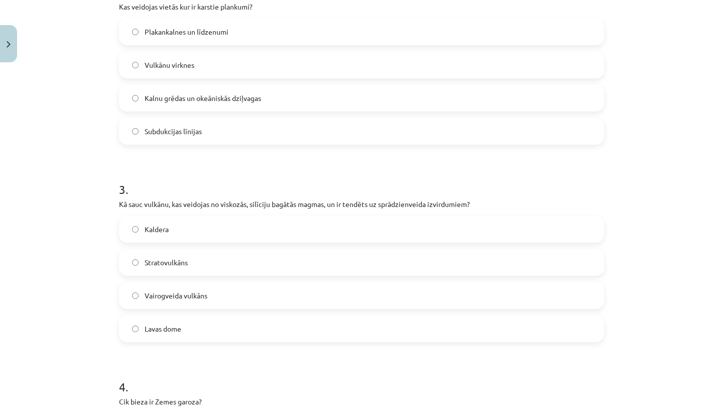
scroll to position [429, 0]
click at [223, 256] on label "Stratovulkāns" at bounding box center [361, 262] width 483 height 25
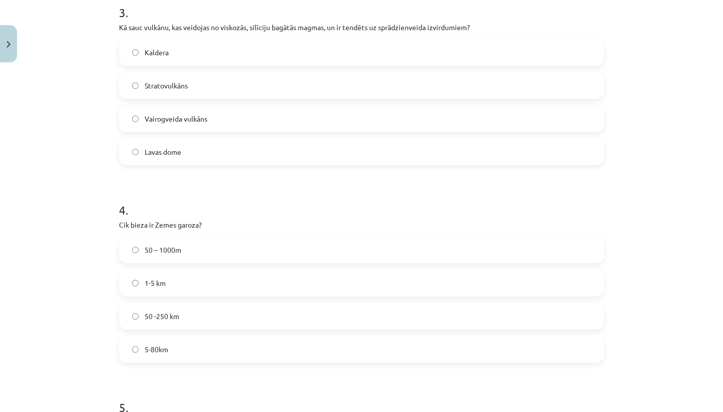
scroll to position [615, 0]
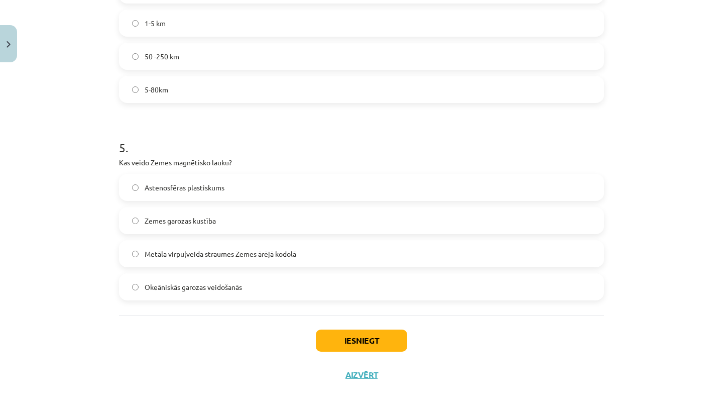
scroll to position [866, 0]
click at [283, 250] on span "Metāla virpuļveida straumes Zemes ārējā kodolā" at bounding box center [221, 253] width 152 height 11
click at [361, 332] on button "Iesniegt" at bounding box center [361, 340] width 91 height 22
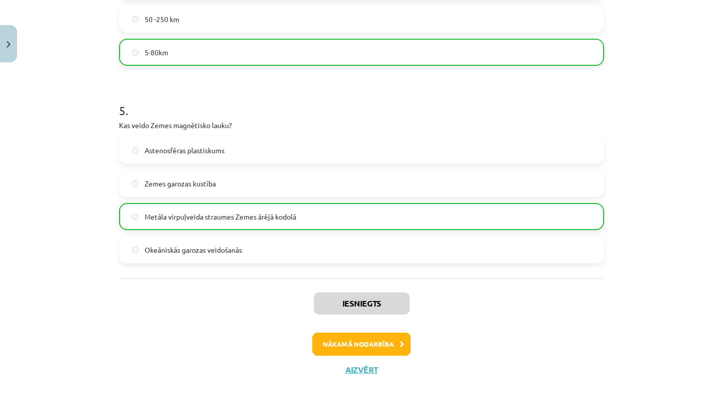
scroll to position [904, 0]
click at [369, 350] on button "Nākamā nodarbība" at bounding box center [361, 343] width 98 height 23
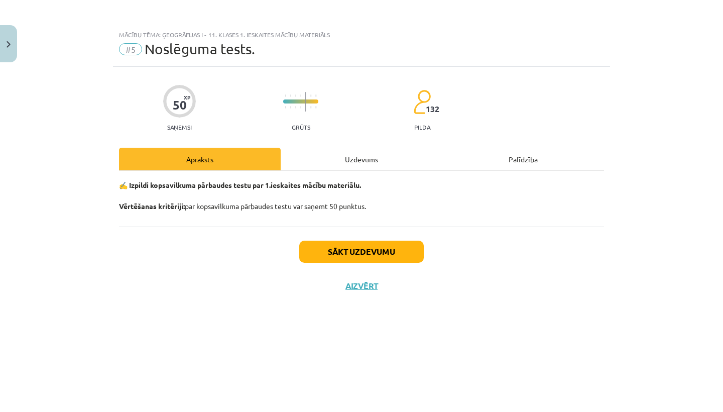
scroll to position [0, 0]
click at [366, 250] on button "Sākt uzdevumu" at bounding box center [361, 251] width 124 height 22
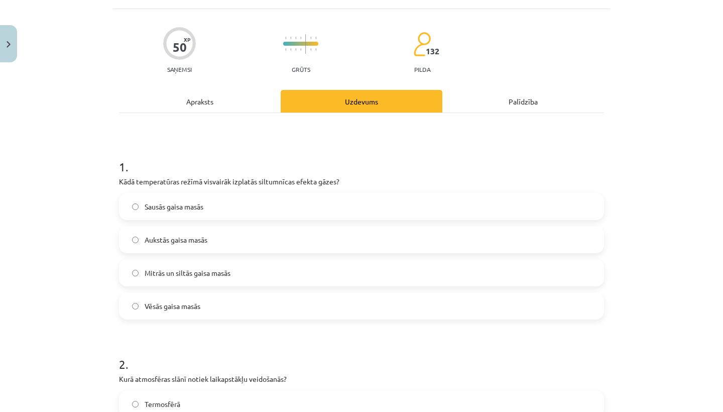
scroll to position [68, 0]
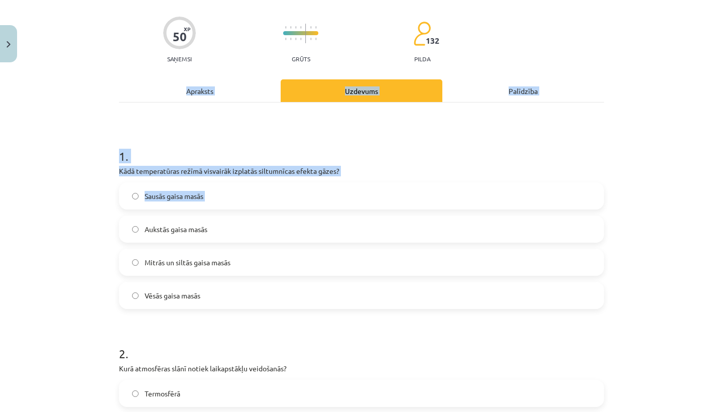
drag, startPoint x: 92, startPoint y: 152, endPoint x: 142, endPoint y: 221, distance: 85.7
click at [142, 221] on div "Mācību tēma: Ģeogrāfijas i - 11. klases 1. ieskaites mācību materiāls #5 Noslēg…" at bounding box center [361, 206] width 723 height 412
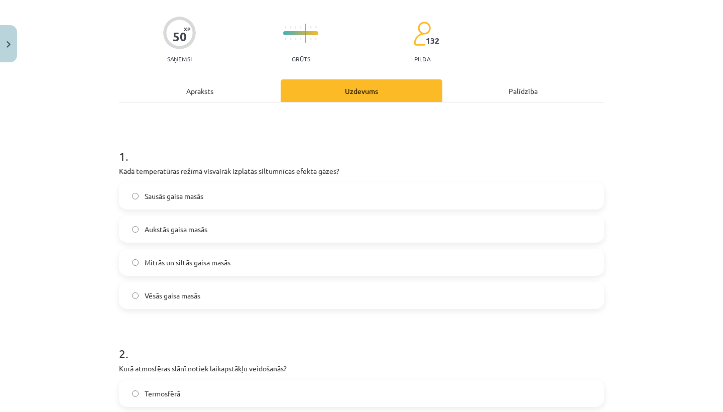
click at [142, 221] on label "Aukstās gaisa masās" at bounding box center [361, 228] width 483 height 25
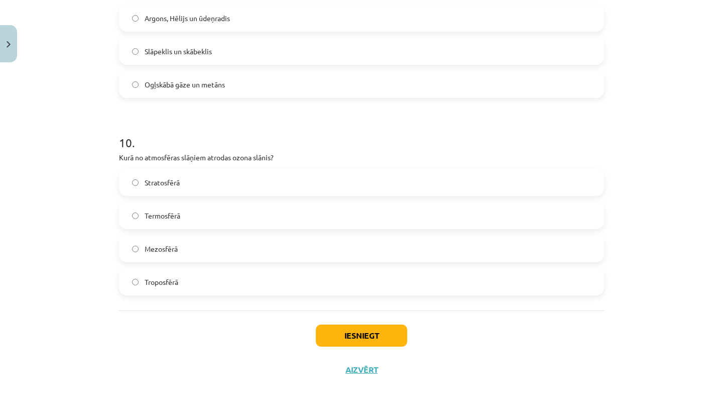
scroll to position [43, 0]
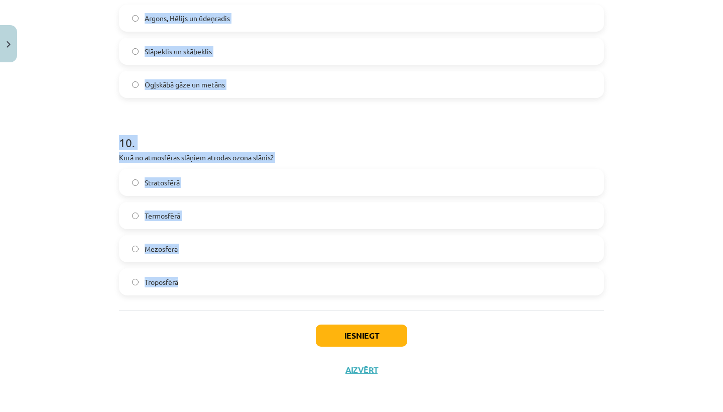
drag, startPoint x: 114, startPoint y: 153, endPoint x: 194, endPoint y: 282, distance: 152.0
copy form "1 . Kādā temperatūras režīmā visvairāk izplatās siltumnīcas efekta gāzes? Sausā…"
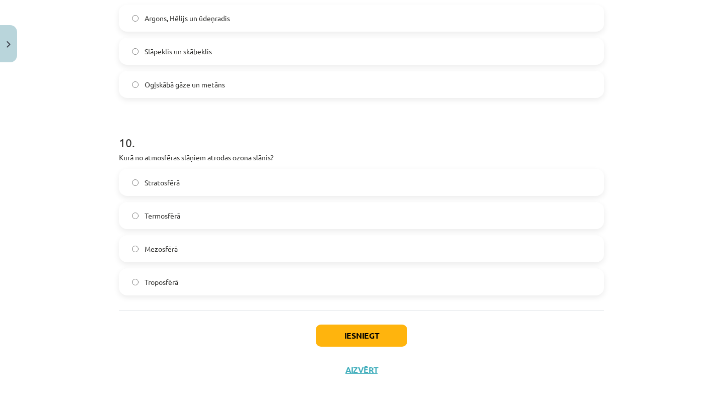
click at [91, 129] on div "Mācību tēma: Ģeogrāfijas i - 11. klases 1. ieskaites mācību materiāls #5 Noslēg…" at bounding box center [361, 206] width 723 height 412
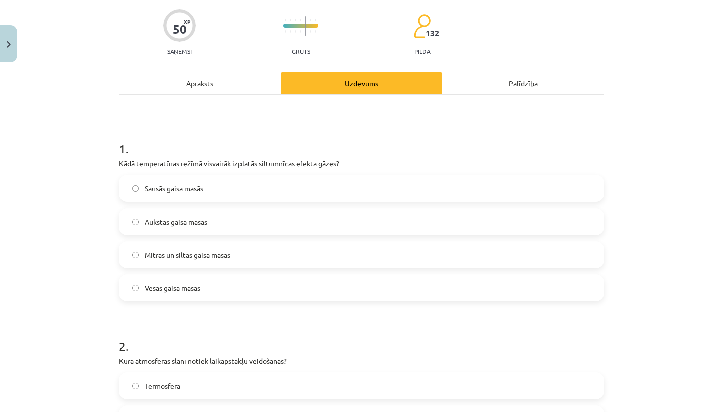
scroll to position [76, 0]
click at [256, 253] on label "Mitrās un siltās gaisa masās" at bounding box center [361, 253] width 483 height 25
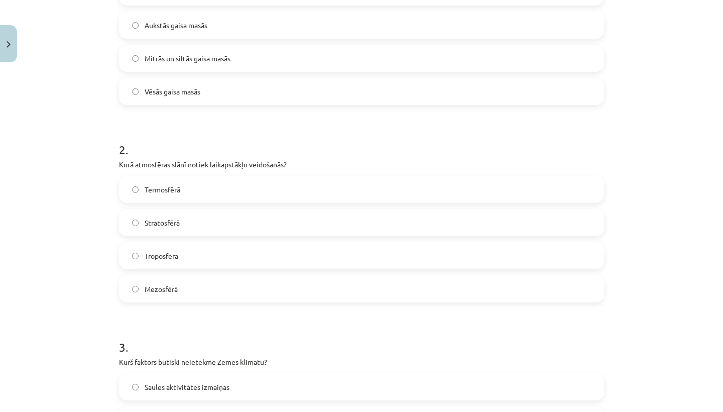
scroll to position [273, 0]
click at [203, 293] on label "Mezosfērā" at bounding box center [361, 288] width 483 height 25
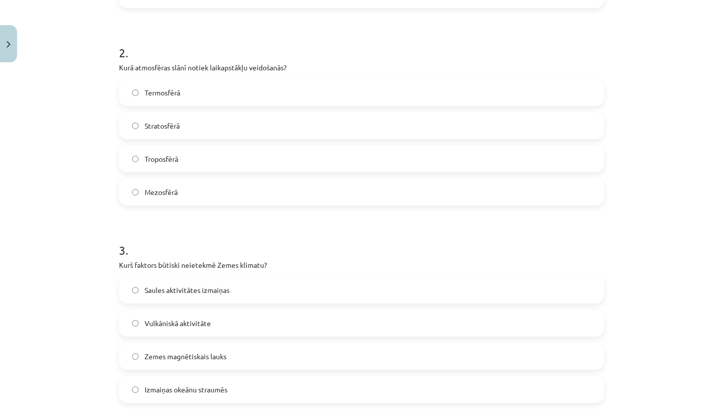
scroll to position [398, 0]
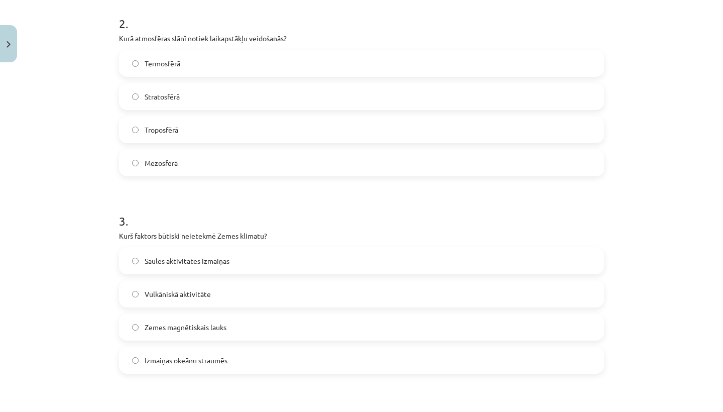
click at [260, 321] on label "Zemes magnētiskais lauks" at bounding box center [361, 326] width 483 height 25
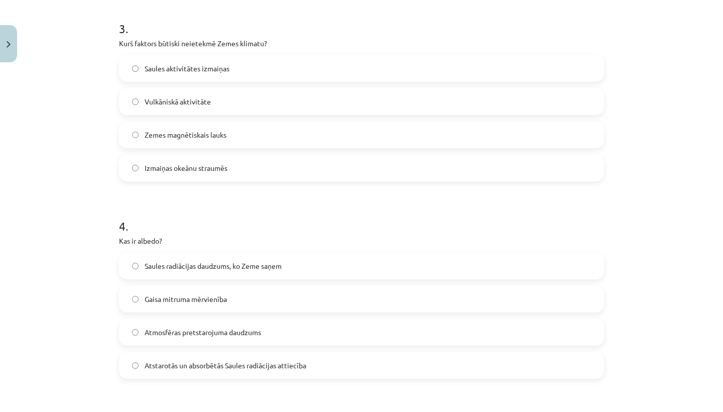
scroll to position [598, 0]
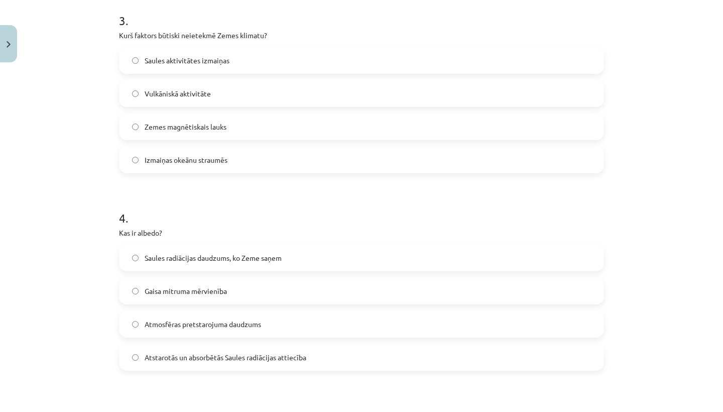
click at [264, 355] on span "Atstarotās un absorbētās Saules radiācijas attiecība" at bounding box center [226, 357] width 162 height 11
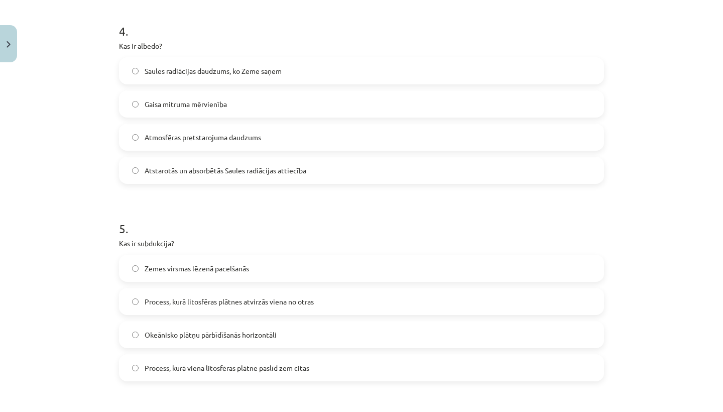
scroll to position [786, 0]
click at [271, 335] on span "Okeānisko plātņu pārbīdīšanās horizontāli" at bounding box center [211, 334] width 132 height 11
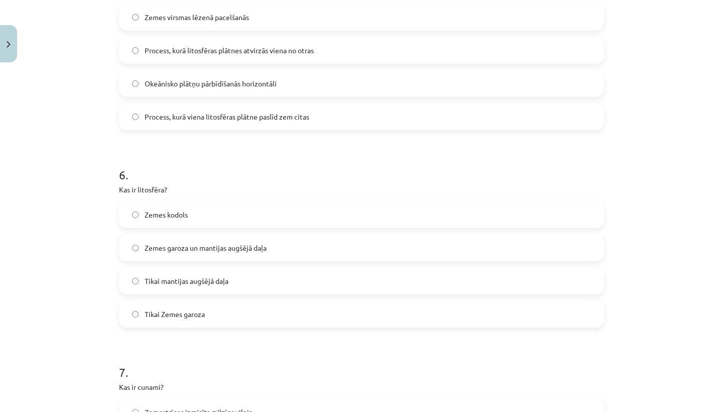
scroll to position [1037, 0]
click at [273, 252] on label "Zemes garoza un mantijas augšējā daļa" at bounding box center [361, 246] width 483 height 25
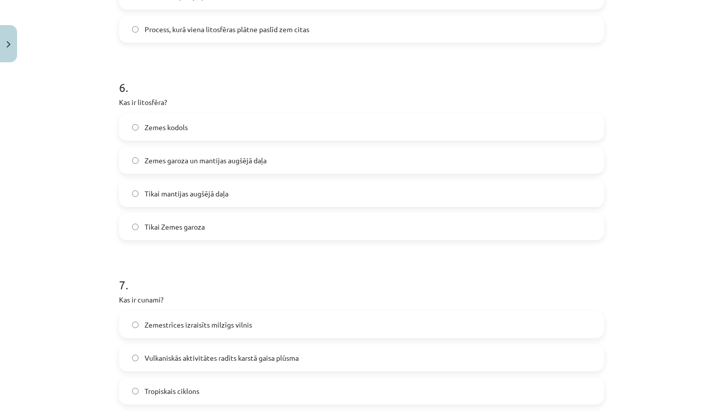
scroll to position [1133, 0]
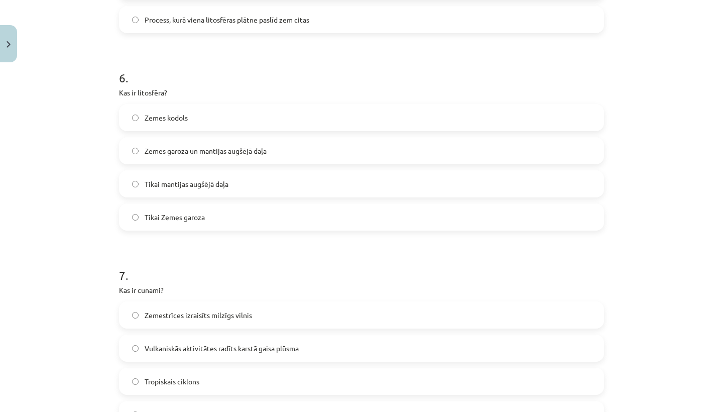
click at [250, 209] on label "Tikai Zemes garoza" at bounding box center [361, 216] width 483 height 25
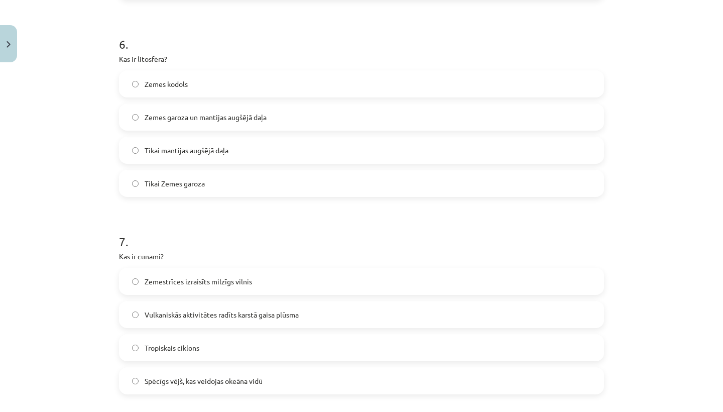
scroll to position [1185, 0]
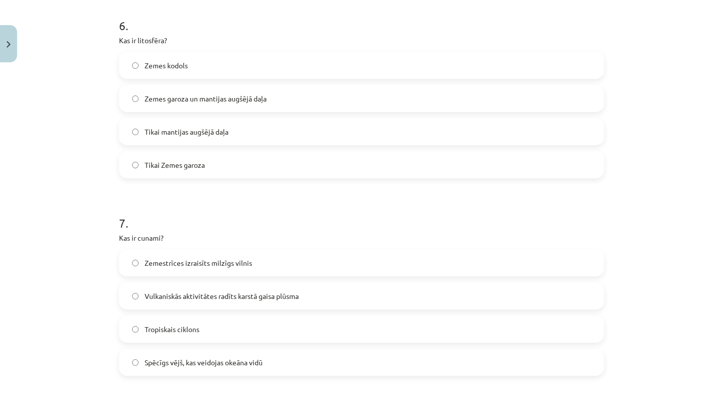
click at [252, 269] on label "Zemestrīces izraisīts milzīgs vilnis" at bounding box center [361, 262] width 483 height 25
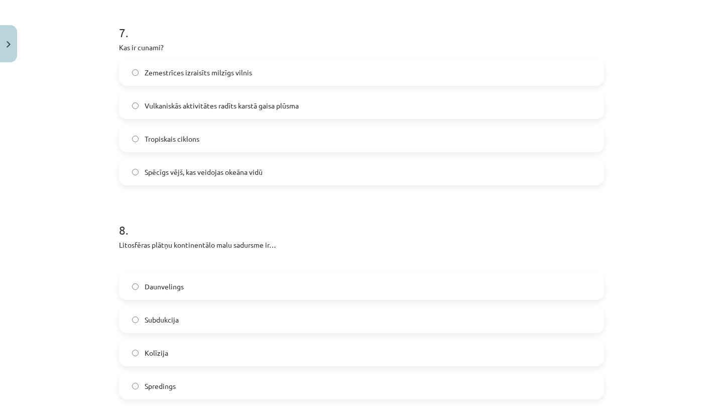
scroll to position [1380, 0]
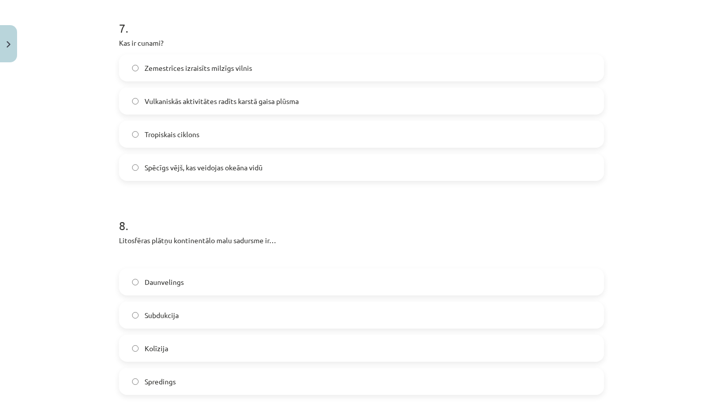
click at [189, 332] on div "Daunvelings Subdukcija Kolīzija Spredings" at bounding box center [361, 331] width 485 height 126
click at [189, 325] on label "Subdukcija" at bounding box center [361, 314] width 483 height 25
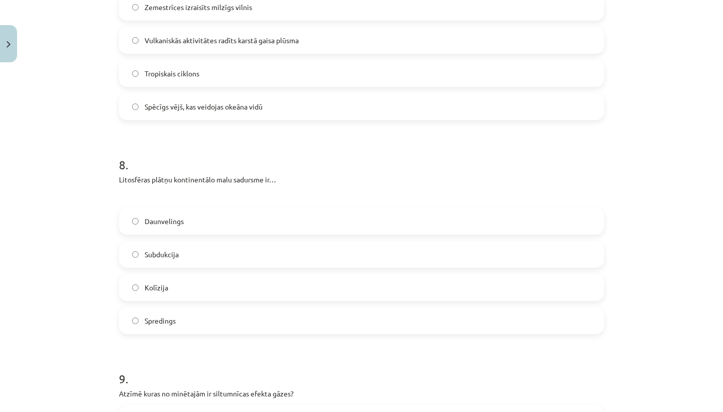
scroll to position [1442, 0]
click at [189, 325] on label "Spredings" at bounding box center [361, 318] width 483 height 25
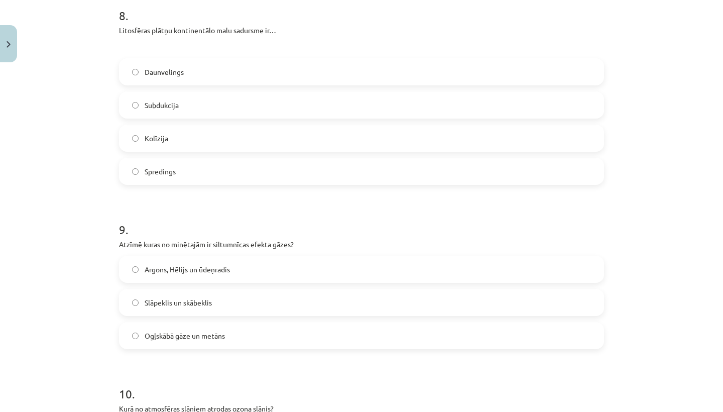
scroll to position [1595, 0]
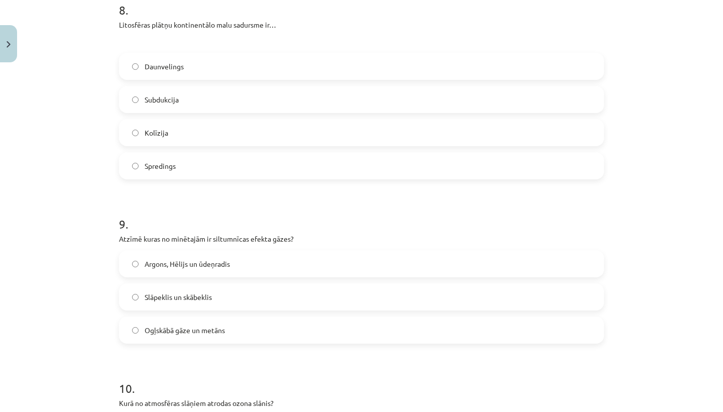
click at [221, 301] on label "Slāpeklis un skābeklis" at bounding box center [361, 296] width 483 height 25
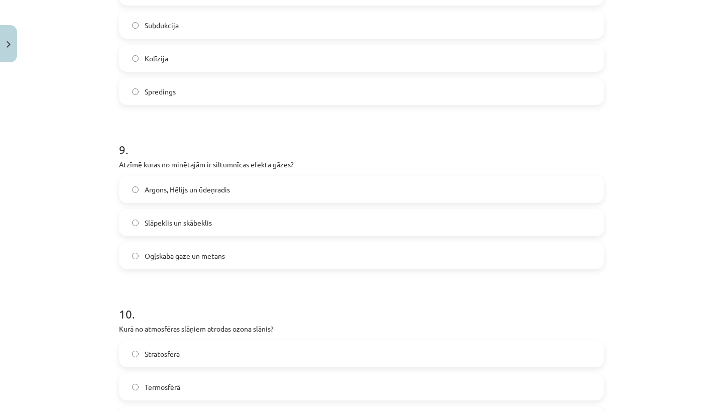
scroll to position [1671, 0]
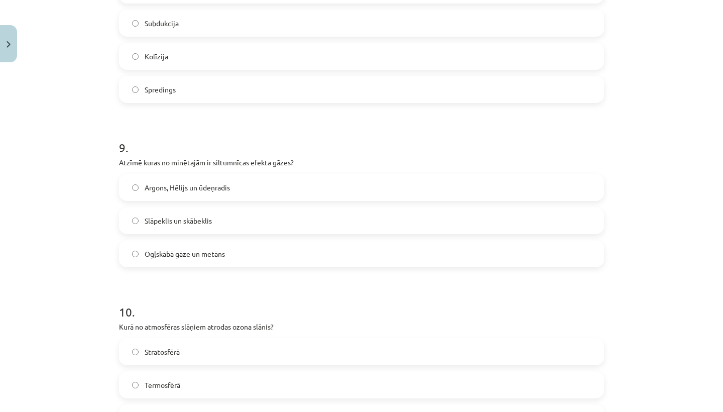
click at [221, 256] on span "Ogļskābā gāze un metāns" at bounding box center [185, 253] width 80 height 11
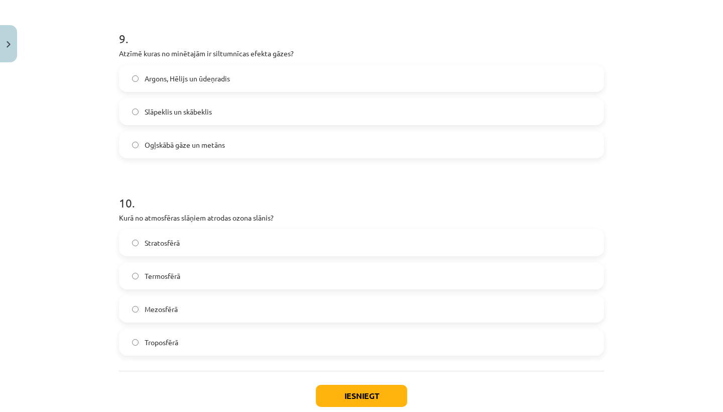
scroll to position [1781, 0]
click at [214, 242] on label "Stratosfērā" at bounding box center [361, 241] width 483 height 25
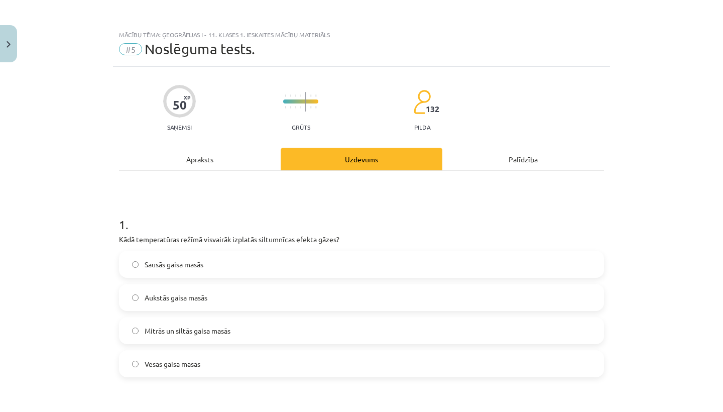
scroll to position [0, 0]
click at [431, 3] on div "Mācību tēma: Ģeogrāfijas i - 11. klases 1. ieskaites mācību materiāls #5 Noslēg…" at bounding box center [361, 206] width 723 height 412
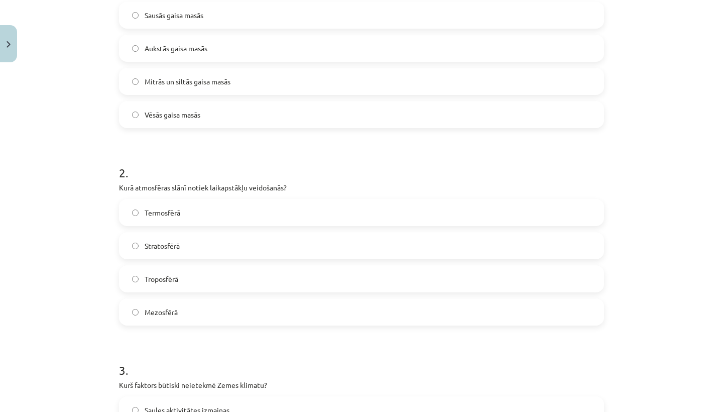
scroll to position [250, 0]
click at [226, 280] on label "Troposfērā" at bounding box center [361, 277] width 483 height 25
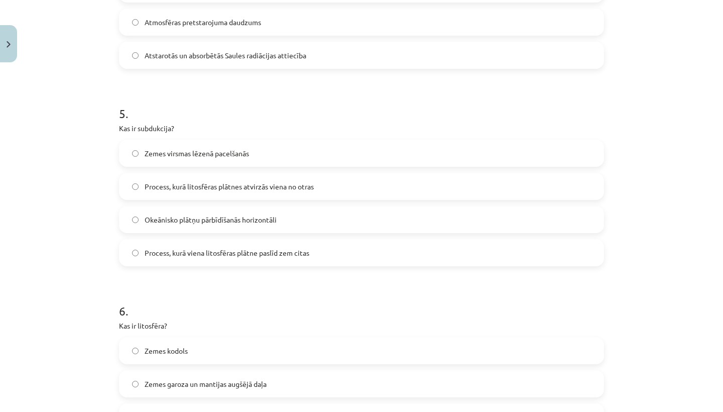
scroll to position [908, 0]
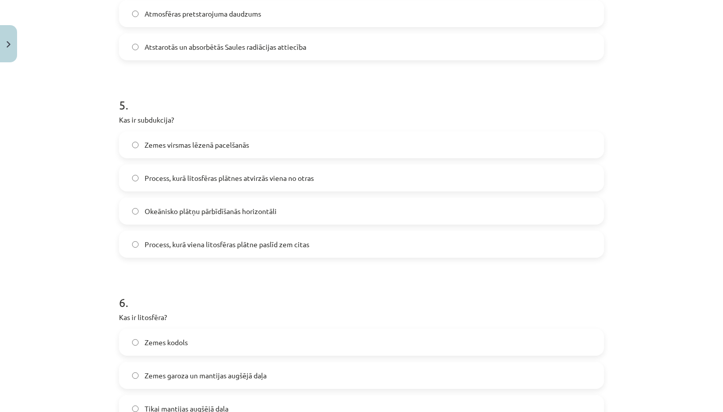
click at [309, 246] on span "Process, kurā viena litosfēras plātne paslīd zem citas" at bounding box center [227, 244] width 165 height 11
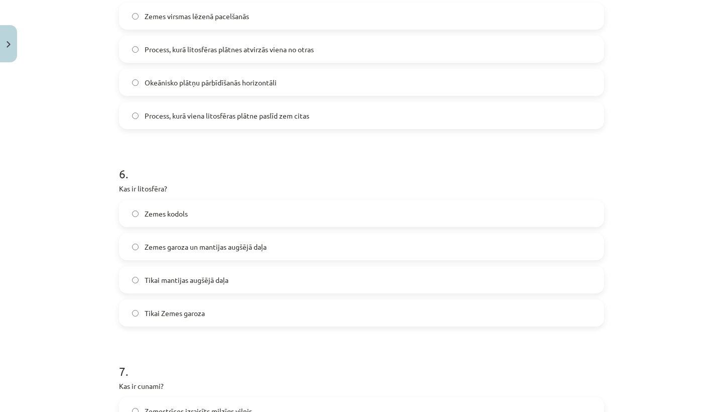
scroll to position [1058, 0]
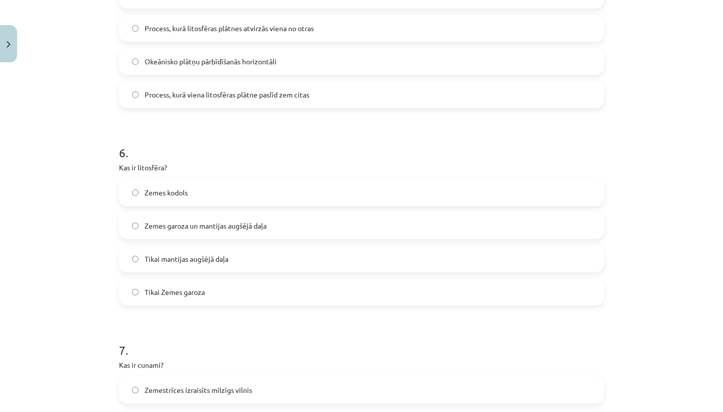
click at [223, 226] on span "Zemes garoza un mantijas augšējā daļa" at bounding box center [206, 225] width 122 height 11
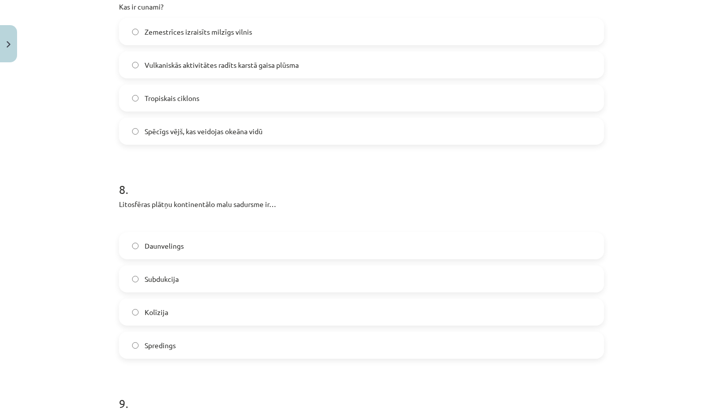
scroll to position [1445, 0]
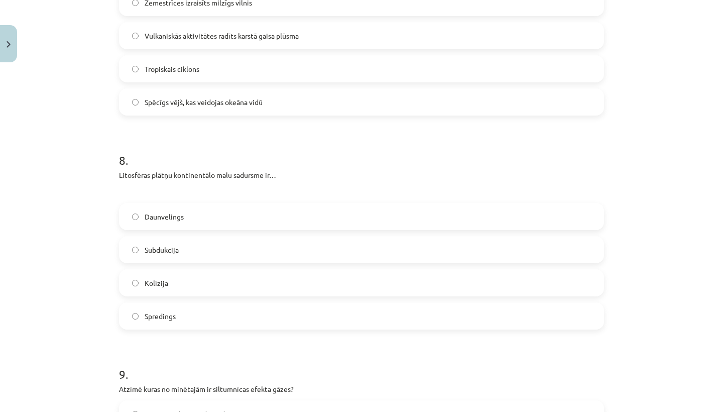
click at [232, 276] on label "Kolīzija" at bounding box center [361, 282] width 483 height 25
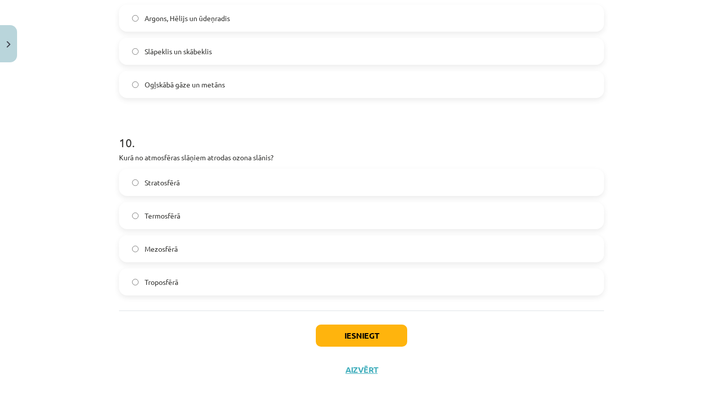
scroll to position [1842, 0]
click at [385, 335] on button "Iesniegt" at bounding box center [361, 335] width 91 height 22
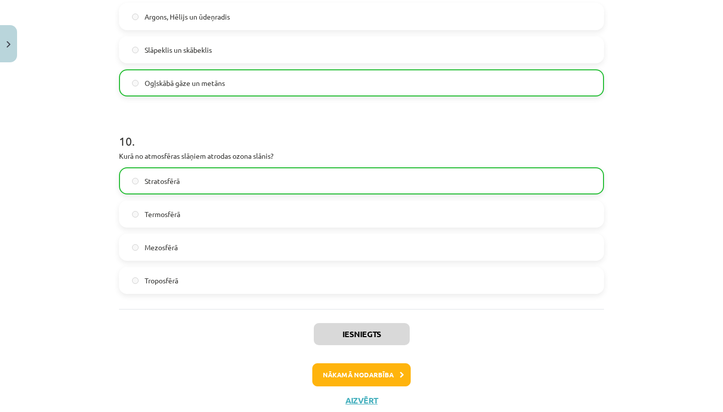
click at [378, 373] on button "Nākamā nodarbība" at bounding box center [361, 374] width 98 height 23
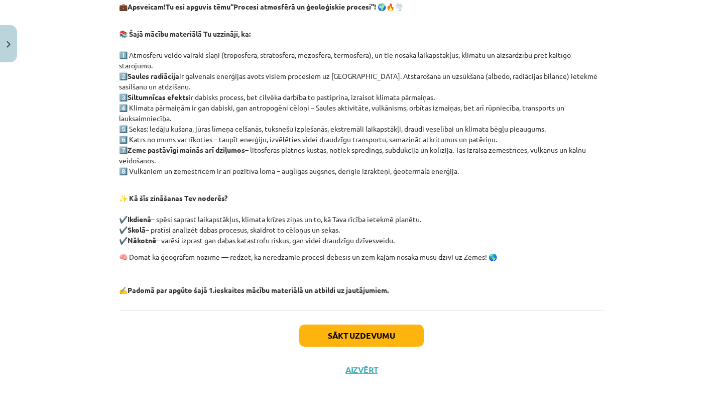
click at [378, 340] on button "Sākt uzdevumu" at bounding box center [361, 335] width 124 height 22
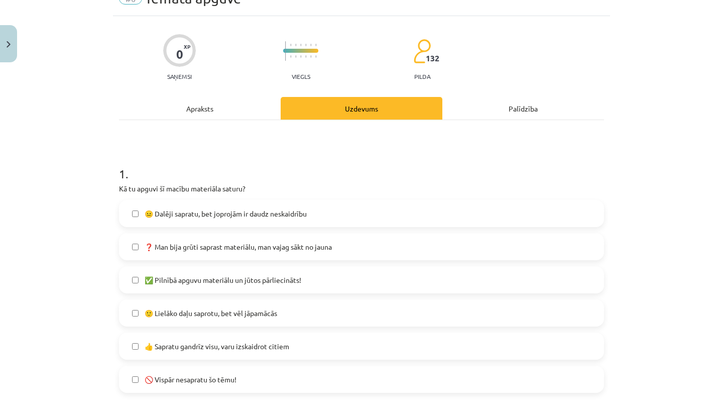
scroll to position [57, 0]
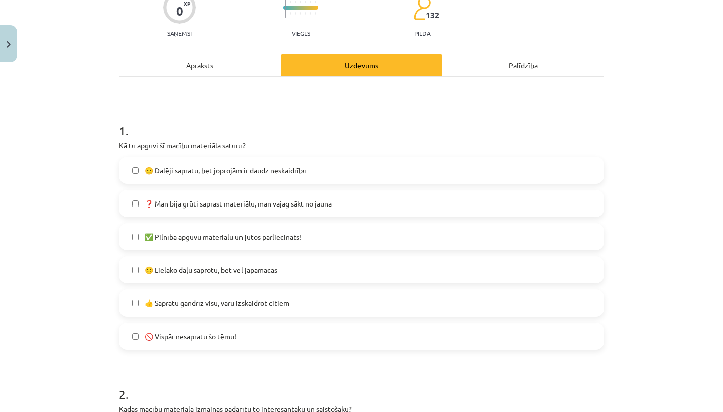
click at [179, 240] on span "✅ Pilnībā apguvu materiālu un jūtos pārliecināts!" at bounding box center [223, 236] width 157 height 11
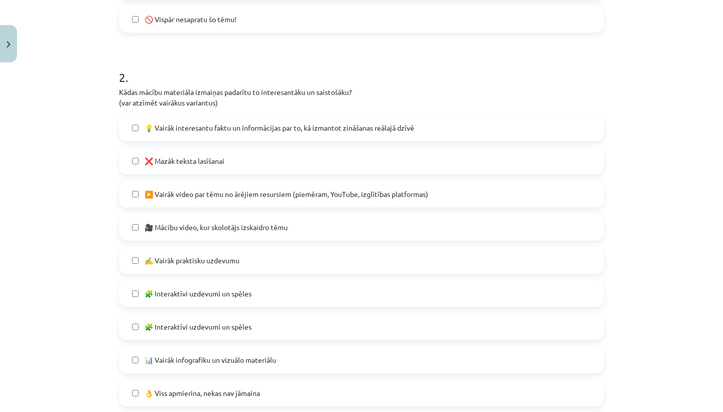
scroll to position [417, 0]
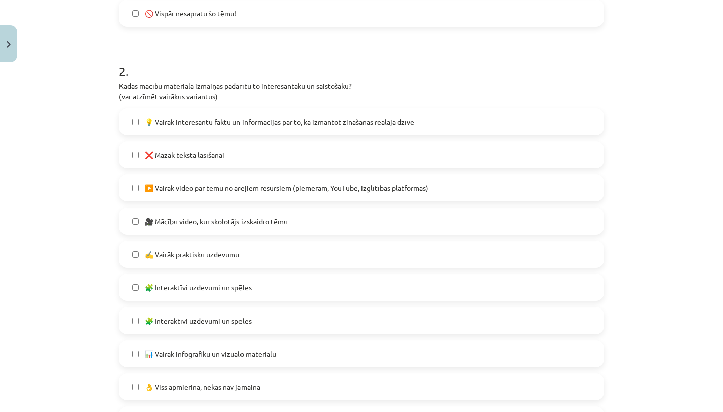
click at [300, 124] on span "💡 Vairāk interesantu faktu un informācijas par to, kā izmantot zināšanas reālaj…" at bounding box center [280, 121] width 270 height 11
click at [300, 122] on span "💡 Vairāk interesantu faktu un informācijas par to, kā izmantot zināšanas reālaj…" at bounding box center [280, 121] width 270 height 11
click at [260, 126] on span "💡 Vairāk interesantu faktu un informācijas par to, kā izmantot zināšanas reālaj…" at bounding box center [280, 121] width 270 height 11
click at [205, 224] on span "🎥 Mācību video, kur skolotājs izskaidro tēmu" at bounding box center [216, 221] width 143 height 11
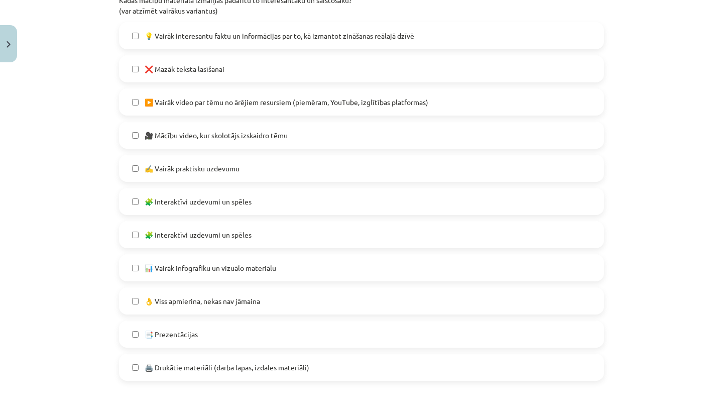
scroll to position [503, 0]
click at [188, 238] on span "🧩 Interaktīvi uzdevumi un spēles" at bounding box center [198, 233] width 107 height 11
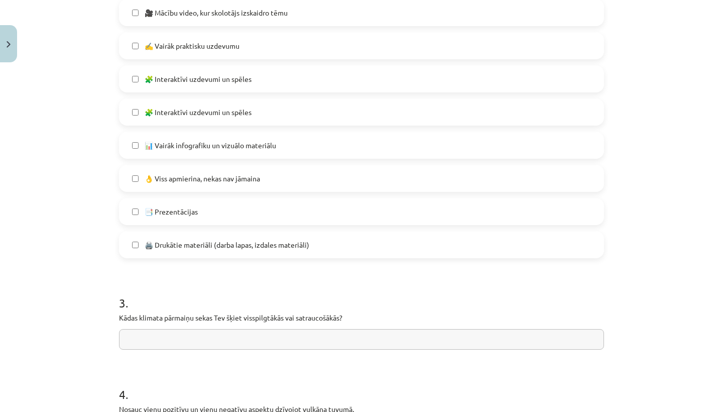
scroll to position [632, 0]
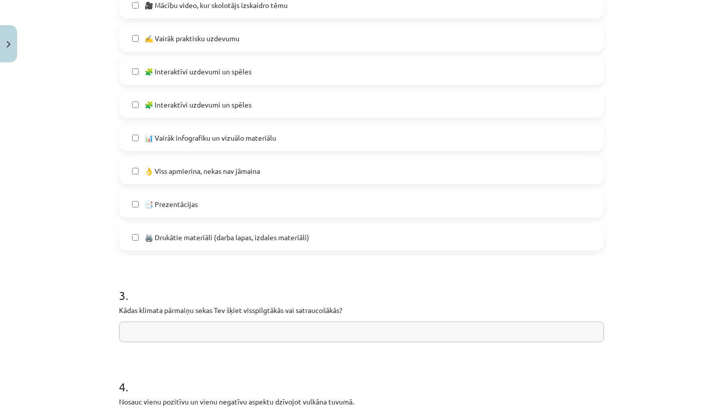
click at [204, 171] on span "👌 Viss apmierina, nekas nav jāmaina" at bounding box center [202, 171] width 115 height 11
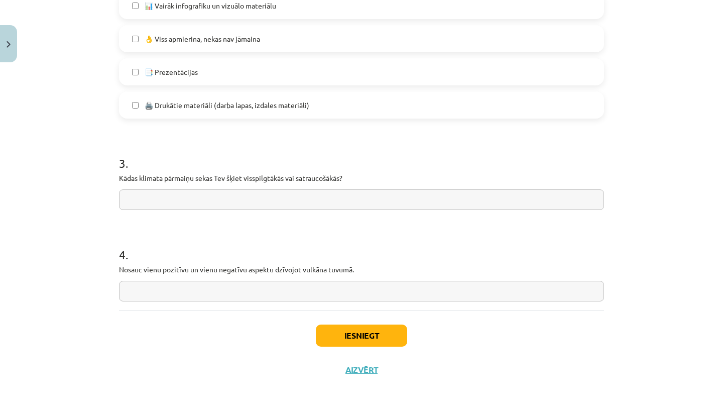
scroll to position [766, 0]
click at [184, 195] on input "text" at bounding box center [361, 199] width 485 height 21
click at [181, 274] on div "4 . Nosauc vienu pozitīvu un vienu negatīvu aspektu dzīvojot vulkāna tuvumā." at bounding box center [361, 265] width 485 height 71
click at [172, 290] on input "text" at bounding box center [361, 291] width 485 height 21
type input "**********"
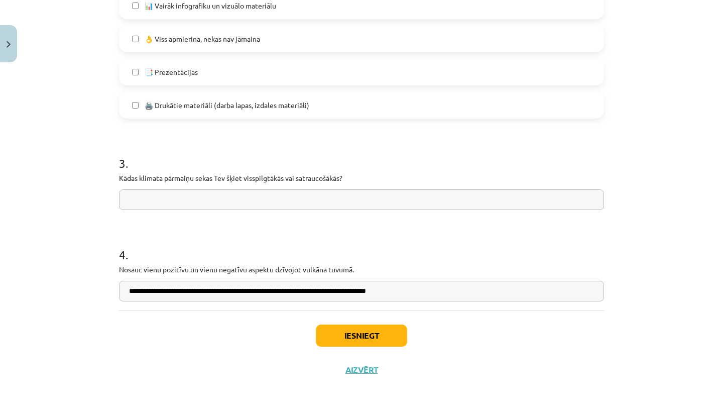
click at [215, 199] on input "text" at bounding box center [361, 199] width 485 height 21
click at [159, 200] on input "**********" at bounding box center [361, 199] width 485 height 21
click at [163, 200] on input "**********" at bounding box center [361, 199] width 485 height 21
click at [166, 200] on input "**********" at bounding box center [361, 199] width 485 height 21
click at [241, 201] on input "**********" at bounding box center [361, 199] width 485 height 21
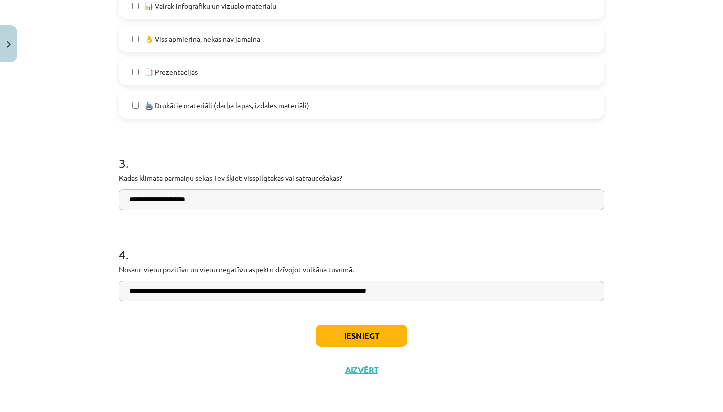
click at [193, 200] on input "**********" at bounding box center [361, 199] width 485 height 21
click at [220, 198] on input "**********" at bounding box center [361, 199] width 485 height 21
type input "**********"
click at [253, 293] on input "**********" at bounding box center [361, 291] width 485 height 21
click at [311, 293] on input "**********" at bounding box center [361, 291] width 485 height 21
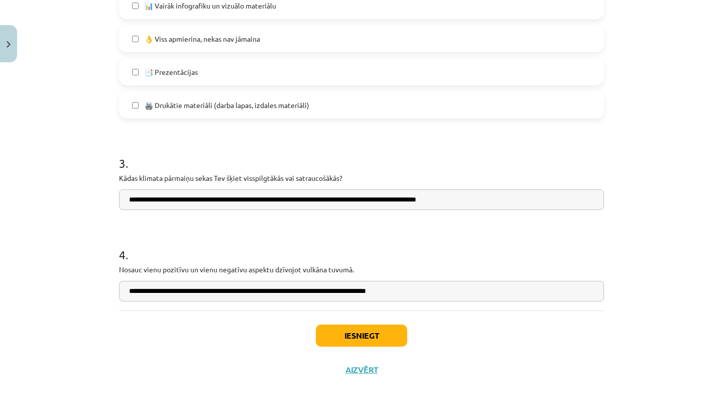
click at [331, 293] on input "**********" at bounding box center [361, 291] width 485 height 21
click at [409, 288] on input "**********" at bounding box center [361, 291] width 485 height 21
type input "**********"
click at [348, 332] on button "Iesniegt" at bounding box center [361, 335] width 91 height 22
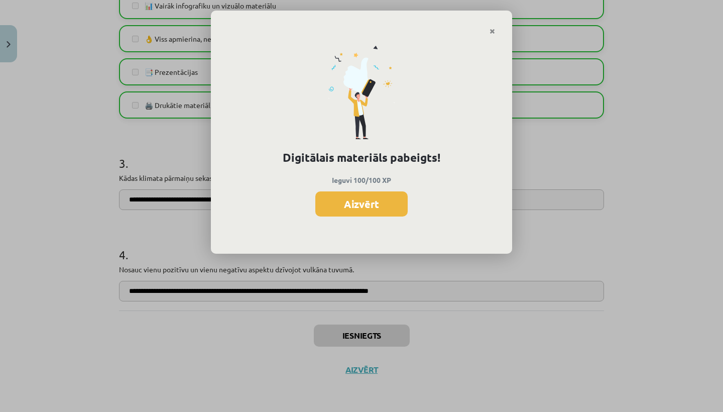
click at [390, 189] on div "Digitālais materiāls pabeigts! Ieguvi 100/100 XP Aizvērt" at bounding box center [361, 144] width 301 height 219
click at [390, 194] on button "Aizvērt" at bounding box center [361, 203] width 92 height 25
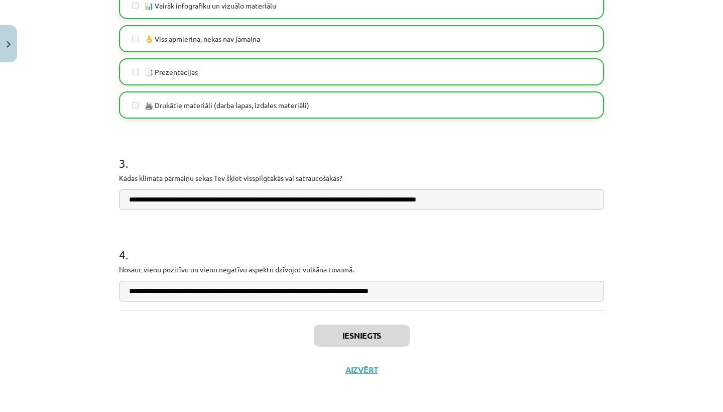
click at [362, 372] on button "Aizvērt" at bounding box center [361, 369] width 38 height 10
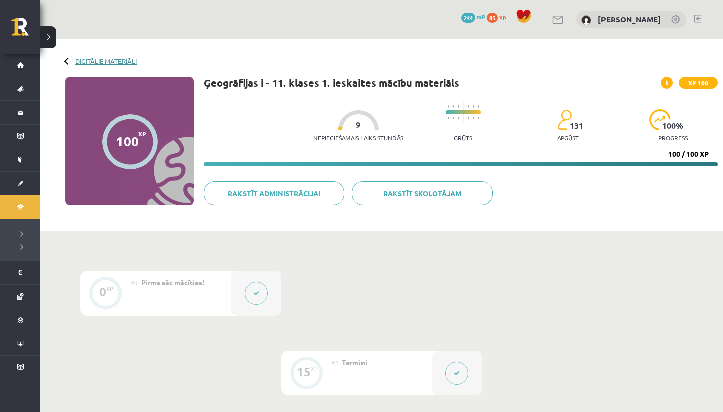
scroll to position [0, 0]
click at [68, 61] on div at bounding box center [67, 60] width 7 height 7
click at [79, 61] on link "Digitālie materiāli" at bounding box center [105, 61] width 61 height 8
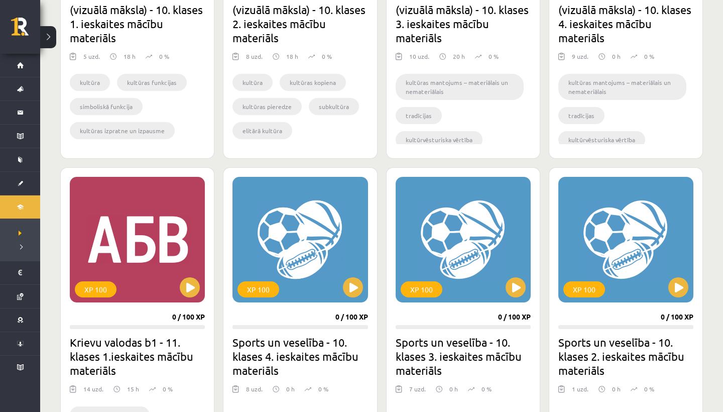
scroll to position [1176, 0]
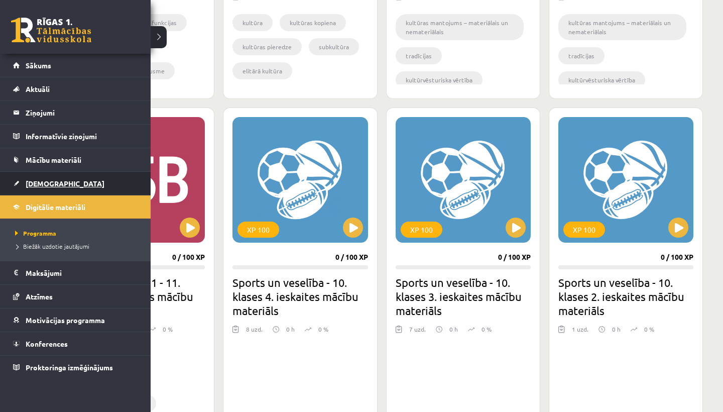
click at [21, 186] on link "[DEMOGRAPHIC_DATA]" at bounding box center [75, 183] width 125 height 23
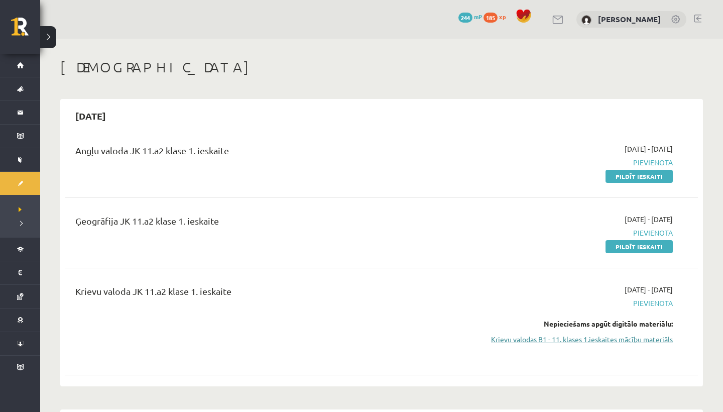
click at [517, 342] on link "Krievu valodas B1 - 11. klases 1.ieskaites mācību materiāls" at bounding box center [577, 339] width 189 height 11
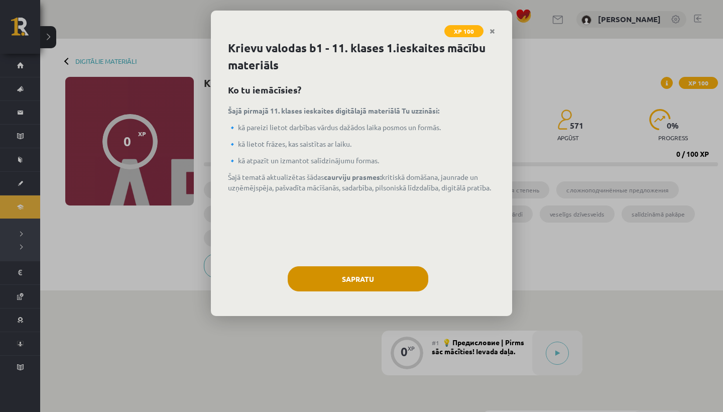
click at [392, 279] on button "Sapratu" at bounding box center [358, 278] width 141 height 25
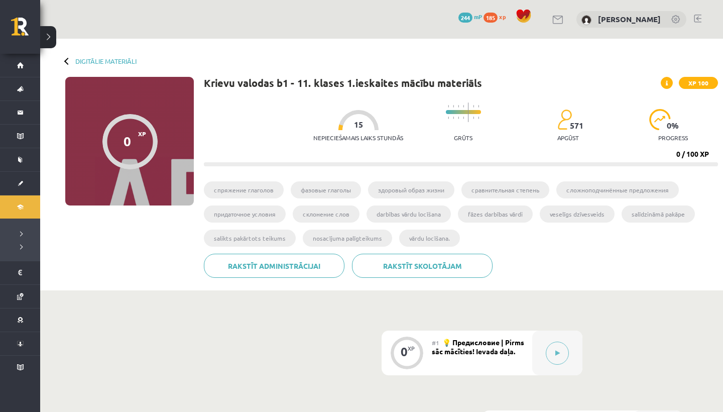
click at [65, 62] on div at bounding box center [67, 60] width 7 height 7
click at [76, 62] on link "Digitālie materiāli" at bounding box center [105, 61] width 61 height 8
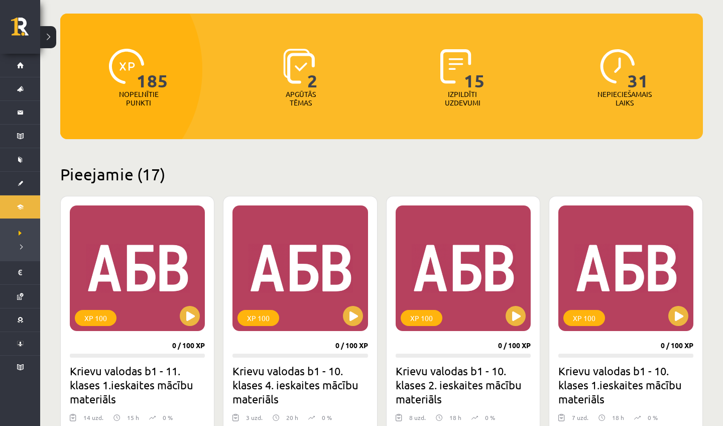
scroll to position [92, 0]
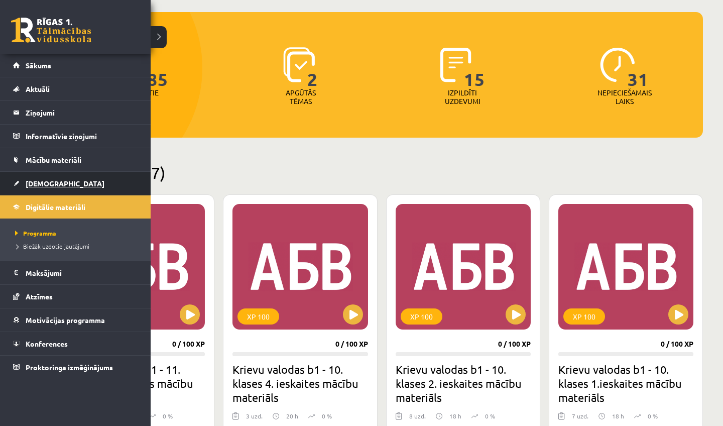
click at [32, 184] on span "[DEMOGRAPHIC_DATA]" at bounding box center [65, 183] width 79 height 9
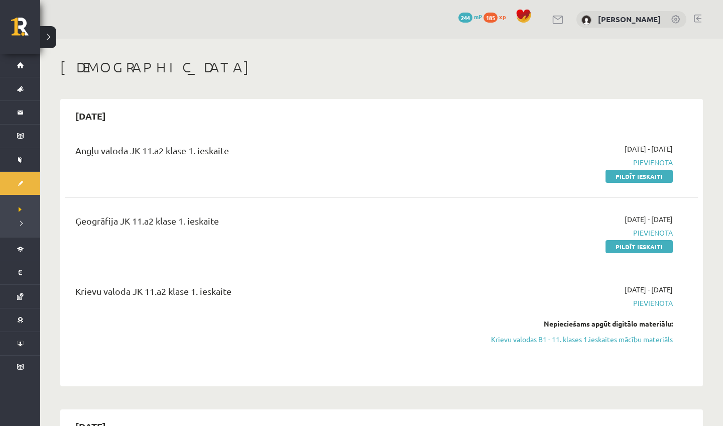
click at [462, 15] on link "244 mP" at bounding box center [470, 17] width 24 height 8
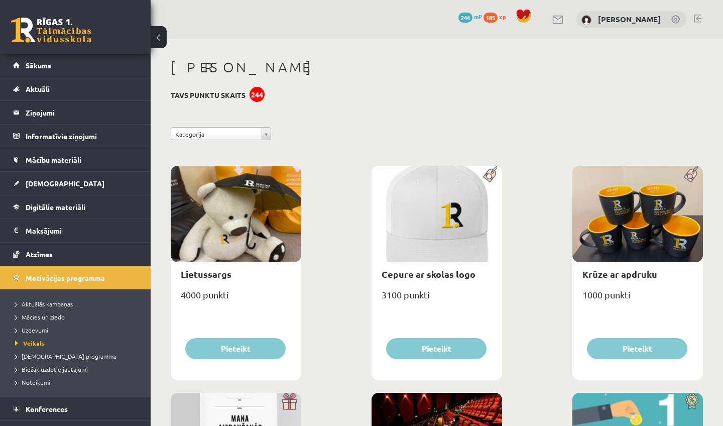
click at [460, 15] on span "244" at bounding box center [465, 18] width 14 height 10
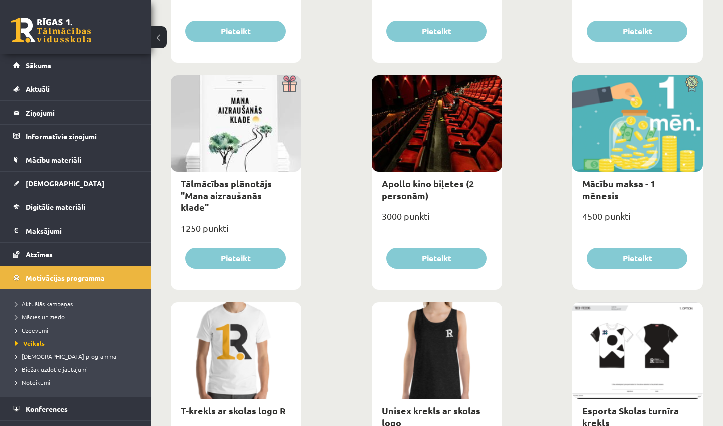
scroll to position [319, 0]
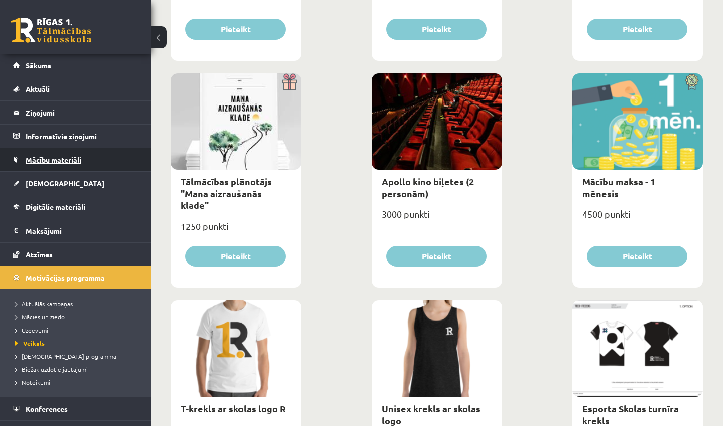
click at [66, 161] on span "Mācību materiāli" at bounding box center [54, 159] width 56 height 9
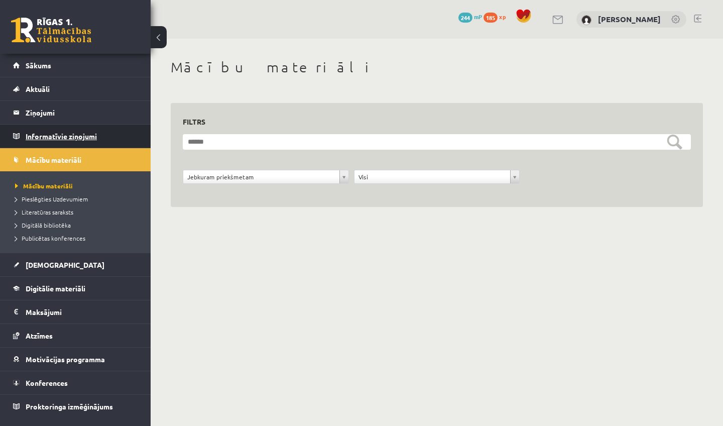
click at [71, 127] on legend "Informatīvie ziņojumi 0" at bounding box center [82, 135] width 112 height 23
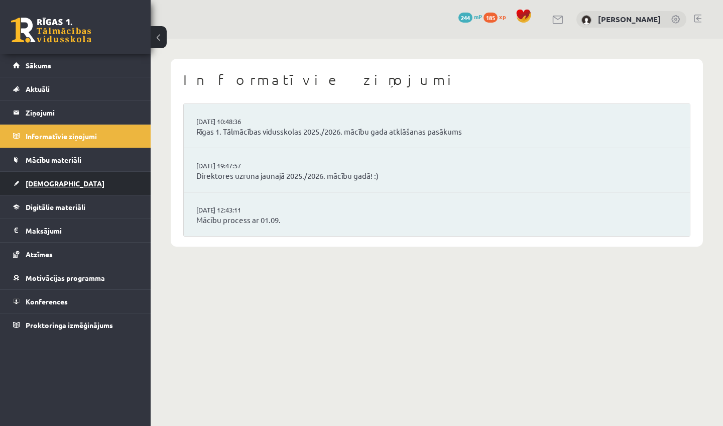
click at [57, 183] on link "[DEMOGRAPHIC_DATA]" at bounding box center [75, 183] width 125 height 23
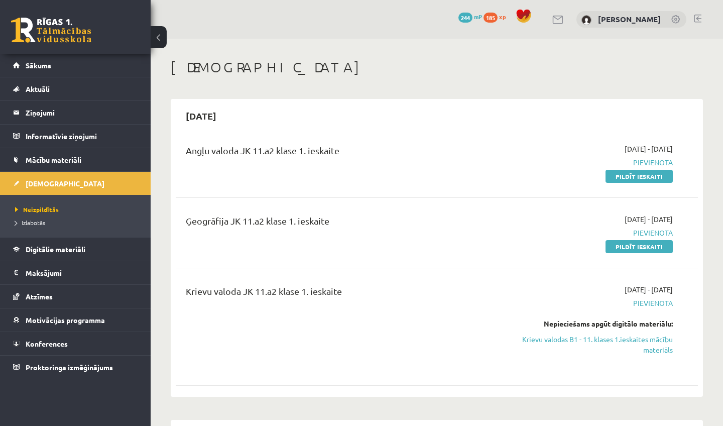
click at [59, 259] on link "Digitālie materiāli" at bounding box center [75, 248] width 125 height 23
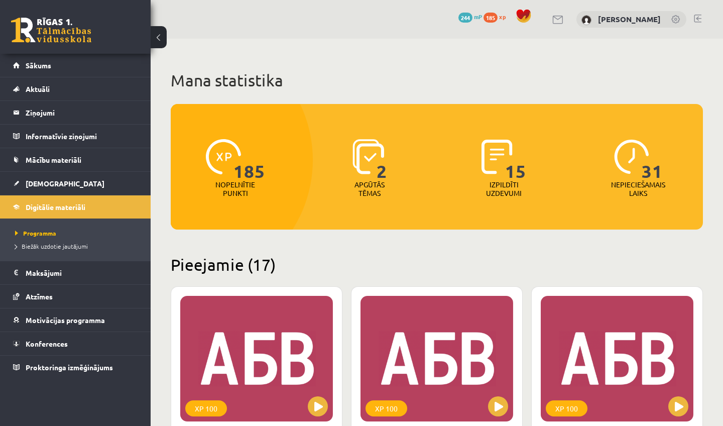
click at [366, 171] on img at bounding box center [368, 156] width 32 height 35
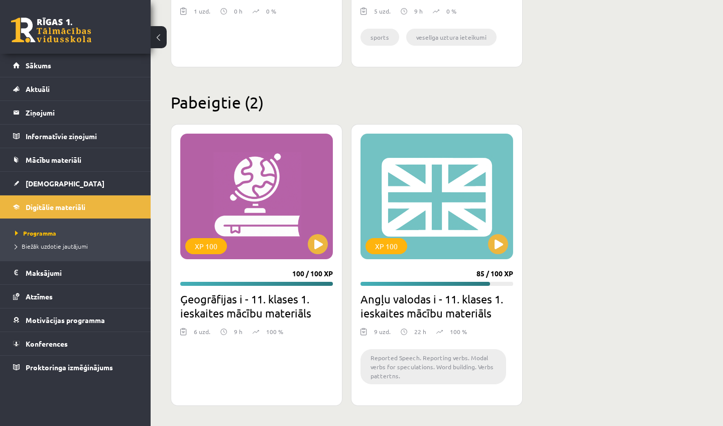
scroll to position [2102, 0]
drag, startPoint x: 285, startPoint y: 271, endPoint x: 319, endPoint y: 272, distance: 34.2
click at [320, 272] on div "XP 100 100 / 100 XP Ģeogrāfijas i - 11. klases 1. ieskaites mācību materiāls 6 …" at bounding box center [257, 265] width 172 height 282
click at [46, 180] on span "[DEMOGRAPHIC_DATA]" at bounding box center [65, 183] width 79 height 9
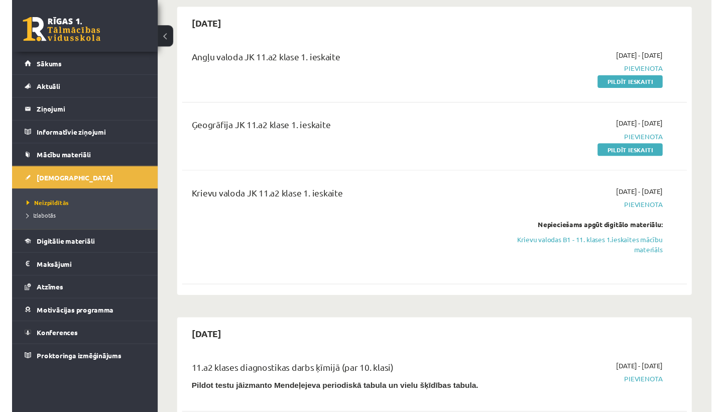
scroll to position [96, 0]
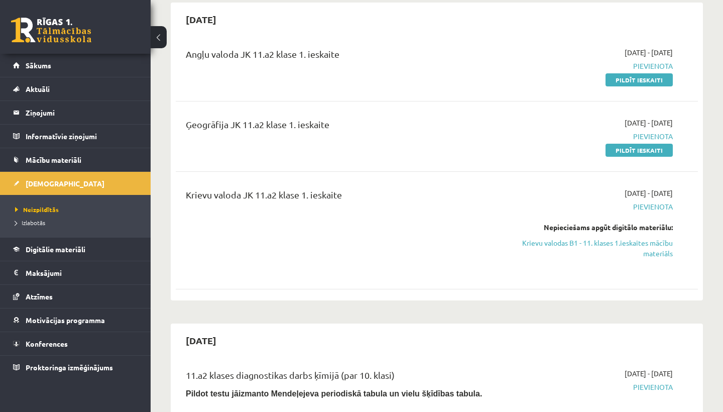
drag, startPoint x: 394, startPoint y: 139, endPoint x: 287, endPoint y: 131, distance: 107.2
click at [287, 132] on div "Ģeogrāfija JK 11.a2 klase 1. ieskaite" at bounding box center [345, 136] width 335 height 38
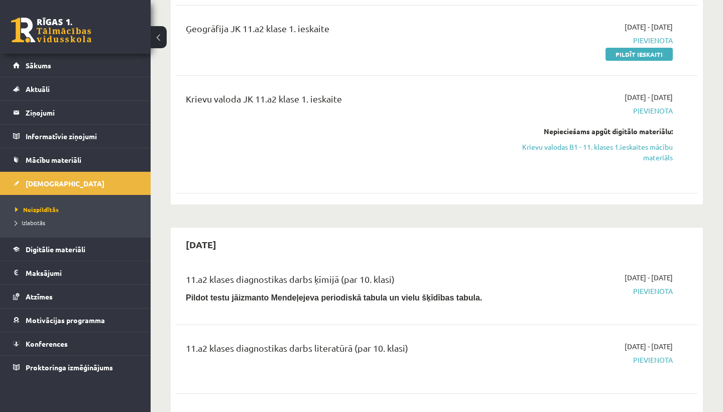
scroll to position [197, 0]
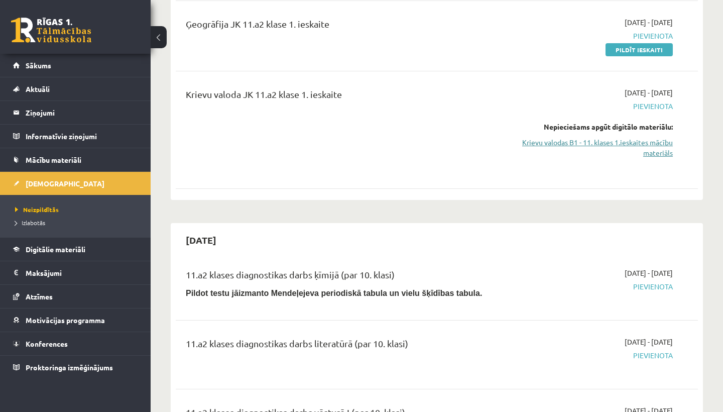
click at [564, 139] on link "Krievu valodas B1 - 11. klases 1.ieskaites mācību materiāls" at bounding box center [596, 147] width 152 height 21
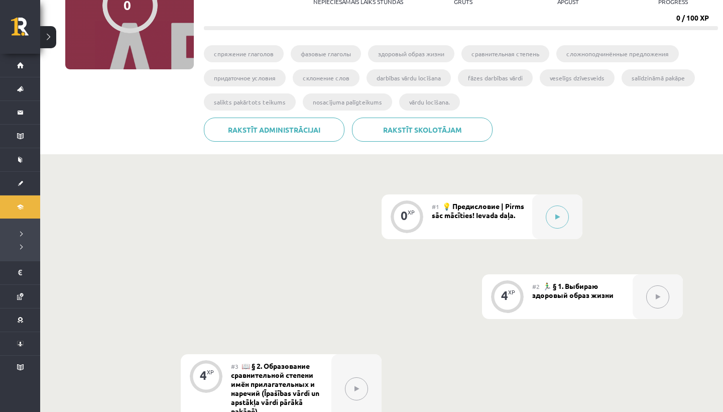
scroll to position [136, 0]
click at [545, 218] on div at bounding box center [557, 217] width 50 height 45
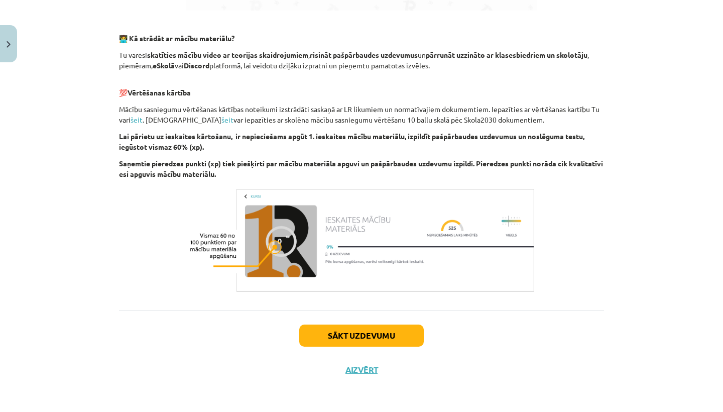
scroll to position [614, 0]
click at [395, 333] on button "Sākt uzdevumu" at bounding box center [361, 335] width 124 height 22
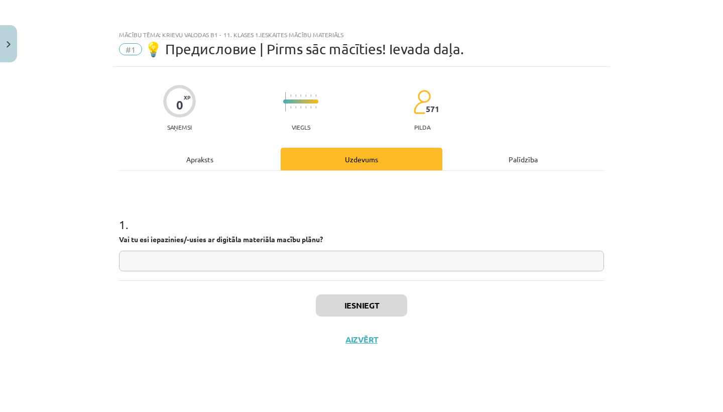
click at [350, 272] on div "1 . Vai tu esi iepazinies/-usies ar digitāla materiāla macību plānu?" at bounding box center [361, 225] width 485 height 109
click at [355, 266] on input "text" at bounding box center [361, 260] width 485 height 21
type input "**"
click at [355, 304] on button "Iesniegt" at bounding box center [361, 305] width 91 height 22
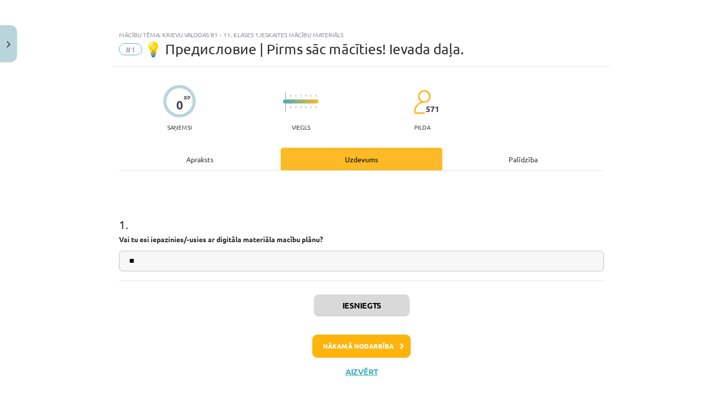
click at [356, 339] on button "Nākamā nodarbība" at bounding box center [361, 345] width 98 height 23
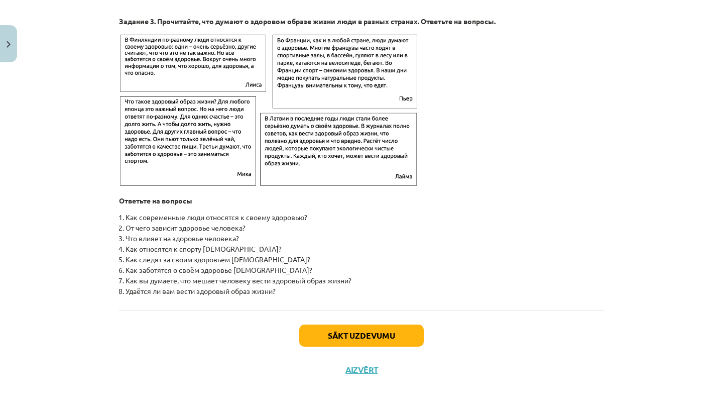
click at [358, 335] on button "Sākt uzdevumu" at bounding box center [361, 335] width 124 height 22
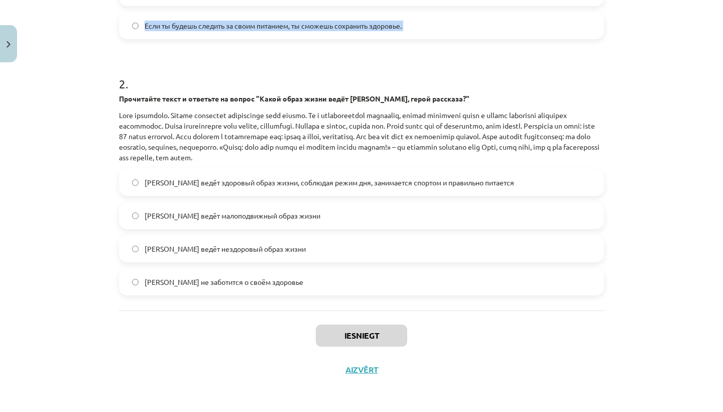
scroll to position [210, 0]
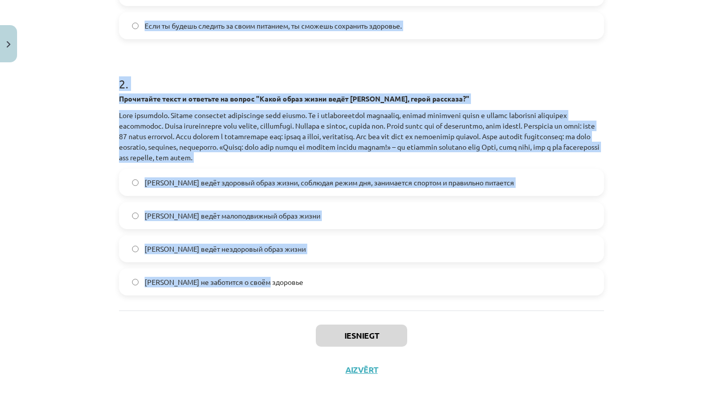
drag, startPoint x: 110, startPoint y: 68, endPoint x: 218, endPoint y: 294, distance: 250.3
click at [218, 294] on div "Mācību tēma: Krievu valodas b1 - 11. klases 1.ieskaites mācību materiāls #2 🏃‍♂…" at bounding box center [361, 206] width 723 height 412
copy div "5 LO Ipsumdo Sitam 255 conse Adipisci Elitsedd Eiusmodte 7 . Incid ut laboreetd…"
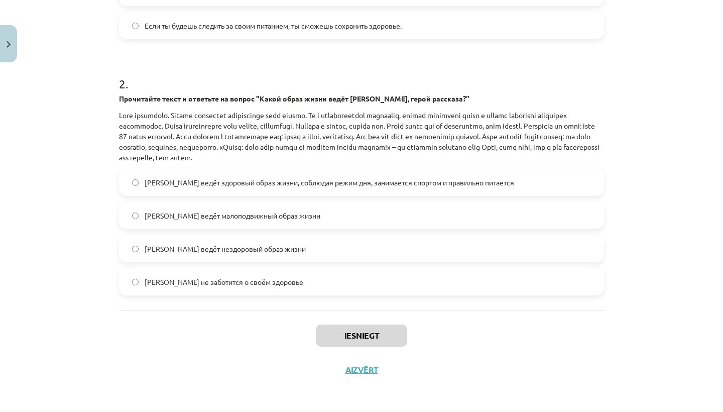
click at [53, 145] on div "Mācību tēma: Krievu valodas b1 - 11. klases 1.ieskaites mācību materiāls #2 🏃‍♂…" at bounding box center [361, 206] width 723 height 412
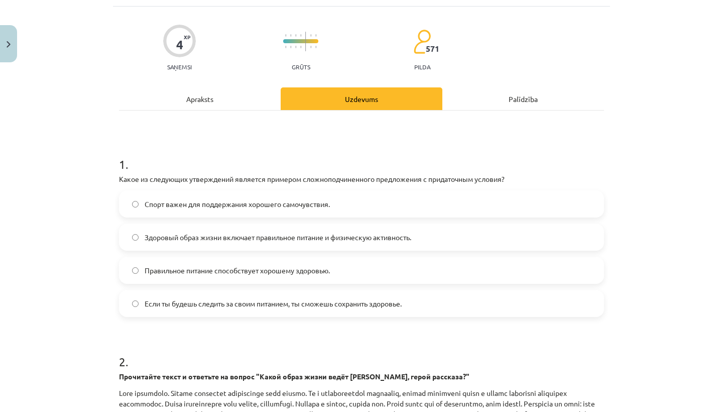
scroll to position [62, 0]
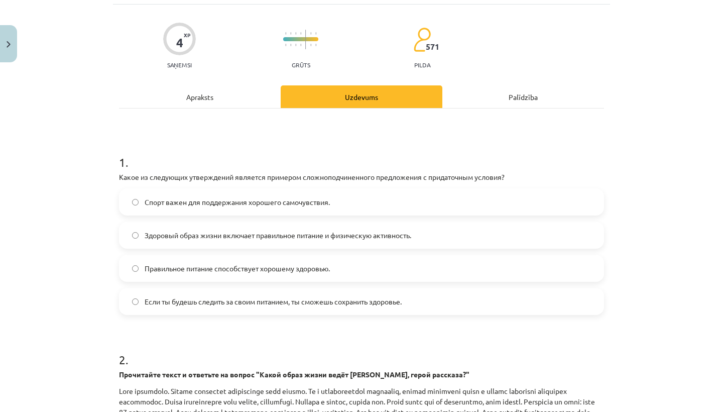
click at [213, 328] on form "1 . Какое из следующих утверждений является примером сложноподчиненного предлож…" at bounding box center [361, 354] width 485 height 433
click at [218, 298] on span "Если ты будешь следить за своим питанием, ты сможешь сохранить здоровье." at bounding box center [273, 301] width 257 height 11
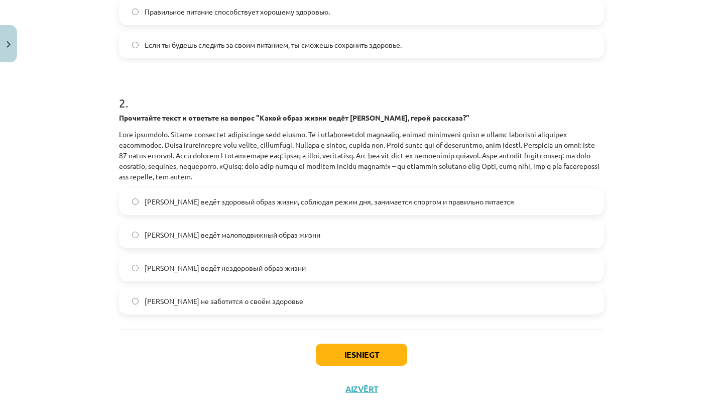
scroll to position [325, 0]
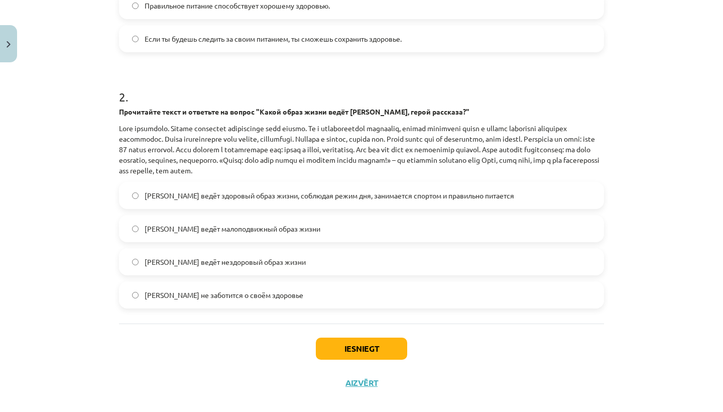
click at [331, 205] on label "[PERSON_NAME] ведёт здоровый образ жизни, соблюдая режим дня, занимается спорто…" at bounding box center [361, 195] width 483 height 25
click at [345, 349] on button "Iesniegt" at bounding box center [361, 348] width 91 height 22
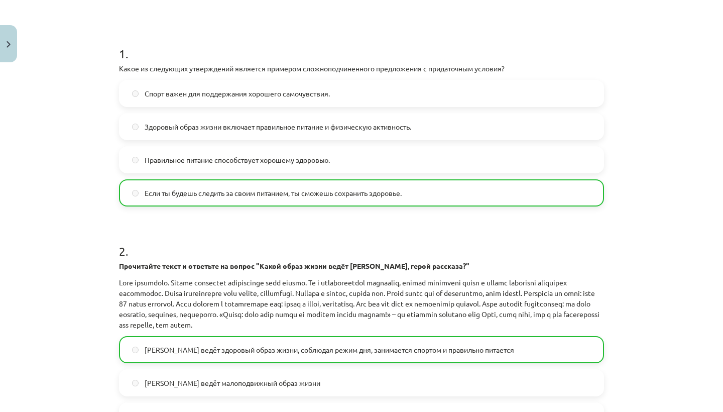
scroll to position [0, 0]
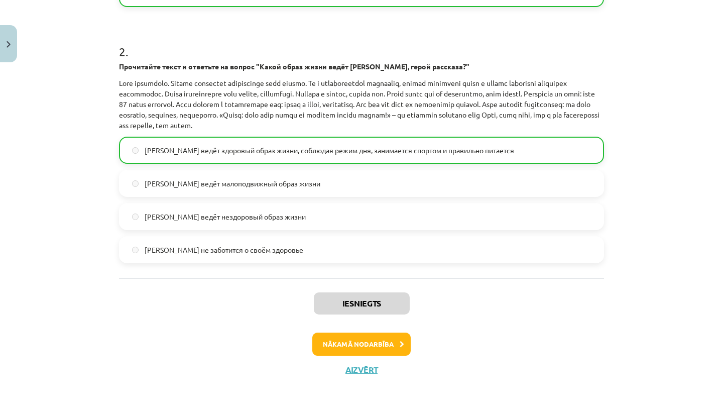
click at [362, 342] on button "Nākamā nodarbība" at bounding box center [361, 343] width 98 height 23
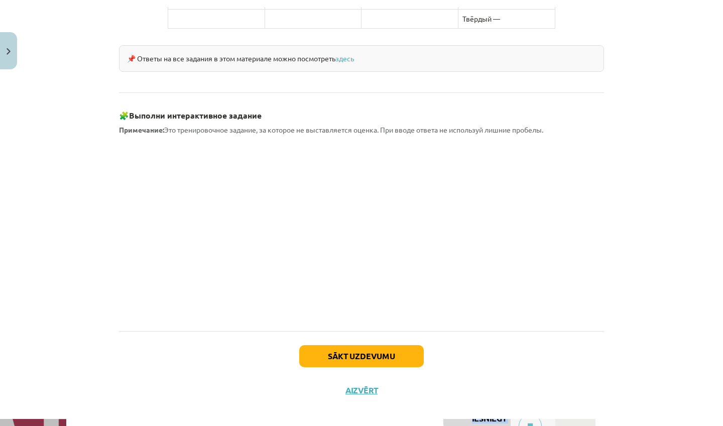
scroll to position [859, 0]
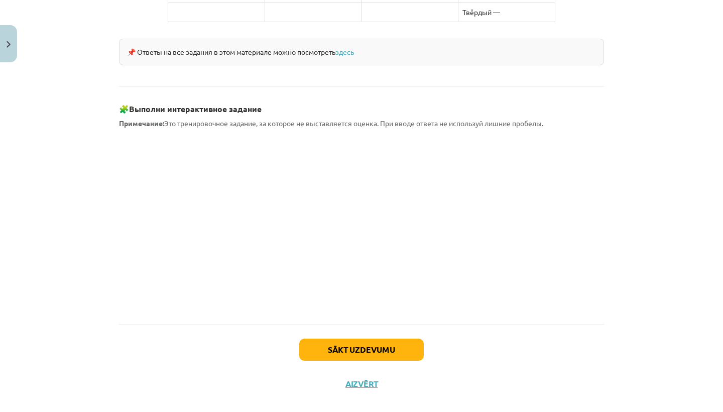
click at [365, 378] on button "Aizvērt" at bounding box center [361, 383] width 38 height 10
